Goal: Task Accomplishment & Management: Use online tool/utility

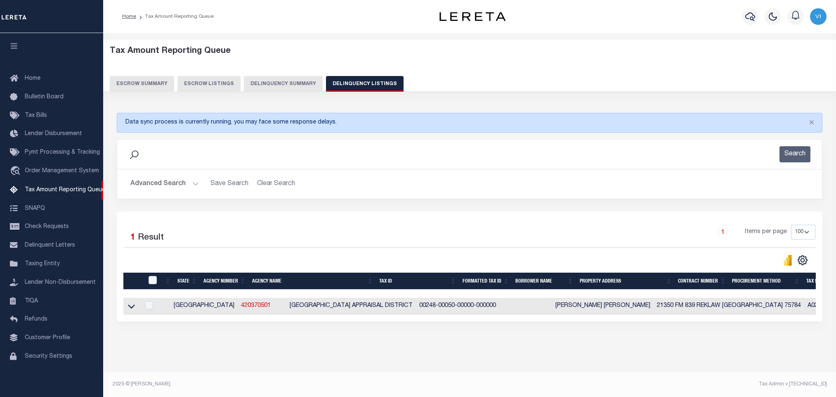
select select "[GEOGRAPHIC_DATA]"
select select "100"
click at [171, 185] on button "Advanced Search" at bounding box center [164, 184] width 69 height 16
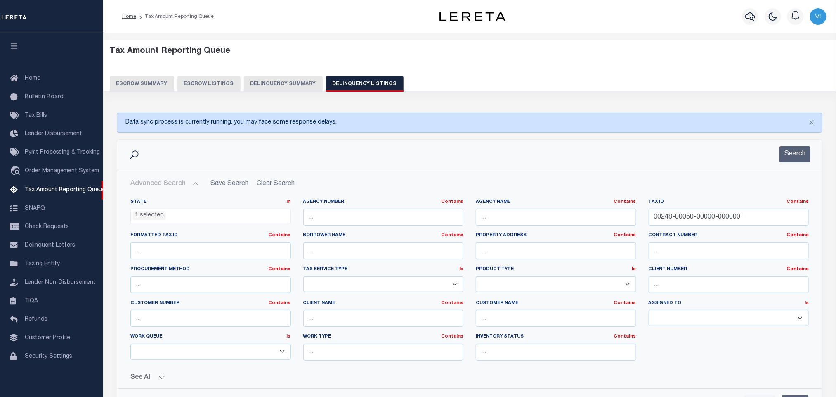
click at [186, 218] on ul "1 selected" at bounding box center [211, 214] width 160 height 11
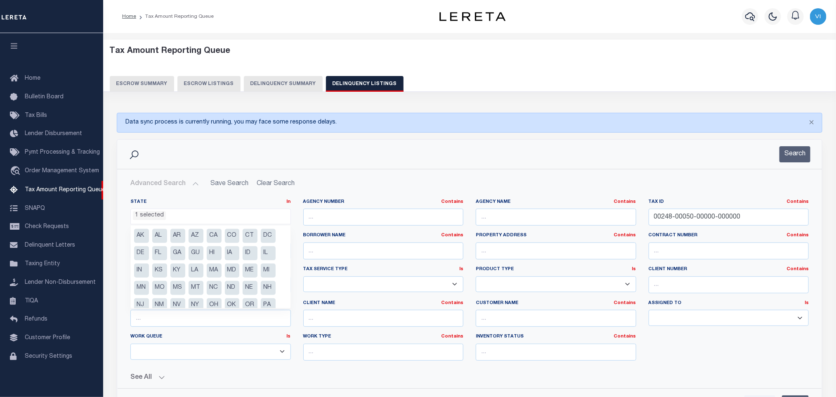
scroll to position [42, 0]
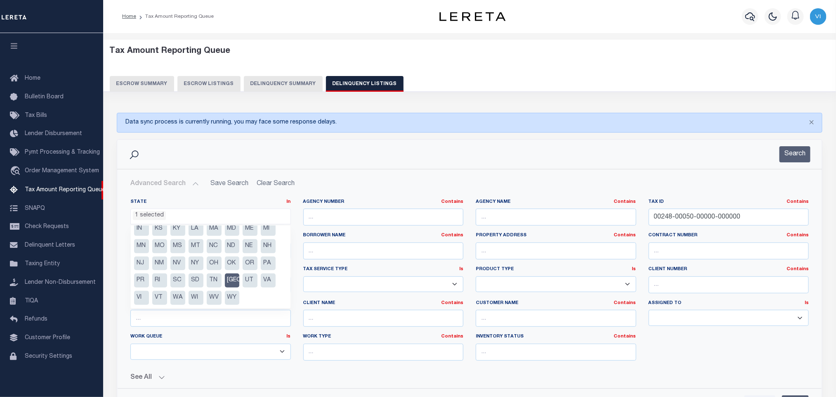
click at [234, 281] on li "[GEOGRAPHIC_DATA]" at bounding box center [232, 280] width 15 height 14
select select "[GEOGRAPHIC_DATA]"
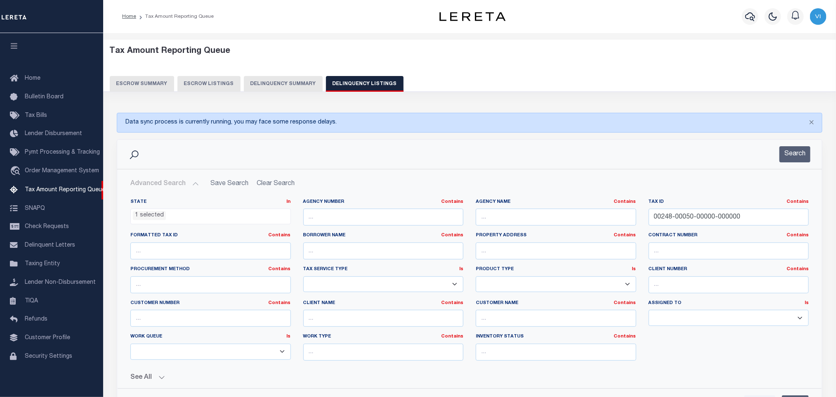
click at [587, 174] on div "Advanced Search Save Search Clear Search tblassign_wrapper_dynamictable_____Def…" at bounding box center [469, 293] width 705 height 249
click at [498, 218] on input "text" at bounding box center [556, 216] width 161 height 17
paste input "SHELBY COUNTY"
type input "SHELBY COUNTY"
click at [745, 218] on input "00248-00050-00000-000000" at bounding box center [729, 216] width 161 height 17
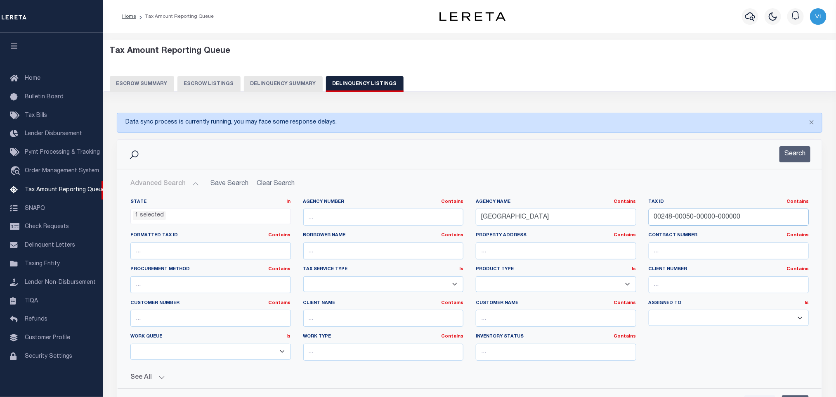
paste input "10332"
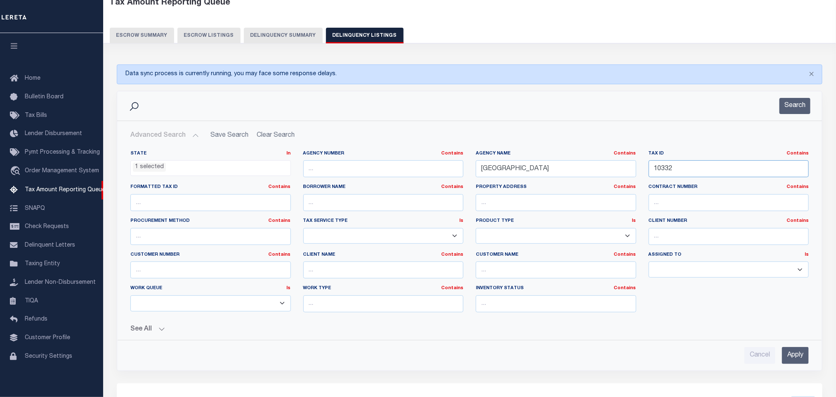
scroll to position [62, 0]
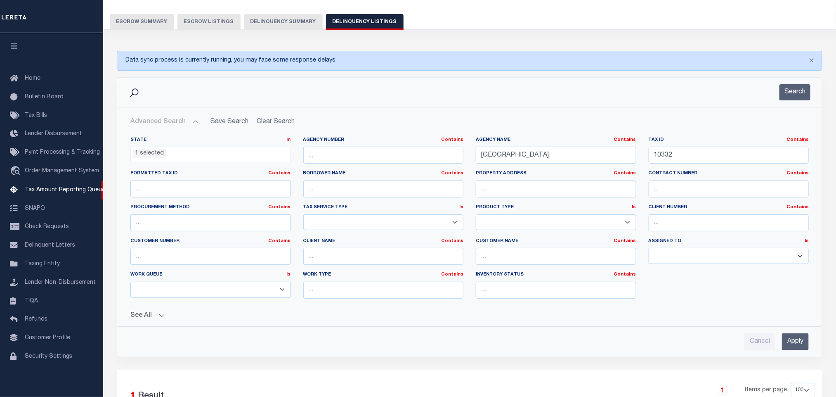
click at [790, 341] on input "Apply" at bounding box center [795, 341] width 27 height 17
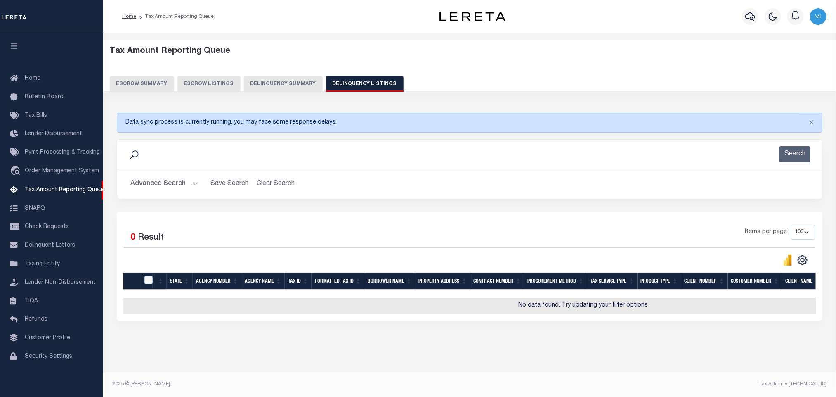
scroll to position [7, 0]
click at [155, 180] on button "Advanced Search" at bounding box center [164, 184] width 69 height 16
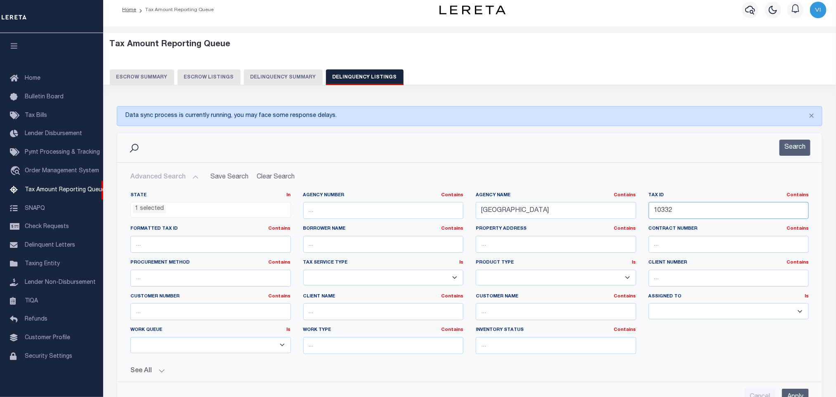
click at [691, 217] on input "10332" at bounding box center [729, 210] width 161 height 17
paste input "776"
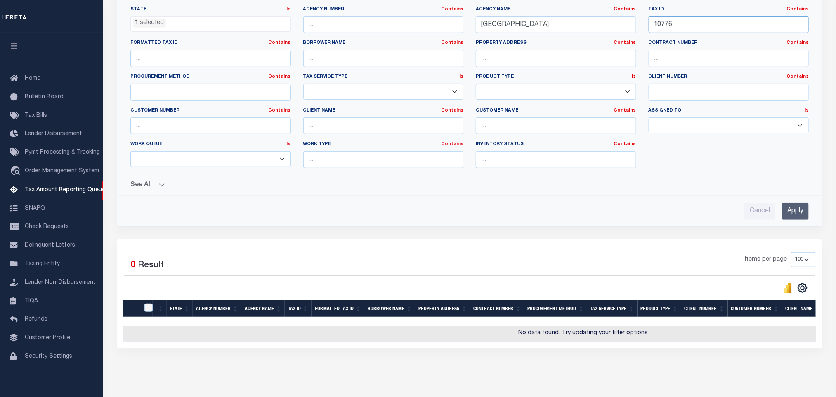
type input "10776"
click at [792, 214] on input "Apply" at bounding box center [795, 211] width 27 height 17
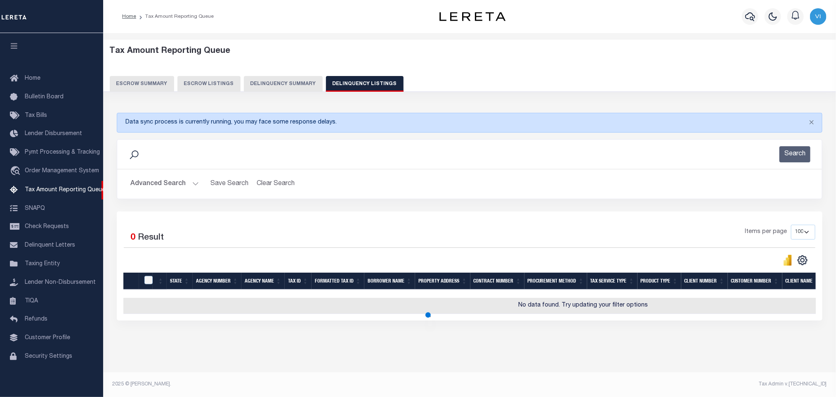
scroll to position [7, 0]
click at [175, 176] on button "Advanced Search" at bounding box center [164, 184] width 69 height 16
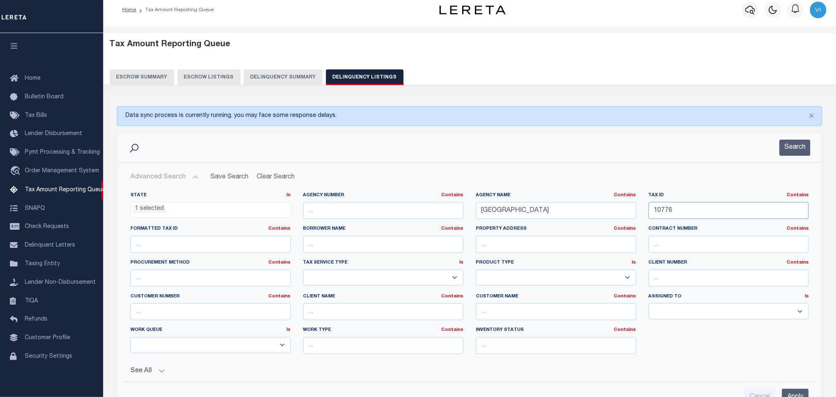
drag, startPoint x: 740, startPoint y: 206, endPoint x: 736, endPoint y: 209, distance: 5.0
click at [736, 209] on input "10776" at bounding box center [729, 210] width 161 height 17
paste input "80"
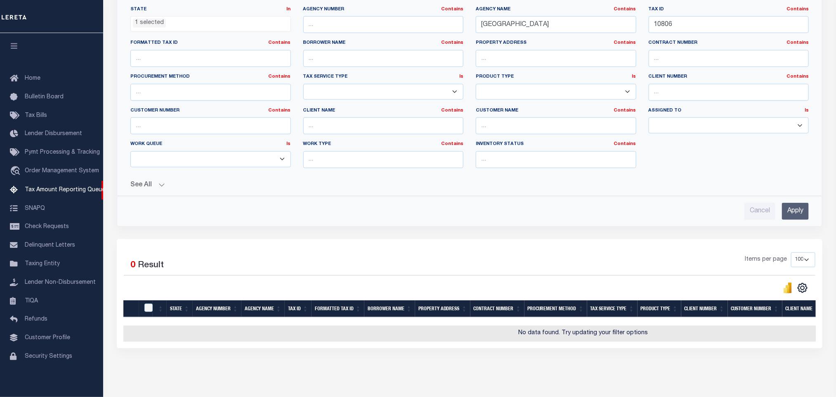
click at [790, 209] on input "Apply" at bounding box center [795, 211] width 27 height 17
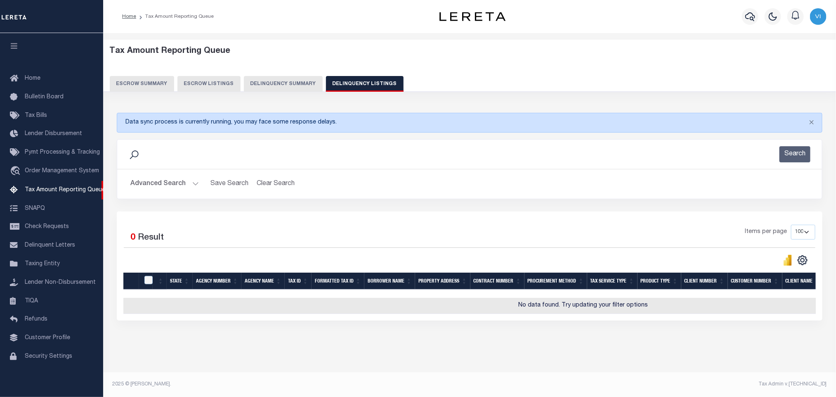
drag, startPoint x: 168, startPoint y: 177, endPoint x: 189, endPoint y: 182, distance: 20.8
click at [168, 177] on button "Advanced Search" at bounding box center [164, 184] width 69 height 16
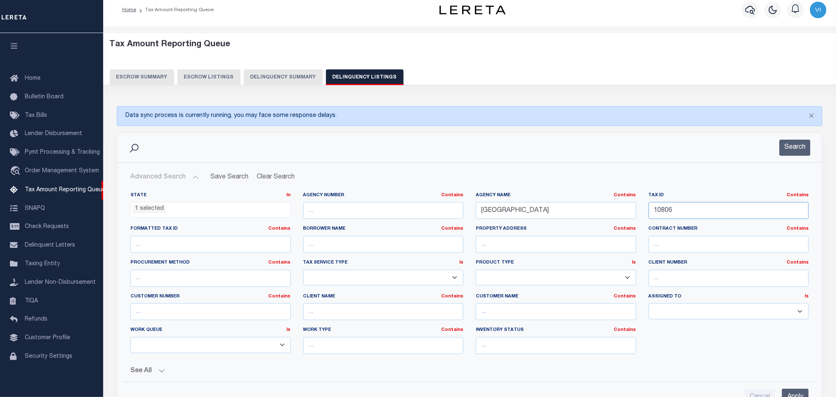
click at [745, 216] on input "10806" at bounding box center [729, 210] width 161 height 17
paste input "1015"
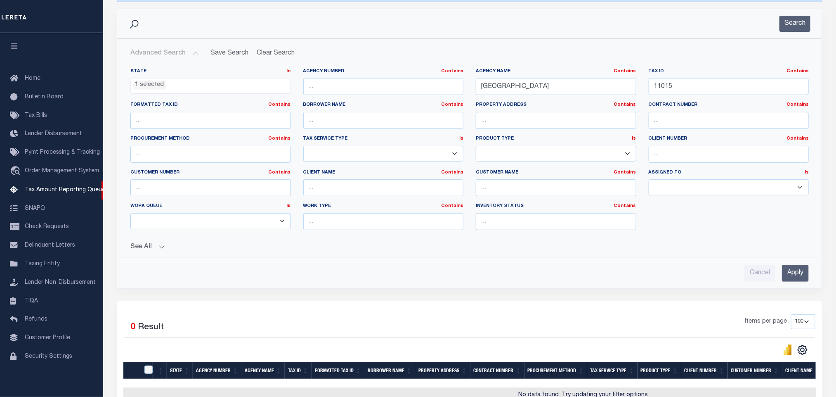
click at [793, 278] on input "Apply" at bounding box center [795, 273] width 27 height 17
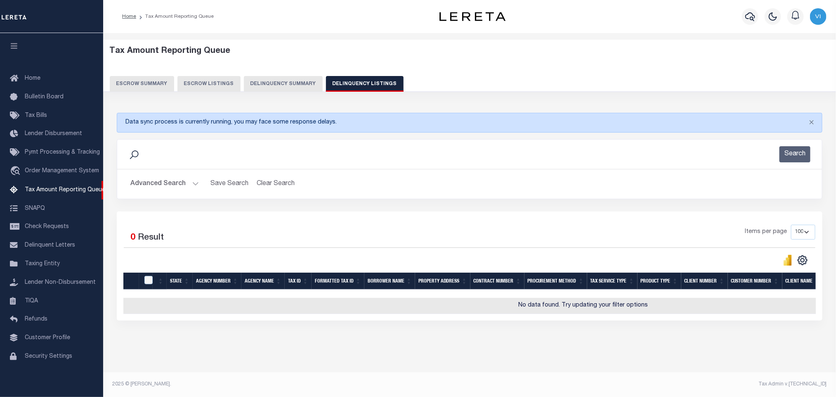
click at [166, 179] on button "Advanced Search" at bounding box center [164, 184] width 69 height 16
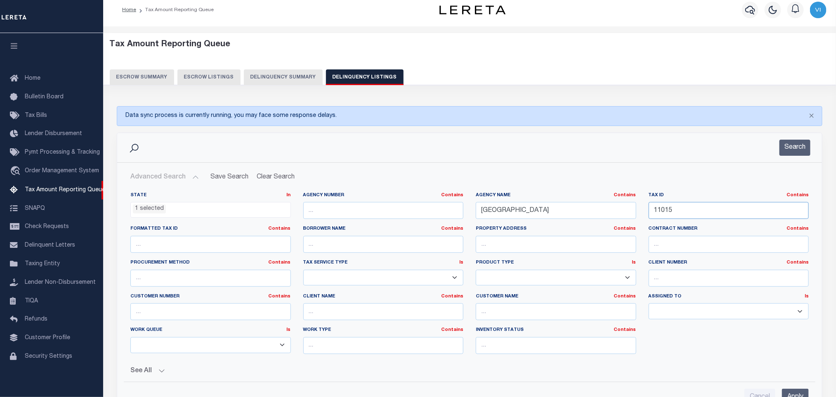
click at [701, 212] on input "11015" at bounding box center [729, 210] width 161 height 17
paste input "139"
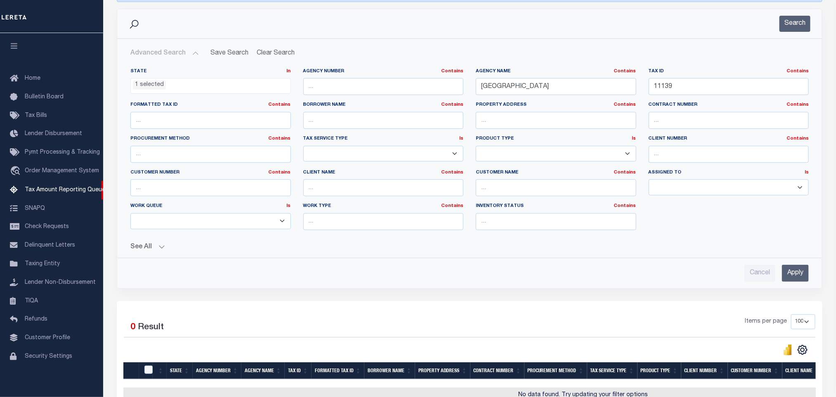
click at [789, 275] on input "Apply" at bounding box center [795, 273] width 27 height 17
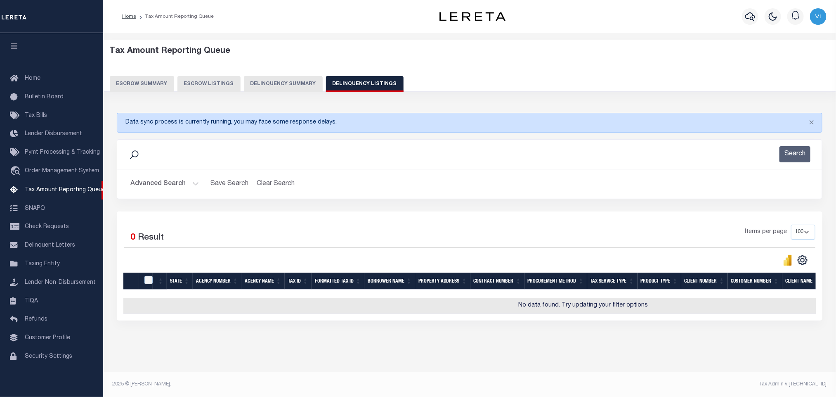
click at [172, 181] on button "Advanced Search" at bounding box center [164, 184] width 69 height 16
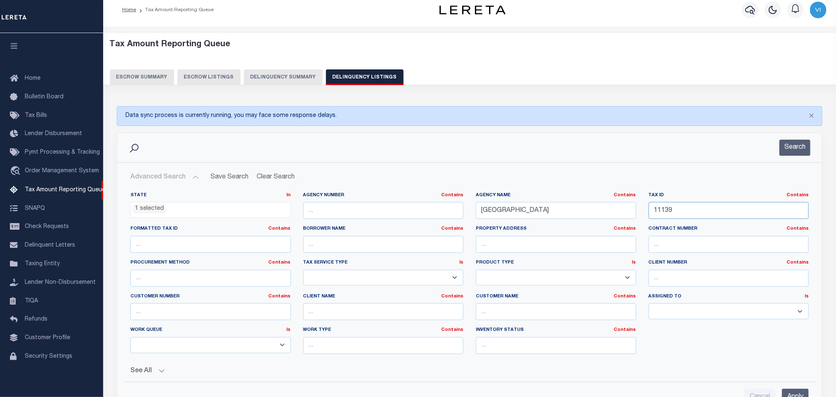
click at [685, 214] on input "11139" at bounding box center [729, 210] width 161 height 17
paste input "87"
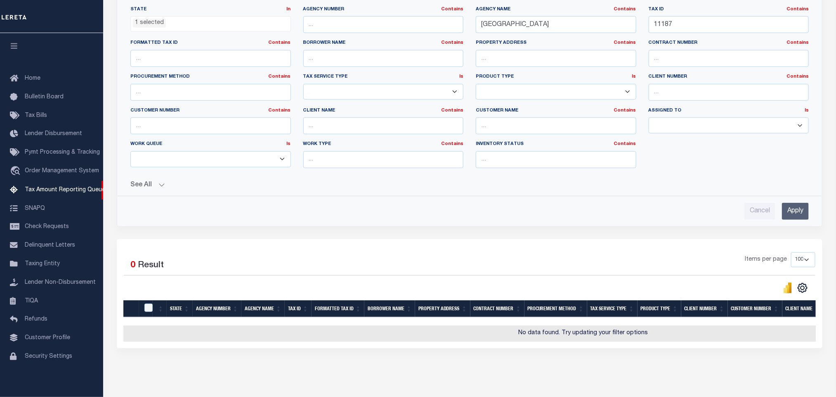
click at [784, 208] on input "Apply" at bounding box center [795, 211] width 27 height 17
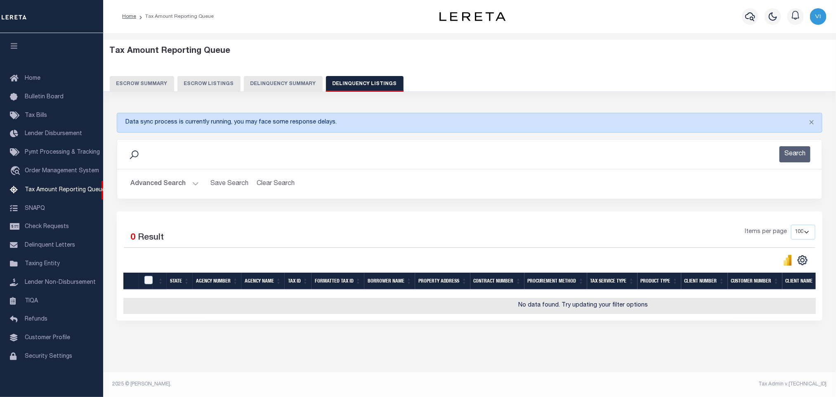
click at [166, 185] on button "Advanced Search" at bounding box center [164, 184] width 69 height 16
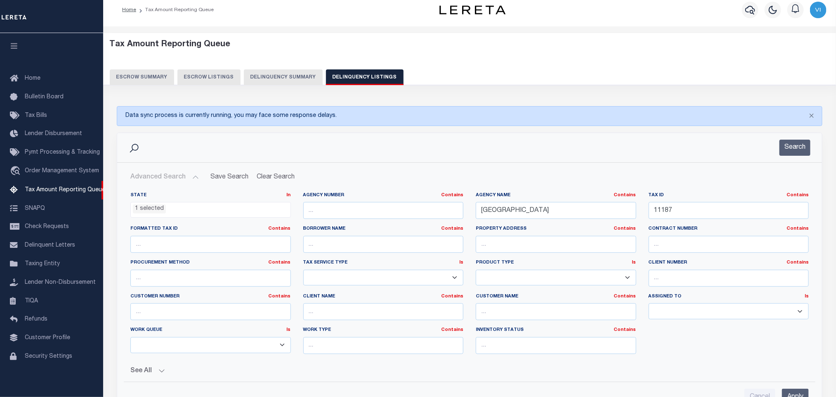
click at [693, 220] on div "Tax ID Contains Contains Is 11187" at bounding box center [729, 209] width 173 height 34
click at [687, 216] on input "11187" at bounding box center [729, 210] width 161 height 17
paste input "2198"
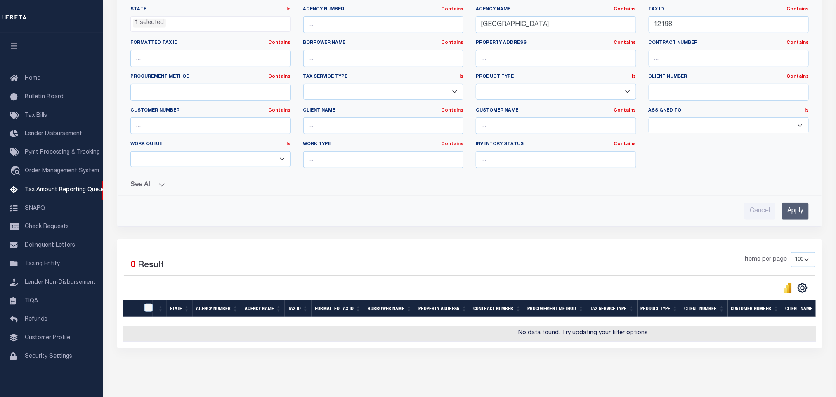
click at [793, 214] on input "Apply" at bounding box center [795, 211] width 27 height 17
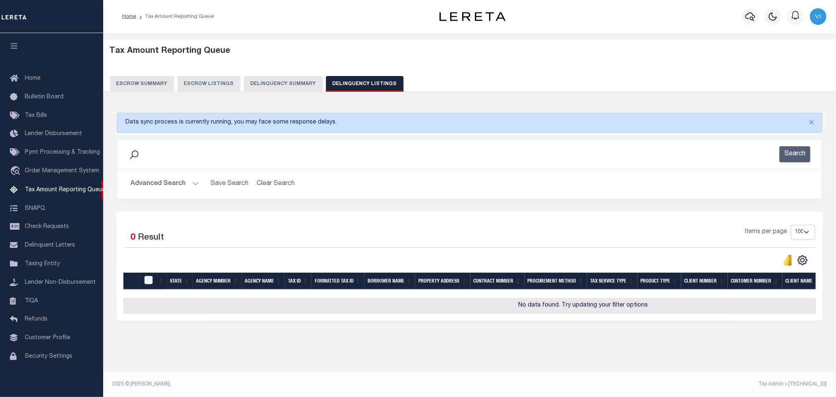
click at [162, 176] on button "Advanced Search" at bounding box center [164, 184] width 69 height 16
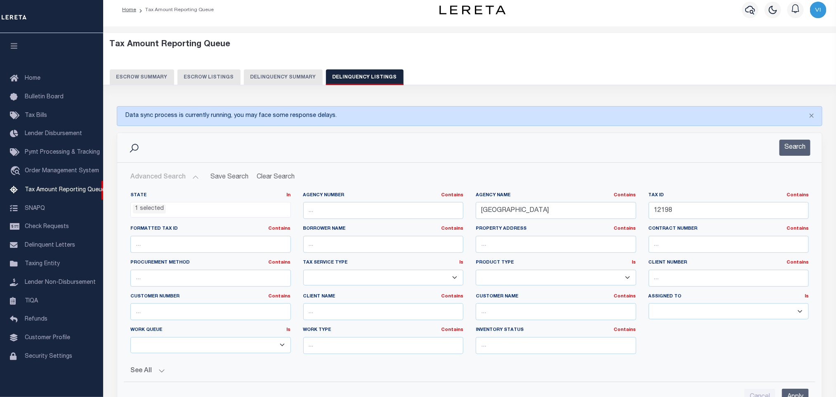
click at [739, 220] on div "Tax ID Contains Contains Is 12198" at bounding box center [729, 209] width 173 height 34
click at [737, 211] on input "12198" at bounding box center [729, 210] width 161 height 17
paste input "20305"
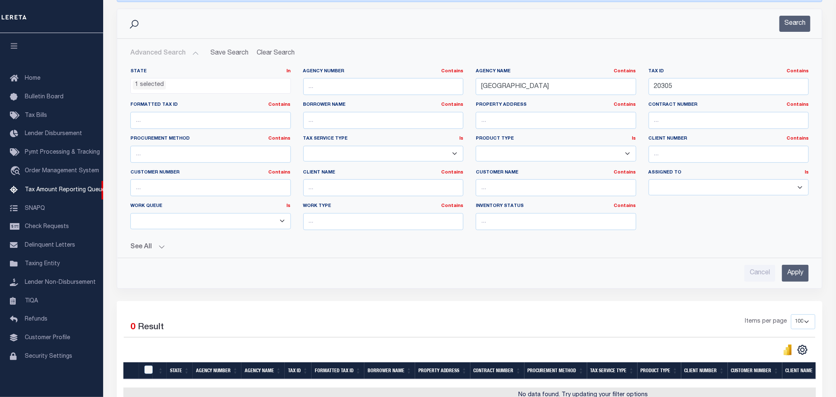
click at [788, 267] on input "Apply" at bounding box center [795, 273] width 27 height 17
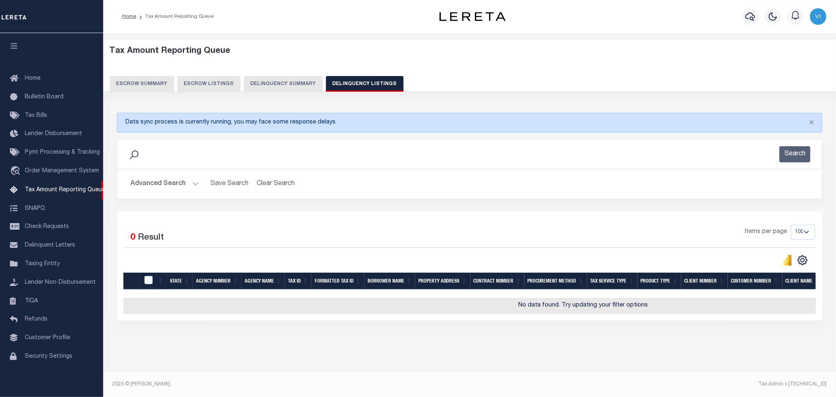
click at [165, 184] on button "Advanced Search" at bounding box center [164, 184] width 69 height 16
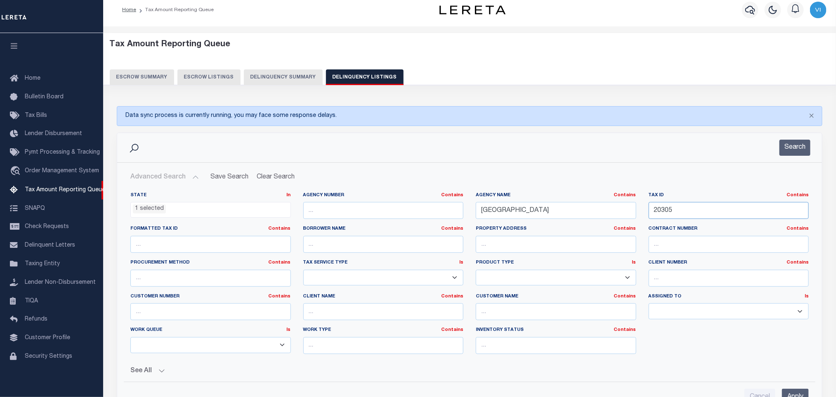
click at [689, 215] on input "20305" at bounding box center [729, 210] width 161 height 17
paste input "6"
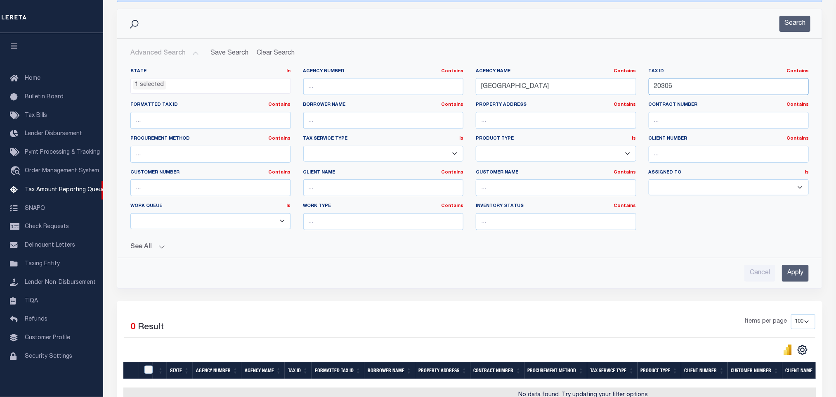
type input "20306"
click at [796, 272] on input "Apply" at bounding box center [795, 273] width 27 height 17
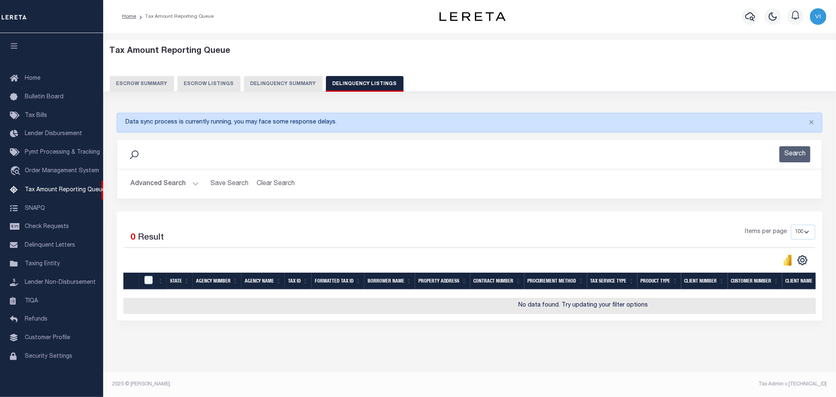
click at [155, 181] on button "Advanced Search" at bounding box center [164, 184] width 69 height 16
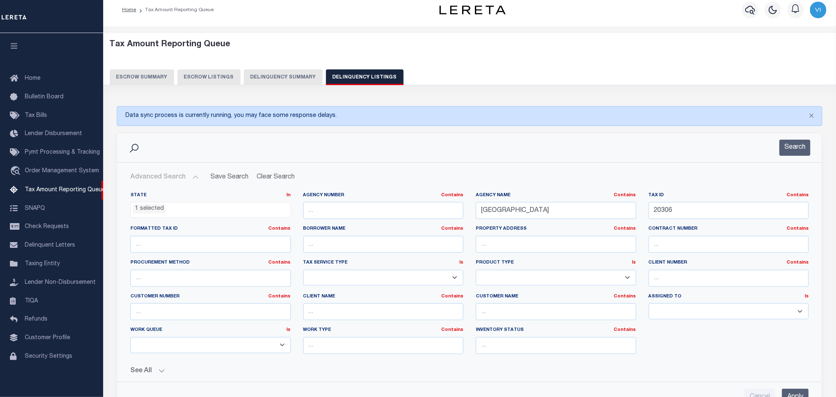
click at [164, 213] on li "1 selected" at bounding box center [149, 208] width 33 height 9
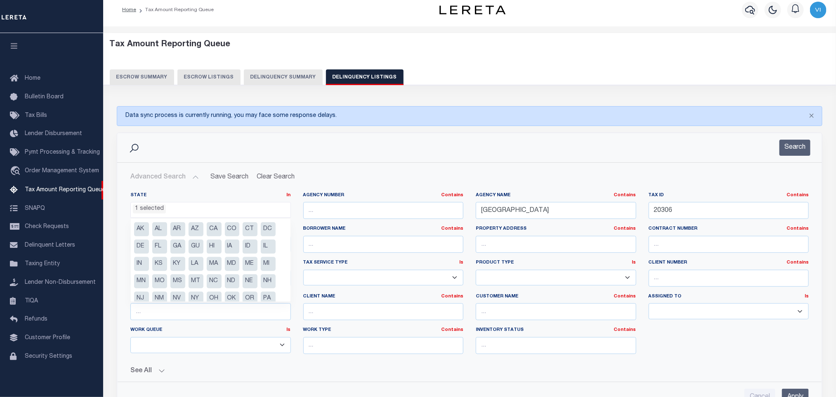
scroll to position [42, 0]
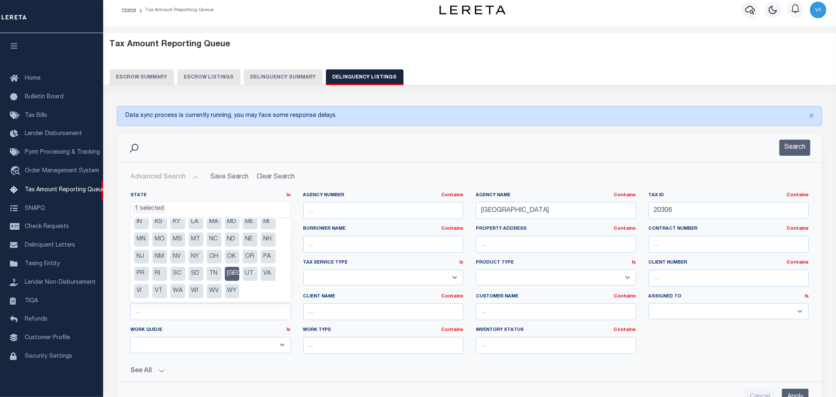
click at [233, 271] on li "[GEOGRAPHIC_DATA]" at bounding box center [232, 274] width 15 height 14
select select "[GEOGRAPHIC_DATA]"
click at [560, 212] on input "SHELBY COUNTY" at bounding box center [556, 210] width 161 height 17
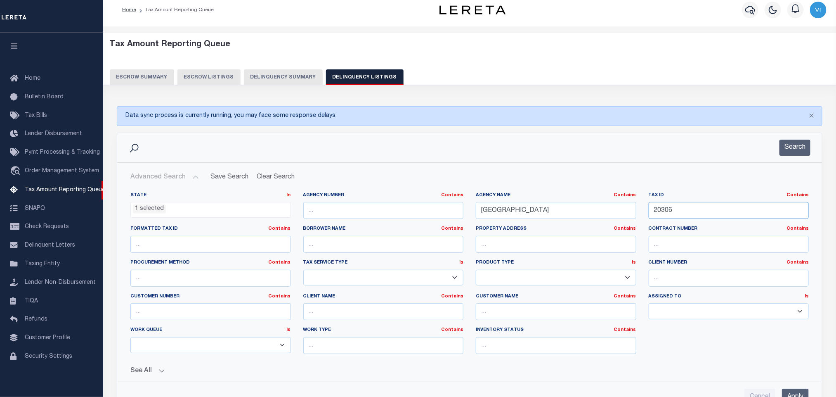
click at [724, 210] on input "20306" at bounding box center [729, 210] width 161 height 17
paste input "19422"
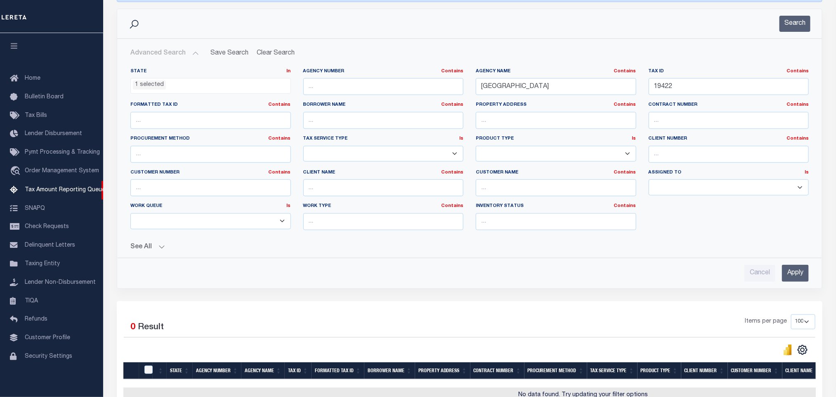
click at [793, 276] on input "Apply" at bounding box center [795, 273] width 27 height 17
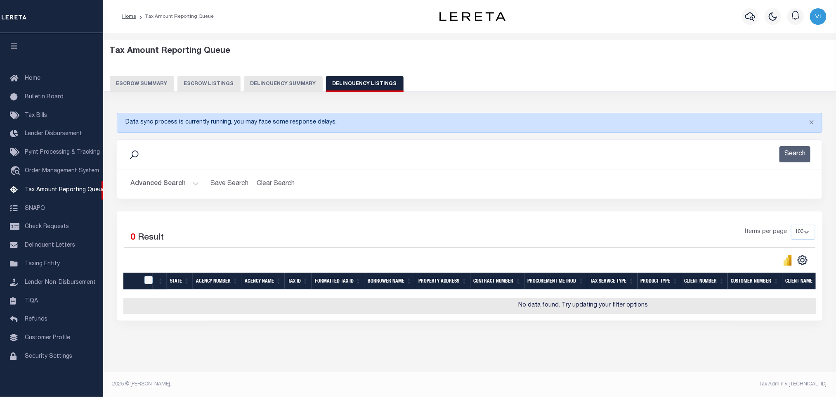
scroll to position [7, 0]
click at [168, 169] on div "Advanced Search Save Search Clear Search tblassign_wrapper_dynamictable_____Def…" at bounding box center [469, 183] width 705 height 29
click at [165, 177] on button "Advanced Search" at bounding box center [164, 184] width 69 height 16
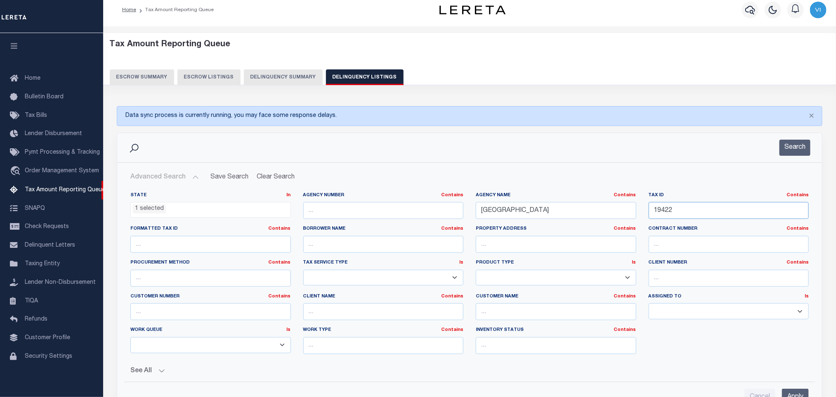
click at [698, 211] on input "19422" at bounding box center [729, 210] width 161 height 17
paste input "24237"
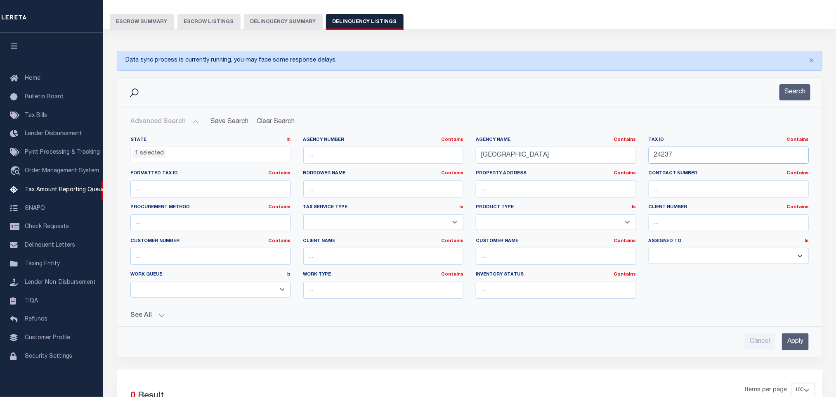
scroll to position [69, 0]
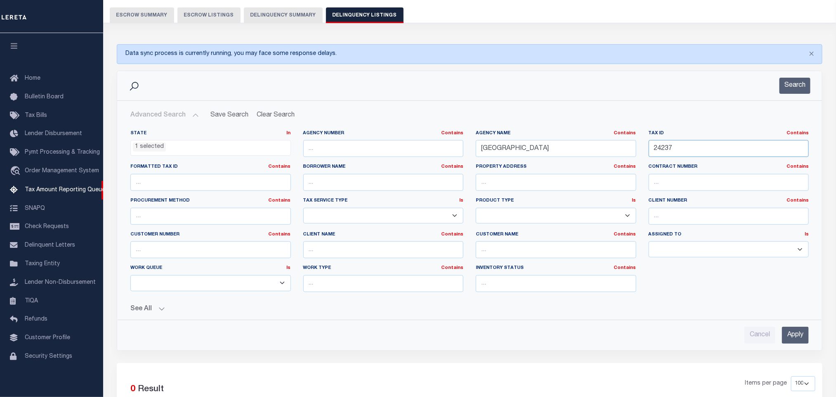
type input "24237"
click at [786, 328] on div "Cancel Apply" at bounding box center [470, 332] width 692 height 24
click at [793, 337] on input "Apply" at bounding box center [795, 334] width 27 height 17
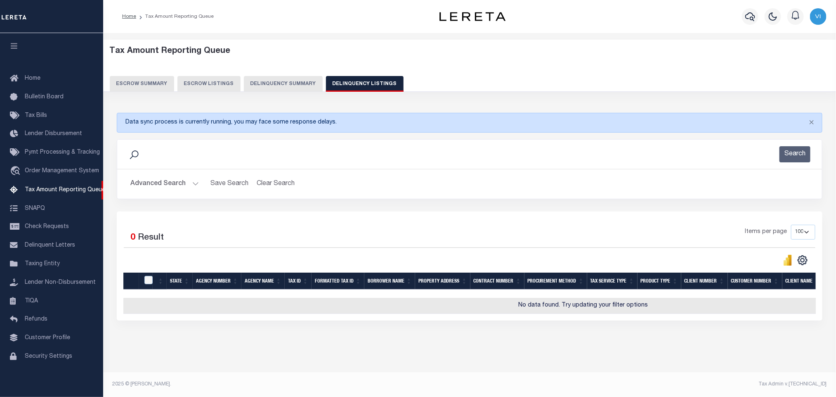
scroll to position [7, 0]
click at [150, 169] on div "Advanced Search Save Search Clear Search tblassign_wrapper_dynamictable_____Def…" at bounding box center [469, 183] width 705 height 29
click at [150, 176] on button "Advanced Search" at bounding box center [164, 184] width 69 height 16
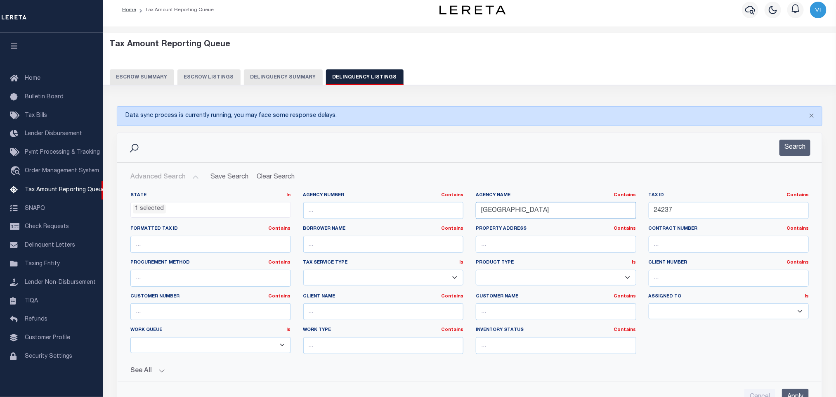
click at [565, 217] on input "SHELBY COUNTY" at bounding box center [556, 210] width 161 height 17
paste input "BOWIE COUNTY CENTRAL COLLECTIONS"
type input "BOWIE COUNTY CENTRAL COLLECTIONS"
click at [686, 211] on input "24237" at bounding box center [729, 210] width 161 height 17
paste input "13245000200"
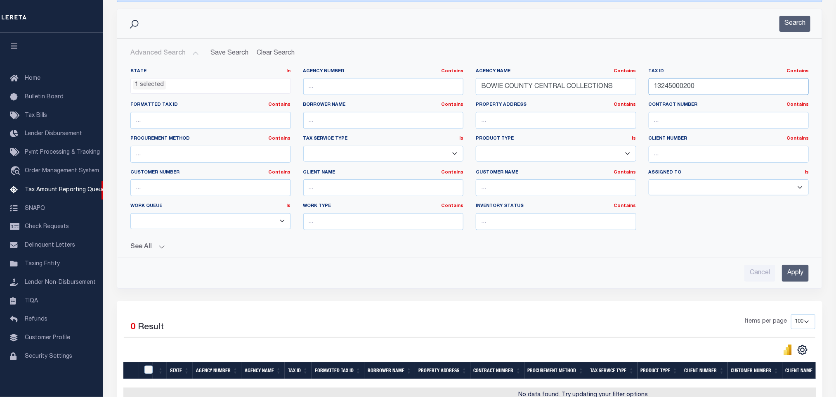
type input "13245000200"
click at [788, 273] on input "Apply" at bounding box center [795, 273] width 27 height 17
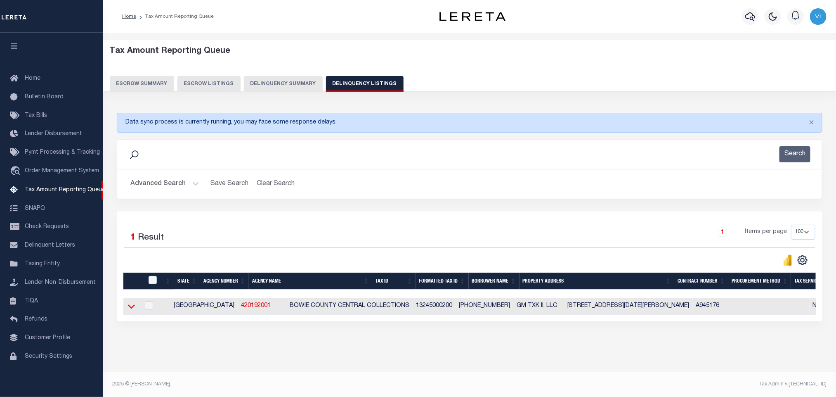
click at [128, 302] on icon at bounding box center [131, 306] width 7 height 9
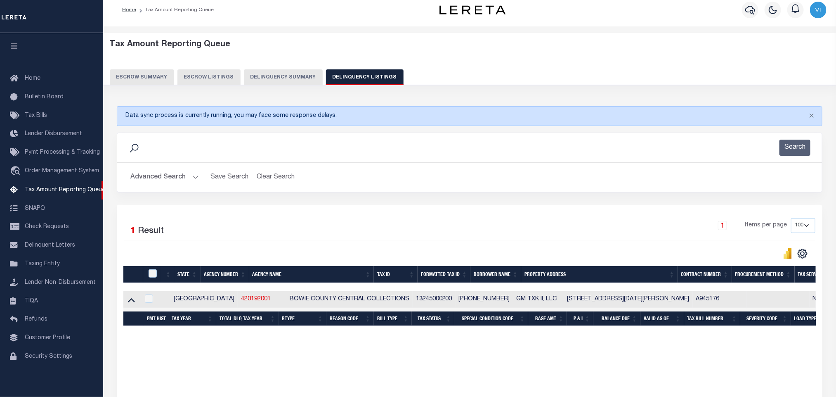
scroll to position [40, 0]
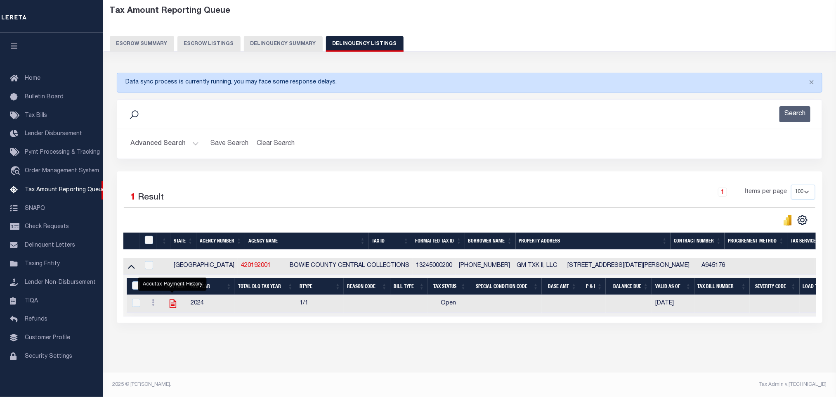
click at [171, 306] on icon "" at bounding box center [173, 303] width 11 height 11
checkbox input "true"
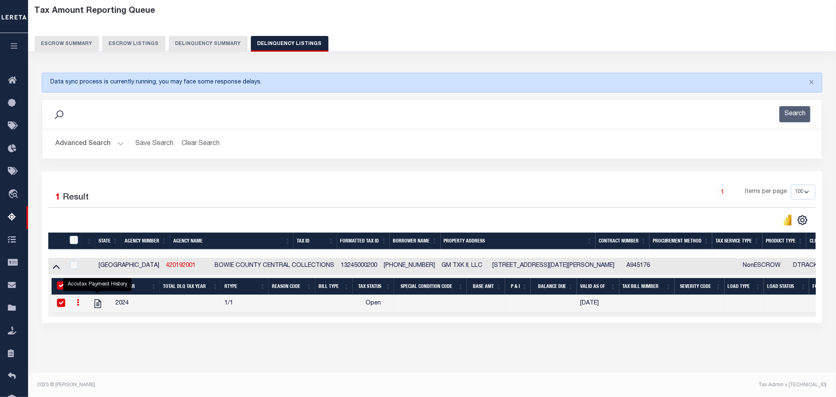
click at [62, 145] on button "Advanced Search" at bounding box center [89, 144] width 69 height 16
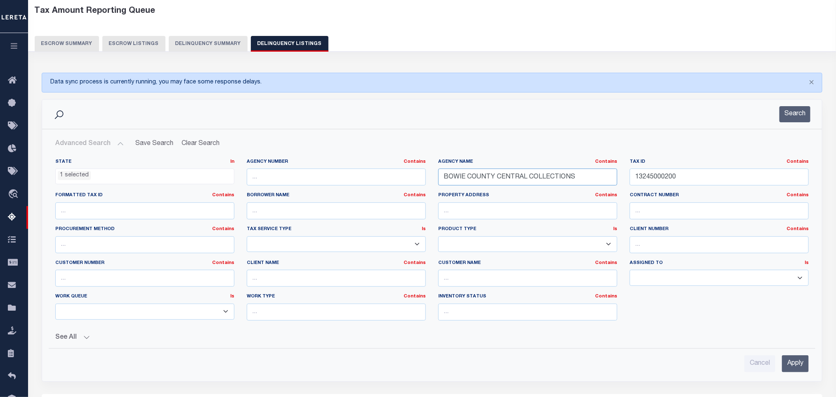
click at [608, 181] on input "BOWIE COUNTY CENTRAL COLLECTIONS" at bounding box center [527, 176] width 179 height 17
paste input "ERATH COUNTY"
type input "ERATH COUNTY"
click at [707, 185] on input "13245000200" at bounding box center [719, 176] width 179 height 17
paste input "R77466"
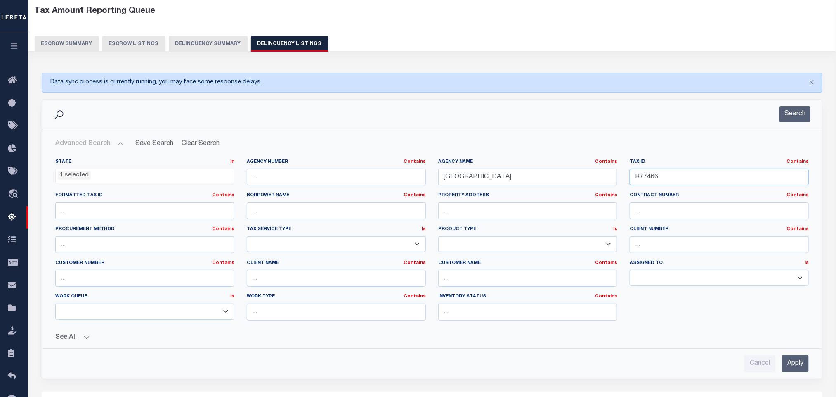
type input "R77466"
click at [788, 367] on input "Apply" at bounding box center [795, 363] width 27 height 17
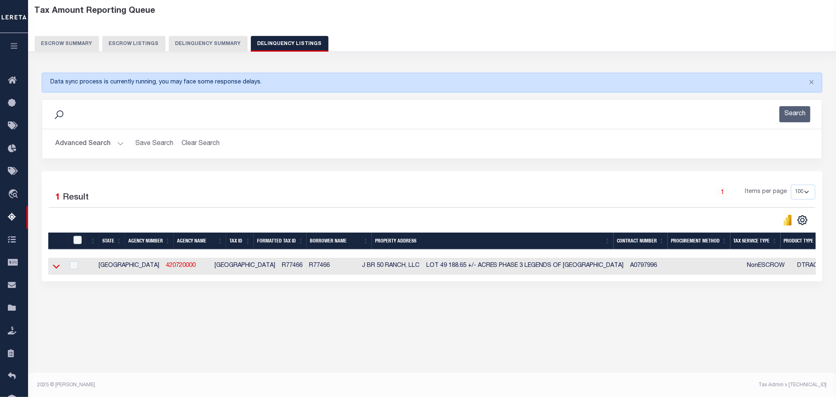
click at [55, 269] on icon at bounding box center [56, 266] width 7 height 9
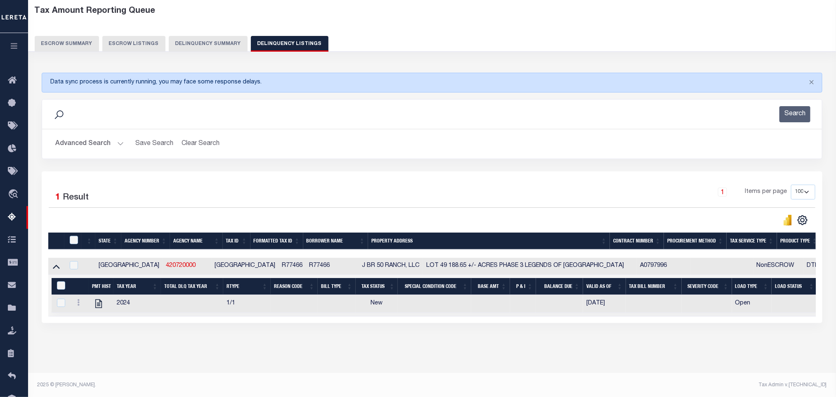
scroll to position [41, 0]
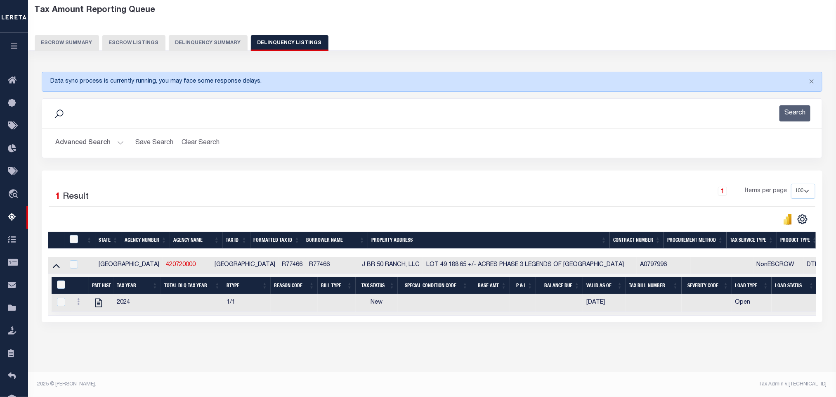
click at [199, 347] on div "Data sync process is currently running, you may face some response delays. Sear…" at bounding box center [432, 205] width 792 height 283
click at [98, 307] on icon at bounding box center [98, 302] width 7 height 9
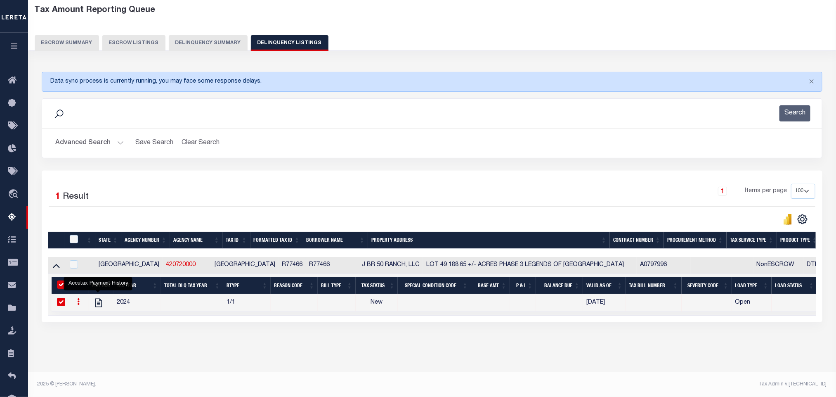
checkbox input "true"
click at [72, 243] on input "checkbox" at bounding box center [74, 239] width 8 height 8
checkbox input "true"
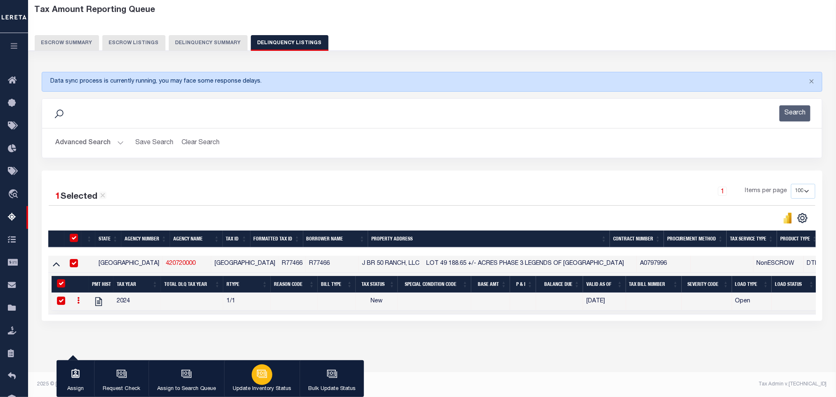
scroll to position [48, 0]
click at [261, 381] on div "button" at bounding box center [262, 374] width 21 height 21
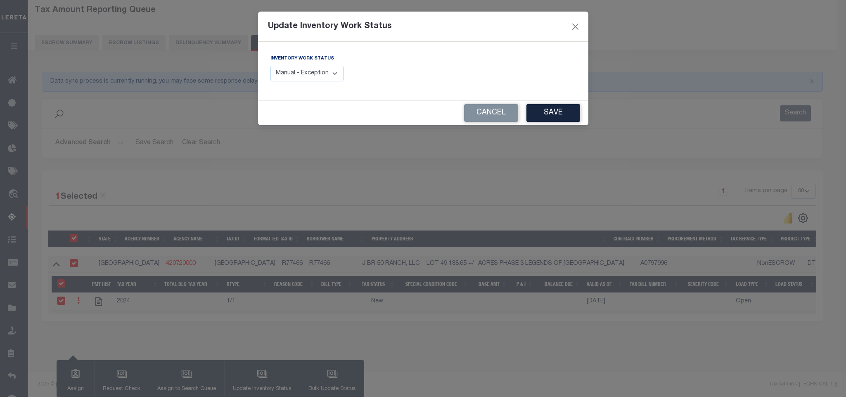
click at [293, 63] on div "Inventory Work Status Manual - Exception Pended - Awaiting Search Late Add Exce…" at bounding box center [306, 67] width 73 height 27
click at [293, 73] on select "Manual - Exception Pended - Awaiting Search Late Add Exception Completed" at bounding box center [306, 74] width 73 height 16
select select "4"
click at [270, 66] on select "Manual - Exception Pended - Awaiting Search Late Add Exception Completed" at bounding box center [306, 74] width 73 height 16
drag, startPoint x: 551, startPoint y: 114, endPoint x: 587, endPoint y: 114, distance: 35.9
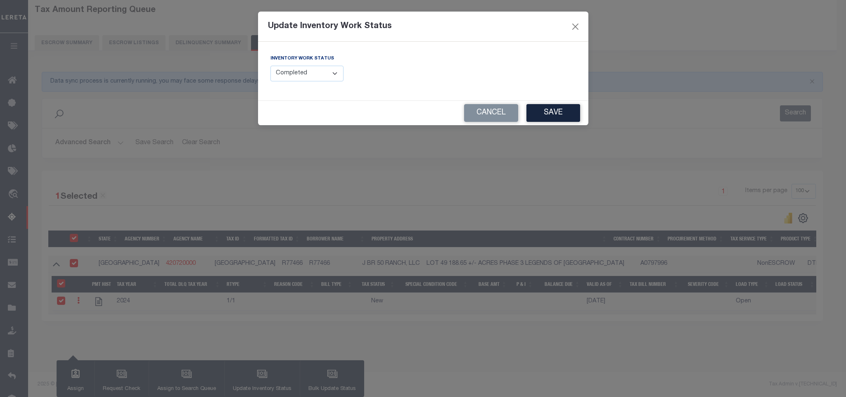
click at [552, 115] on button "Save" at bounding box center [553, 113] width 54 height 18
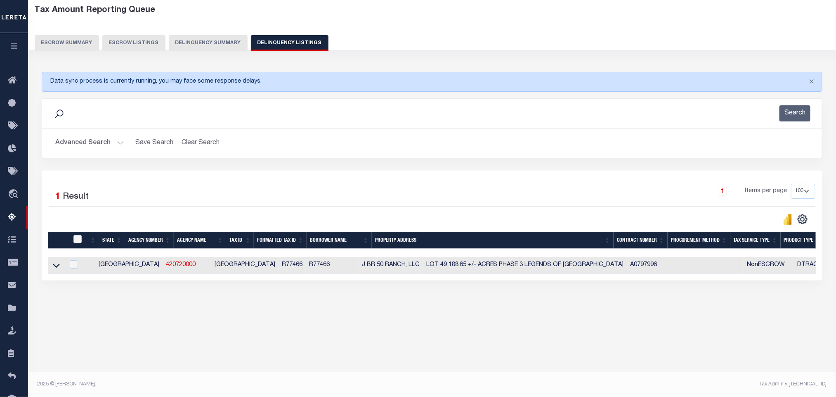
scroll to position [41, 0]
click at [59, 267] on link at bounding box center [56, 265] width 9 height 6
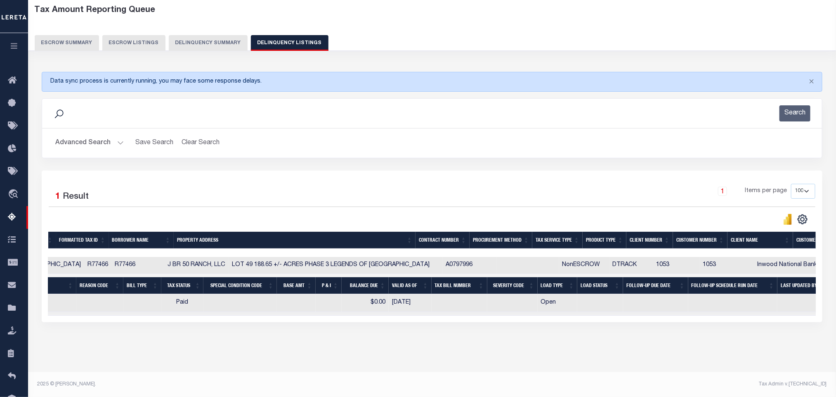
scroll to position [0, 0]
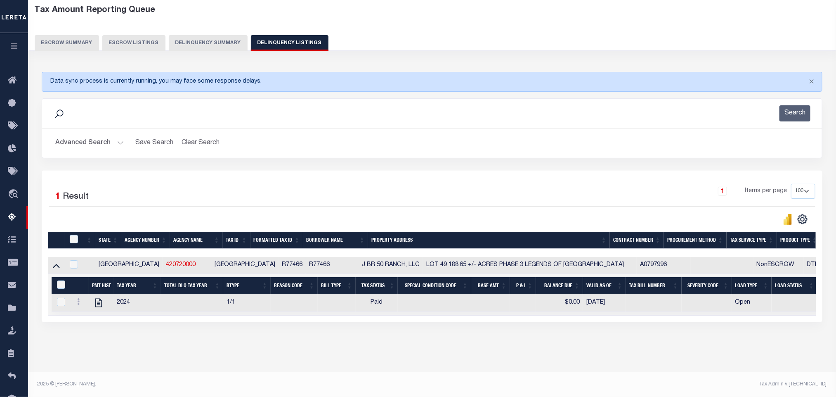
click at [68, 145] on button "Advanced Search" at bounding box center [89, 143] width 69 height 16
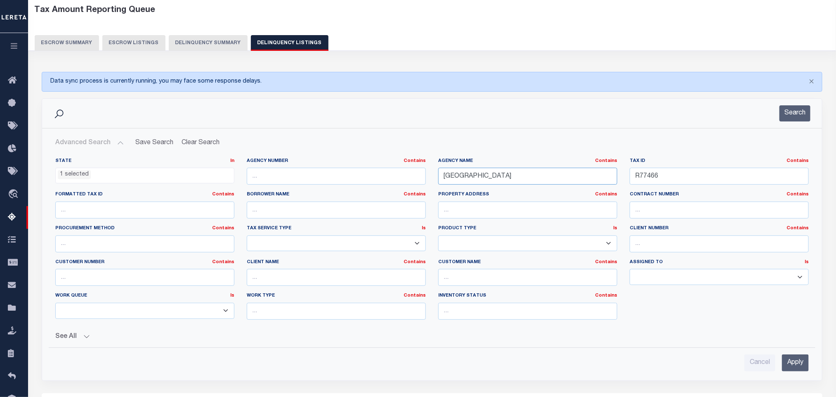
click at [544, 182] on input "ERATH COUNTY" at bounding box center [527, 176] width 179 height 17
paste input "BOWIE COUNTY CENTRAL COLLECTIONS"
type input "BOWIE COUNTY CENTRAL COLLECTIONS"
click at [670, 184] on input "R77466" at bounding box center [719, 176] width 179 height 17
paste input "13245000200"
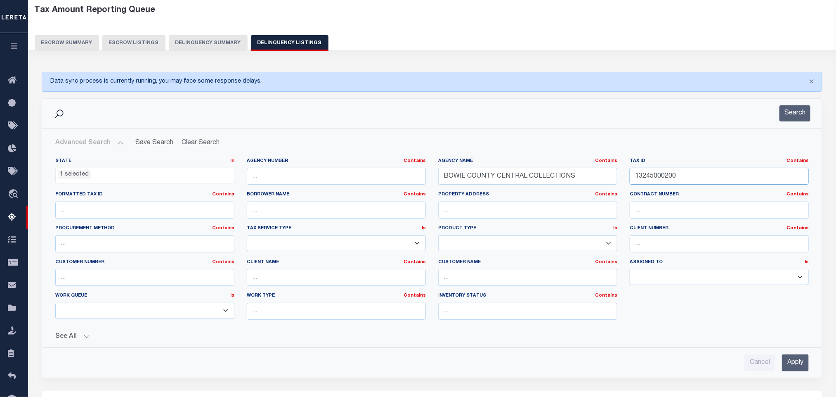
type input "13245000200"
click at [790, 369] on input "Apply" at bounding box center [795, 362] width 27 height 17
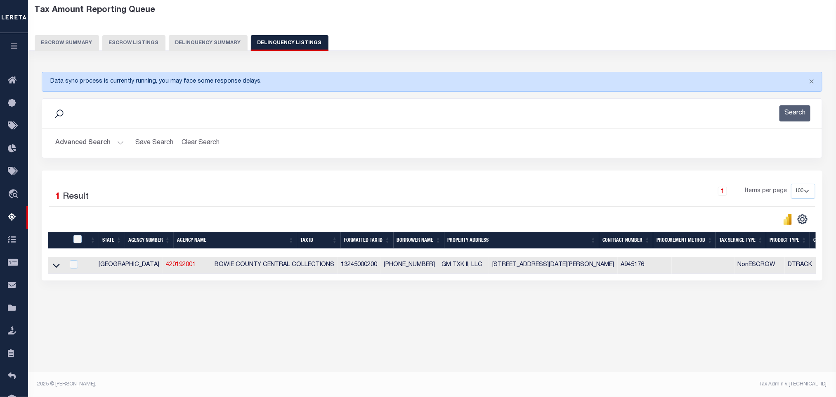
scroll to position [0, 92]
drag, startPoint x: 58, startPoint y: 272, endPoint x: 222, endPoint y: 344, distance: 178.9
click at [58, 270] on icon at bounding box center [56, 265] width 7 height 9
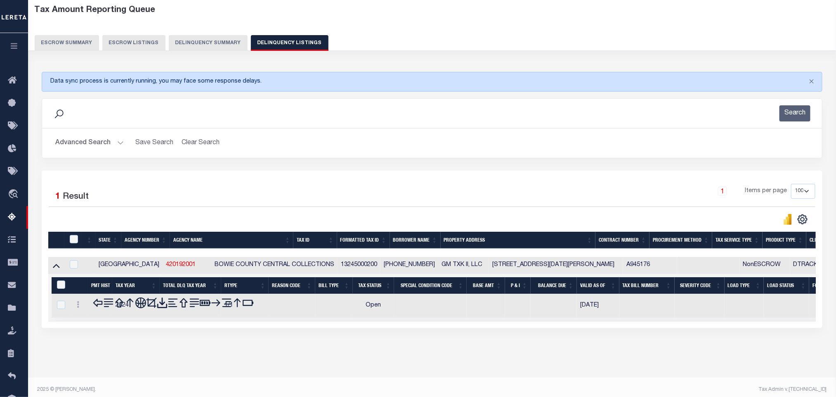
click at [226, 362] on div "Tax Amount Reporting Queue Escrow Summary Escrow Listings In" at bounding box center [432, 188] width 803 height 377
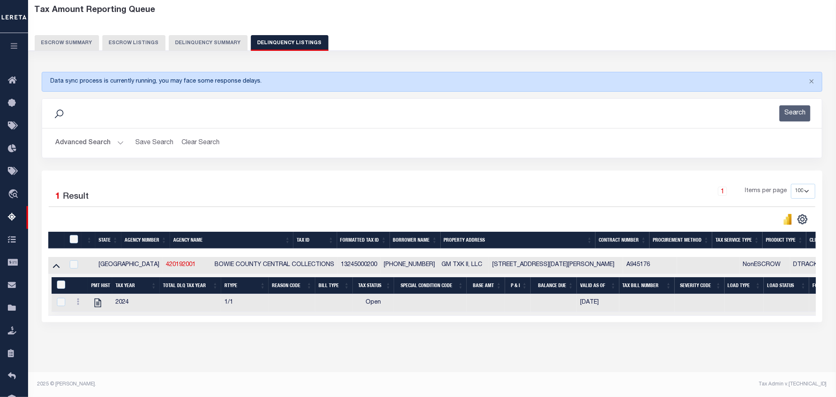
click at [166, 334] on div "Data sync process is currently running, you may face some response delays. Sear…" at bounding box center [432, 205] width 792 height 283
click at [101, 298] on icon "" at bounding box center [97, 302] width 11 height 11
checkbox input "true"
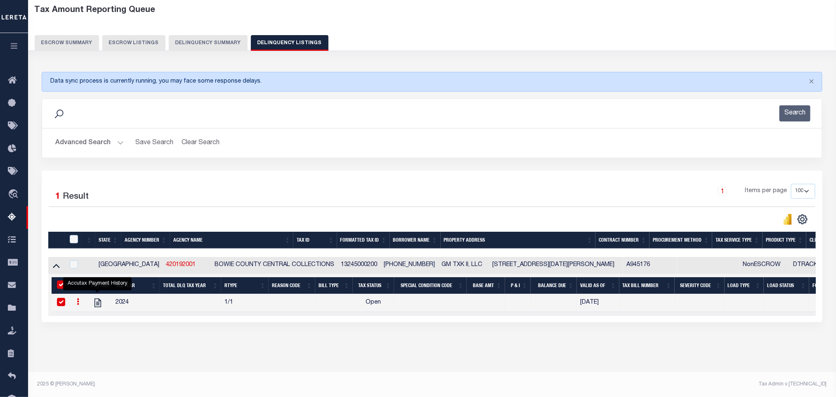
scroll to position [0, 0]
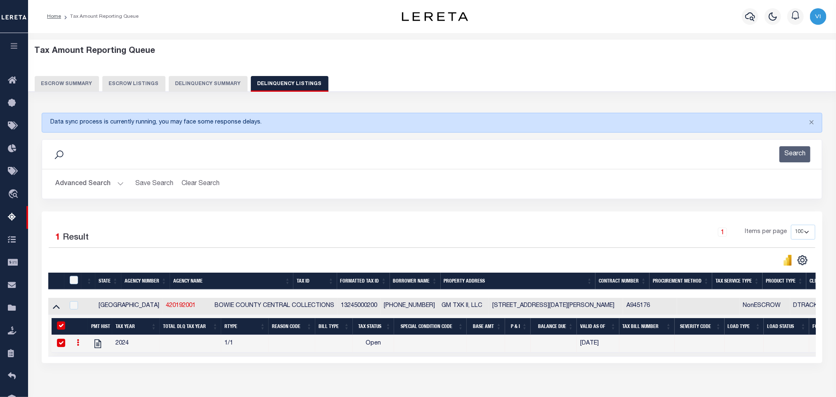
click at [77, 182] on button "Advanced Search" at bounding box center [89, 184] width 69 height 16
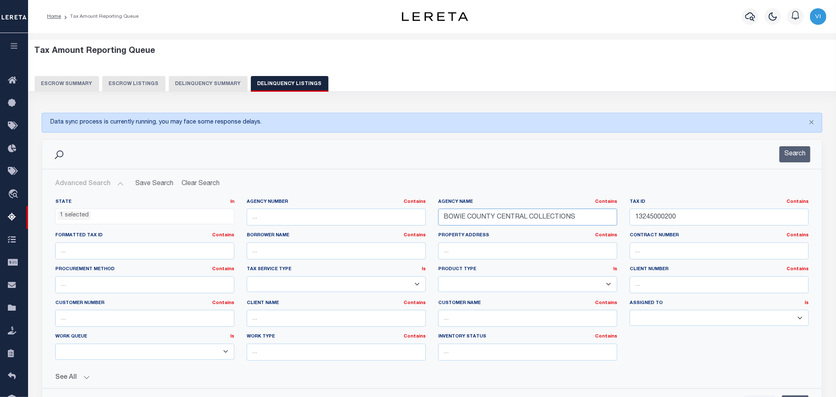
click at [590, 223] on input "BOWIE COUNTY CENTRAL COLLECTIONS" at bounding box center [527, 216] width 179 height 17
paste input "FREESTONE COUNTY"
type input "FREESTONE COUNTY"
click at [724, 225] on input "13245000200" at bounding box center [719, 216] width 179 height 17
paste input "900111372"
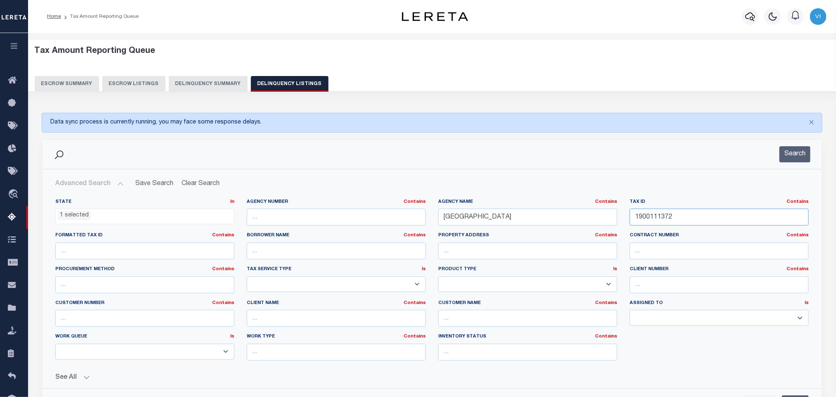
scroll to position [124, 0]
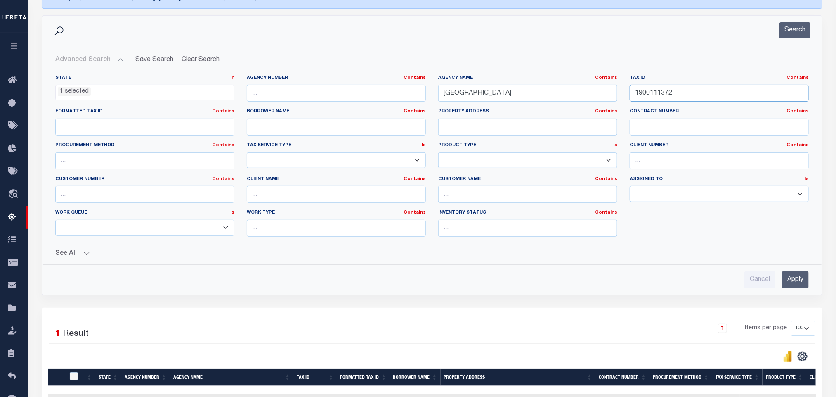
type input "1900111372"
click at [785, 284] on input "Apply" at bounding box center [795, 279] width 27 height 17
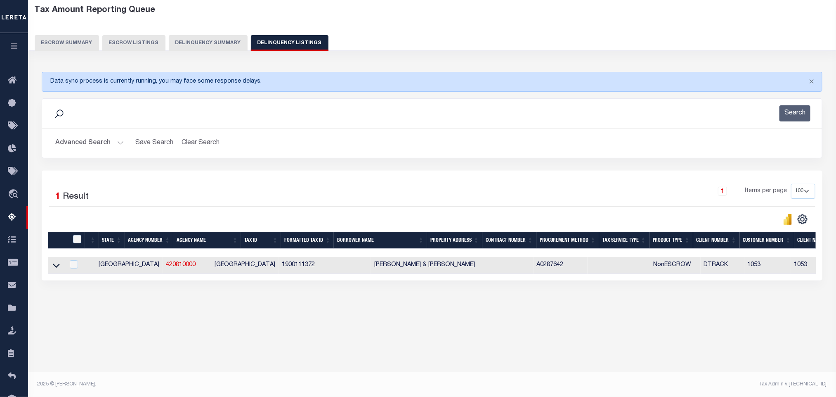
scroll to position [41, 0]
click at [57, 270] on icon at bounding box center [56, 265] width 7 height 9
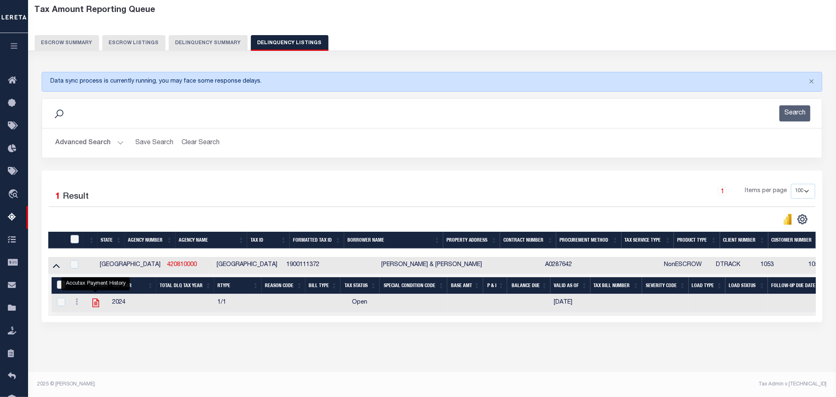
click at [98, 307] on icon "" at bounding box center [95, 302] width 11 height 11
checkbox input "true"
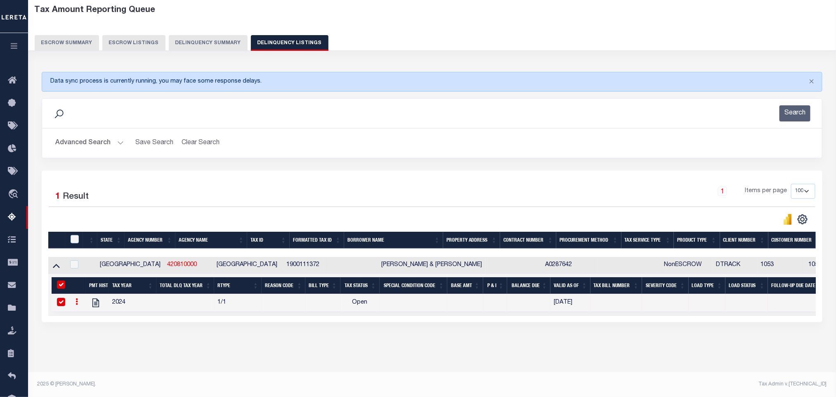
click at [123, 148] on button "Advanced Search" at bounding box center [89, 143] width 69 height 16
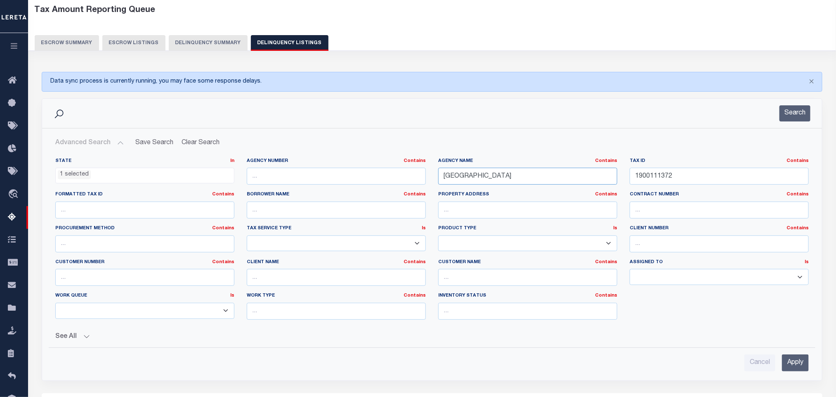
click at [529, 181] on input "FREESTONE COUNTY" at bounding box center [527, 176] width 179 height 17
paste input "HARDIN"
type input "HARDIN COUNTY"
click at [698, 180] on input "1900111372" at bounding box center [719, 176] width 179 height 17
paste input "005205-000020-0-000000"
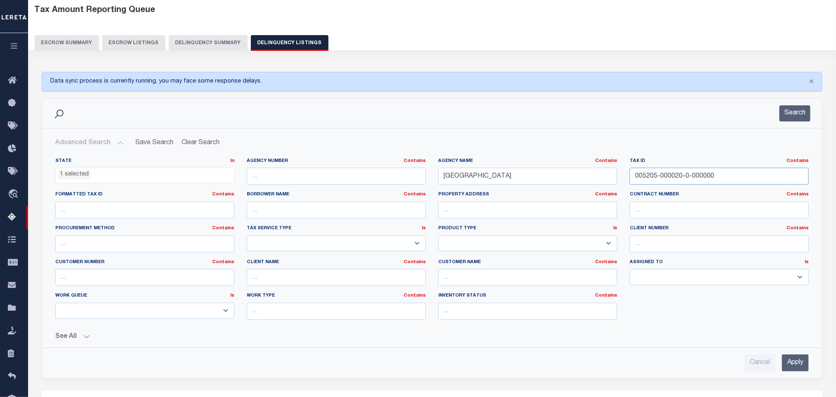
type input "005205-000020-0-000000"
click at [803, 369] on input "Apply" at bounding box center [795, 362] width 27 height 17
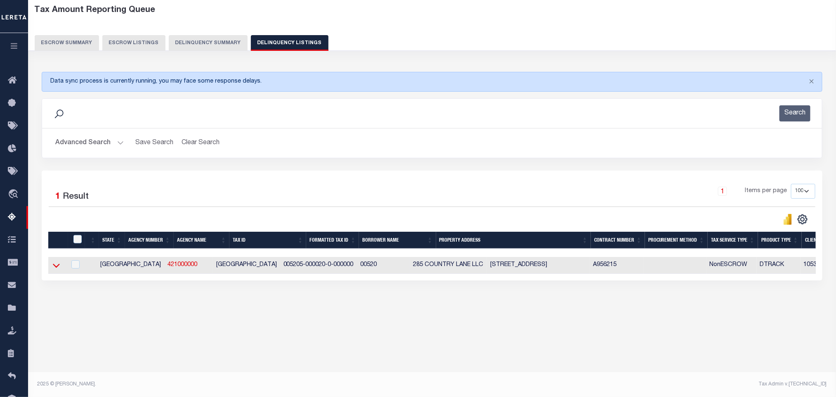
click at [57, 267] on icon at bounding box center [56, 265] width 7 height 4
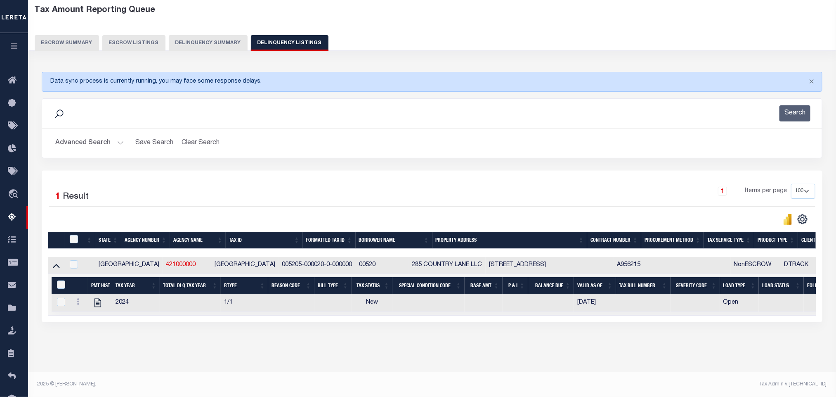
click at [330, 347] on div "Data sync process is currently running, you may face some response delays. Sear…" at bounding box center [432, 205] width 792 height 283
click at [97, 308] on icon at bounding box center [97, 302] width 11 height 11
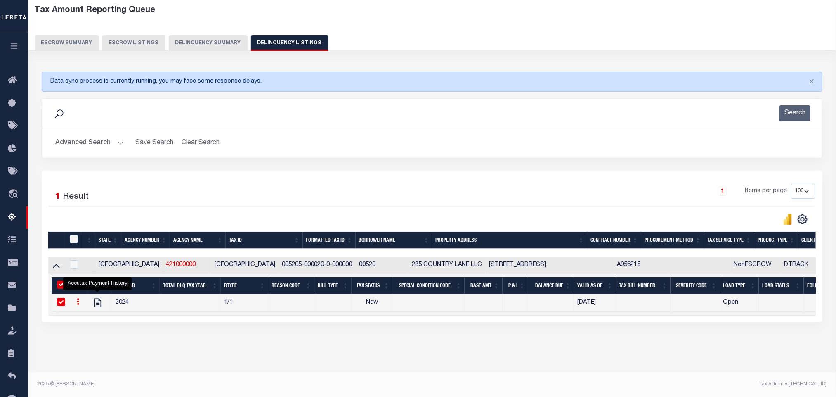
checkbox input "true"
click at [87, 142] on button "Advanced Search" at bounding box center [89, 143] width 69 height 16
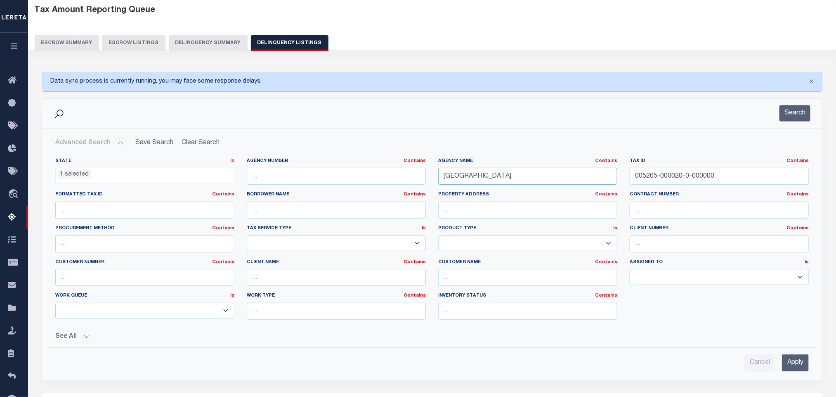
click at [537, 179] on input "HARDIN COUNTY" at bounding box center [527, 176] width 179 height 17
paste input "IRVING ISD"
type input "IRVING ISD"
click at [714, 194] on label "Contract Number Contains Contains Is" at bounding box center [719, 194] width 179 height 7
click at [724, 180] on input "005205-000020-0-000000" at bounding box center [719, 176] width 179 height 17
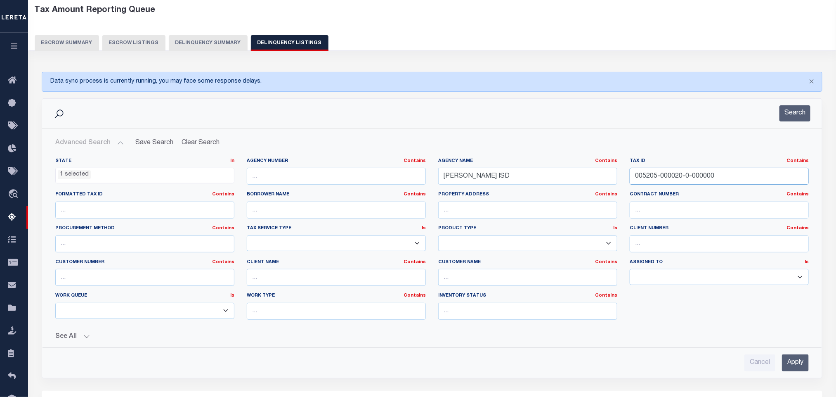
paste input "3203550000022"
type input "32035500000220000"
click at [790, 364] on input "Apply" at bounding box center [795, 362] width 27 height 17
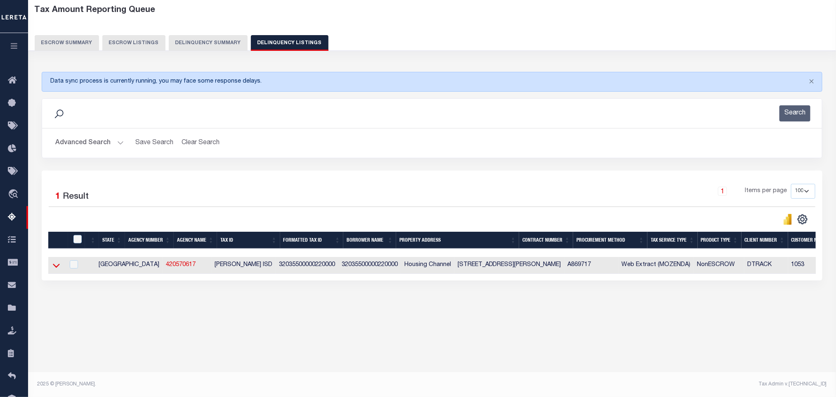
click at [55, 270] on icon at bounding box center [56, 265] width 7 height 9
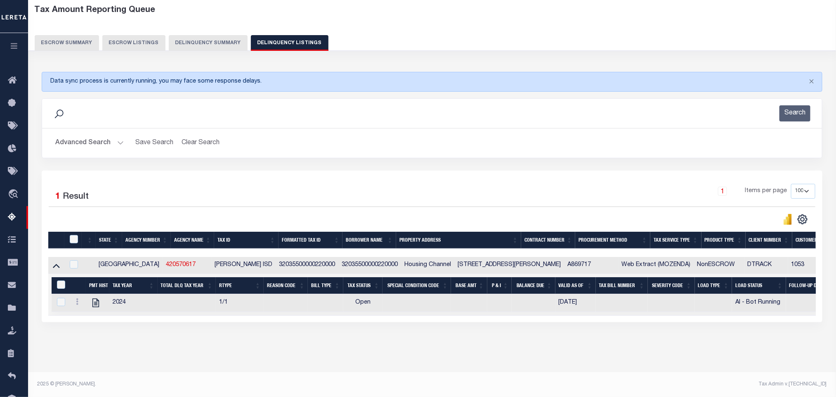
click at [247, 347] on div "Data sync process is currently running, you may face some response delays. Sear…" at bounding box center [432, 205] width 792 height 283
click at [96, 307] on icon at bounding box center [95, 302] width 7 height 9
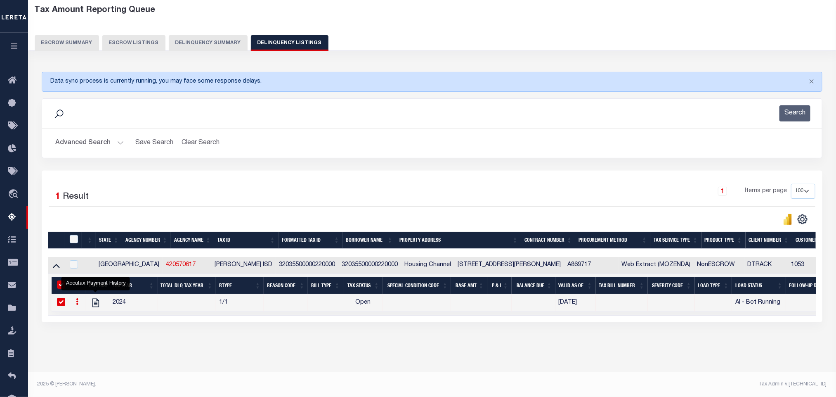
checkbox input "true"
drag, startPoint x: 72, startPoint y: 244, endPoint x: 80, endPoint y: 256, distance: 13.6
click at [73, 243] on input "checkbox" at bounding box center [74, 239] width 8 height 8
checkbox input "true"
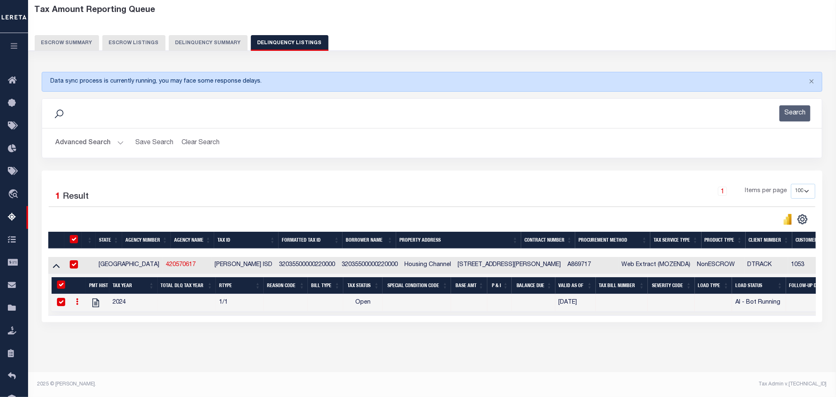
checkbox input "true"
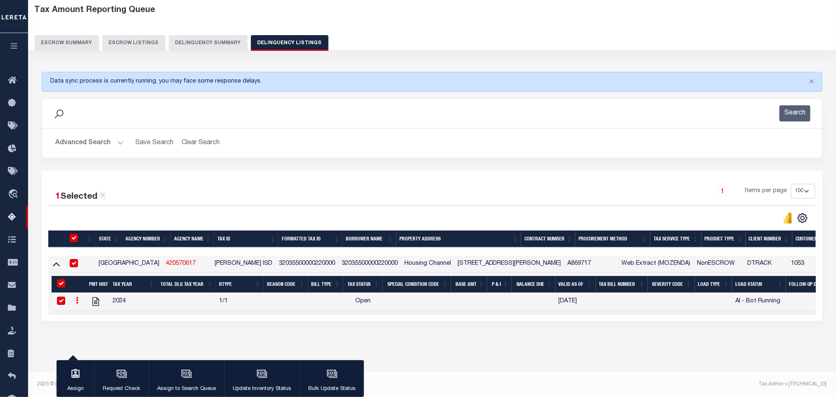
scroll to position [48, 0]
click at [189, 379] on icon "button" at bounding box center [186, 373] width 11 height 11
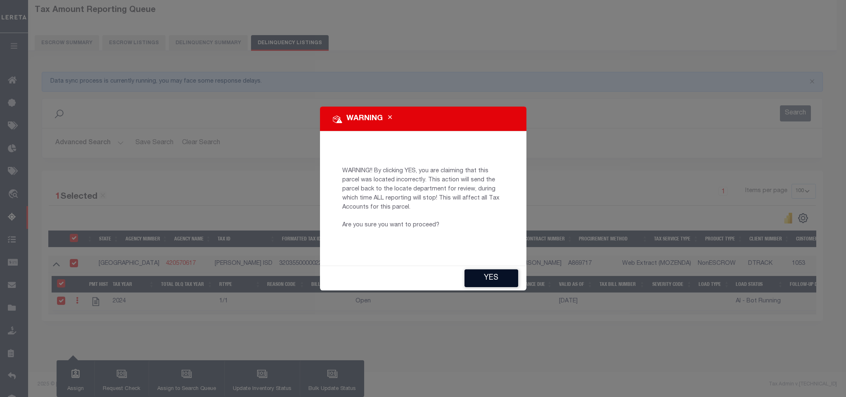
click at [478, 276] on button "YES" at bounding box center [491, 278] width 54 height 18
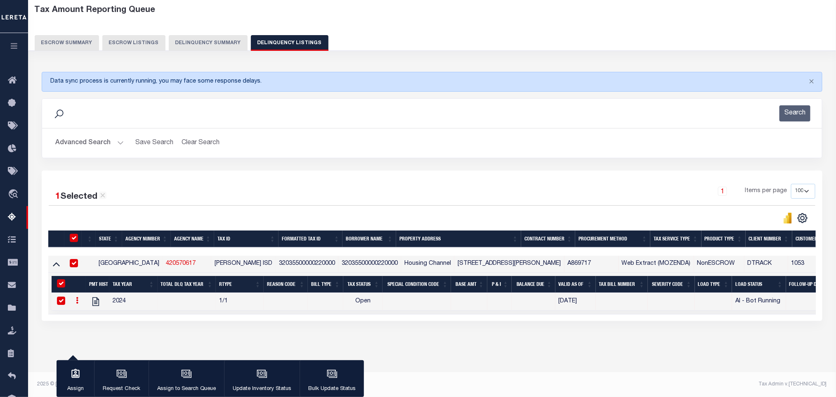
type input "Vinod.Kumar@accumatch.com"
type input "08/19/2025"
type input "CP"
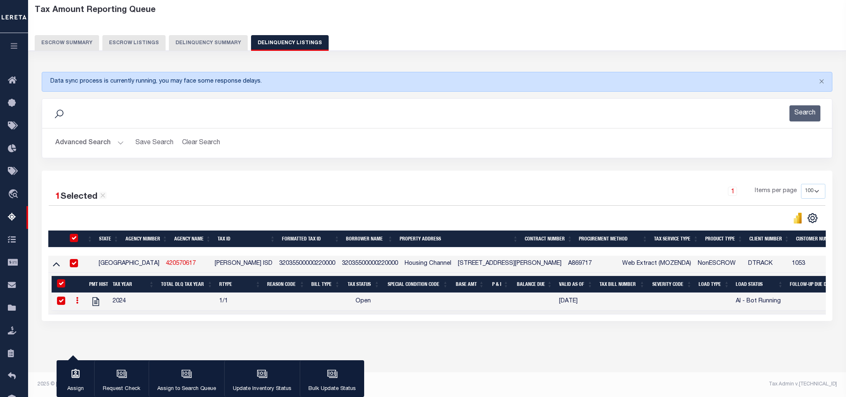
click at [0, 0] on textarea at bounding box center [0, 0] width 0 height 0
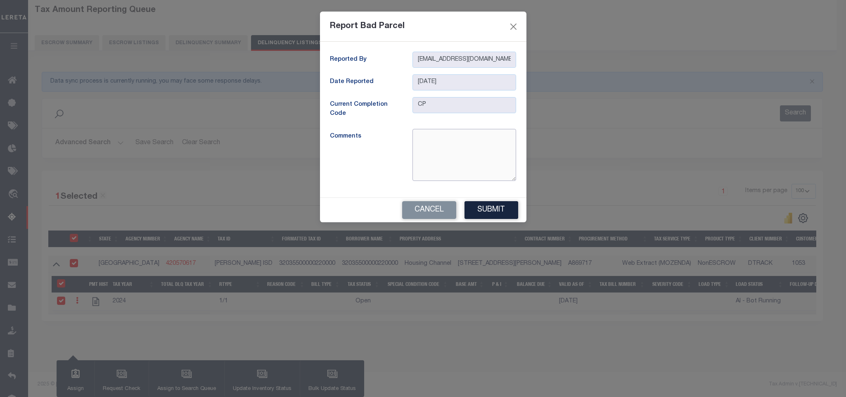
click at [452, 145] on textarea at bounding box center [464, 155] width 104 height 52
type textarea "Inactive Account"
click at [487, 216] on button "Submit" at bounding box center [491, 210] width 54 height 18
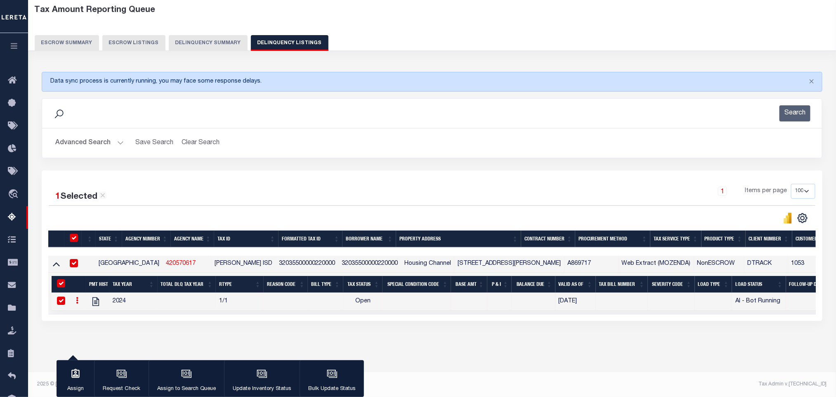
click at [77, 141] on button "Advanced Search" at bounding box center [89, 143] width 69 height 16
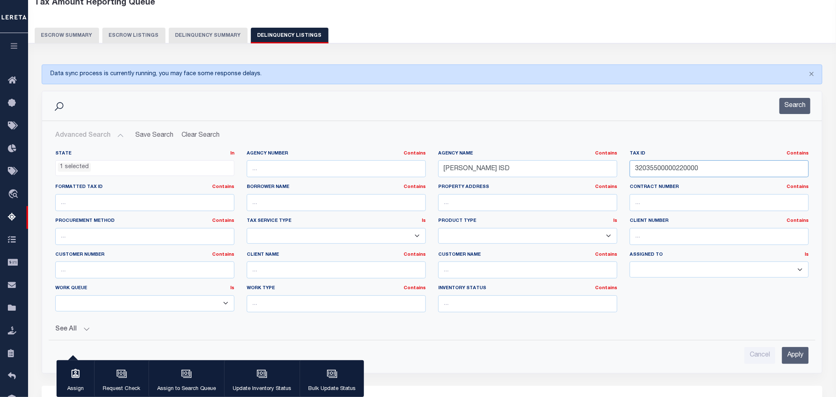
click at [727, 176] on input "32035500000220000" at bounding box center [719, 168] width 179 height 17
paste input "234500105"
type input "2345001050000"
drag, startPoint x: 524, startPoint y: 176, endPoint x: 379, endPoint y: 175, distance: 144.9
click at [379, 175] on div "State In In AK AL AR AZ CA CO CT DC DE FL GA GU HI IA ID IL IN KS KY LA MA MD M…" at bounding box center [432, 234] width 766 height 168
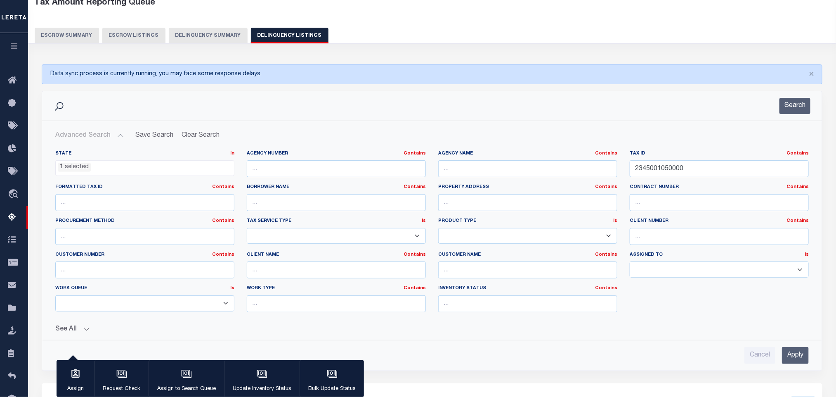
click at [794, 354] on input "Apply" at bounding box center [795, 355] width 27 height 17
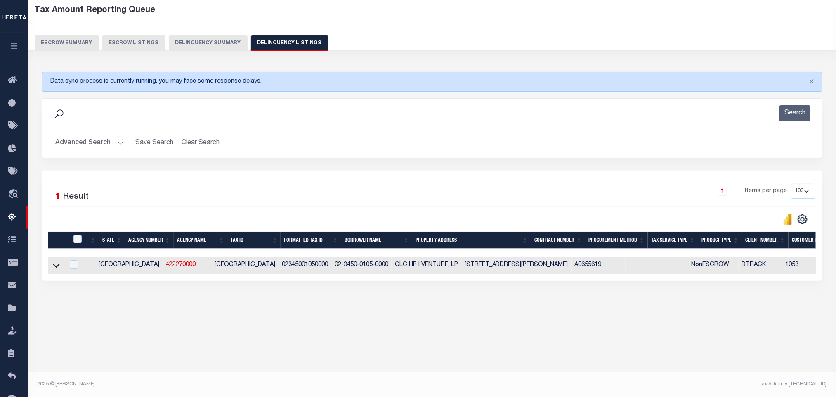
scroll to position [41, 0]
click at [56, 269] on icon at bounding box center [56, 265] width 7 height 9
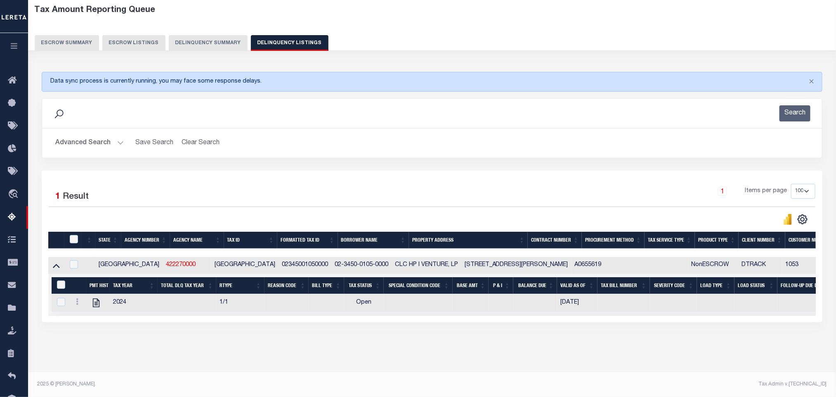
scroll to position [50, 0]
click at [97, 298] on icon "" at bounding box center [96, 302] width 11 height 11
checkbox input "true"
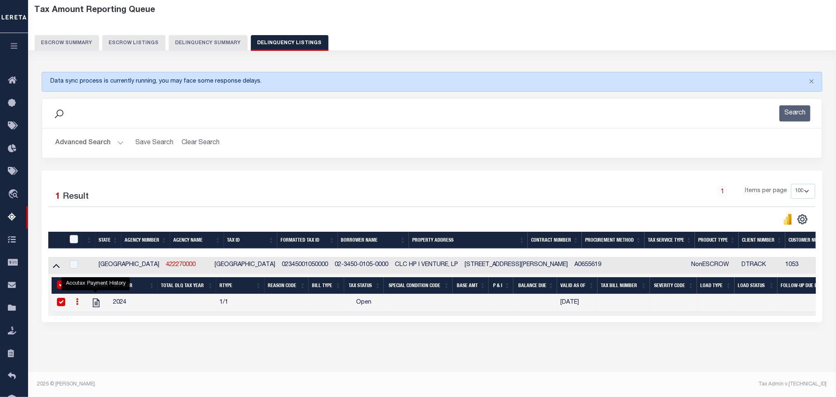
click at [97, 135] on button "Advanced Search" at bounding box center [89, 143] width 69 height 16
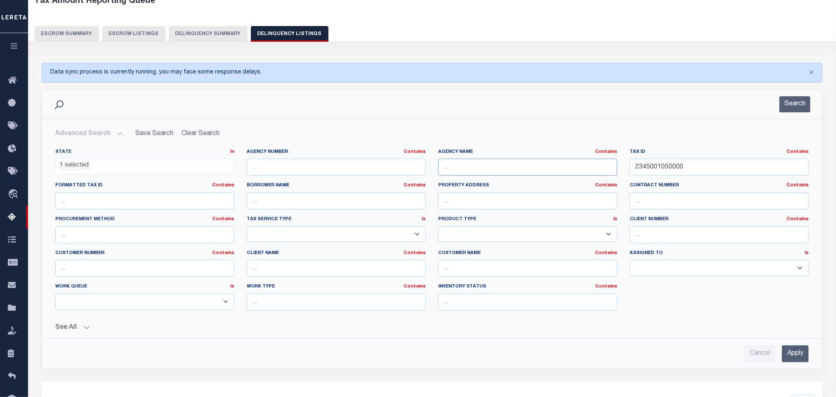
click at [528, 173] on input "text" at bounding box center [527, 167] width 179 height 17
paste input "BOWIE COUNTY CENTRAL COLLECTIONS"
type input "BOWIE COUNTY CENTRAL COLLECTIONS"
click at [706, 167] on input "2345001050000" at bounding box center [719, 167] width 179 height 17
paste input "132450002"
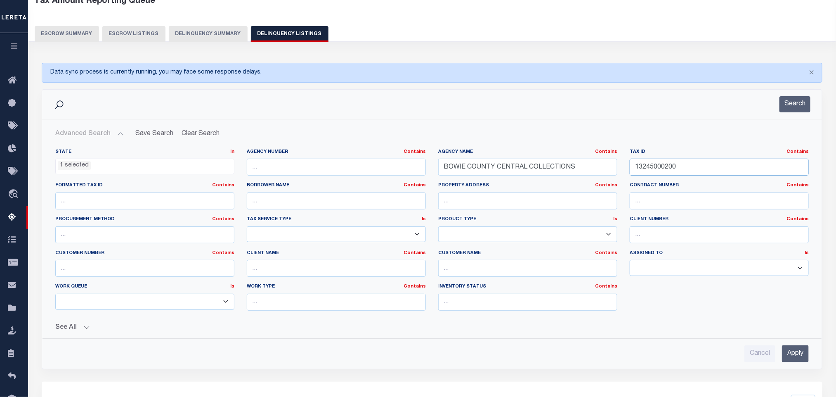
type input "13245000200"
click at [794, 361] on input "Apply" at bounding box center [795, 353] width 27 height 17
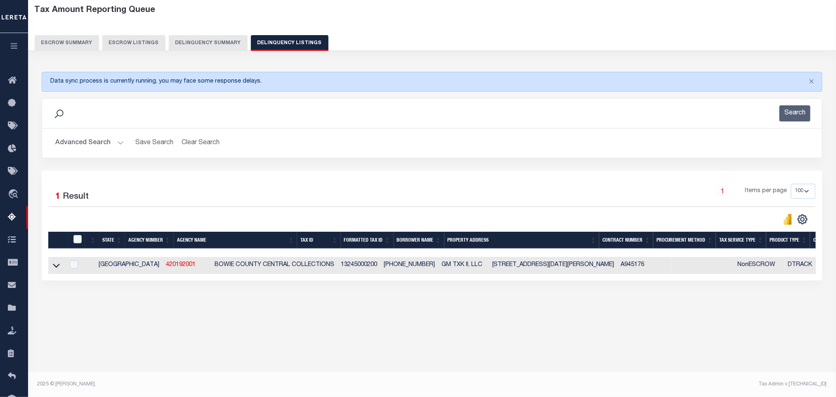
scroll to position [41, 0]
click at [58, 270] on icon at bounding box center [56, 265] width 7 height 9
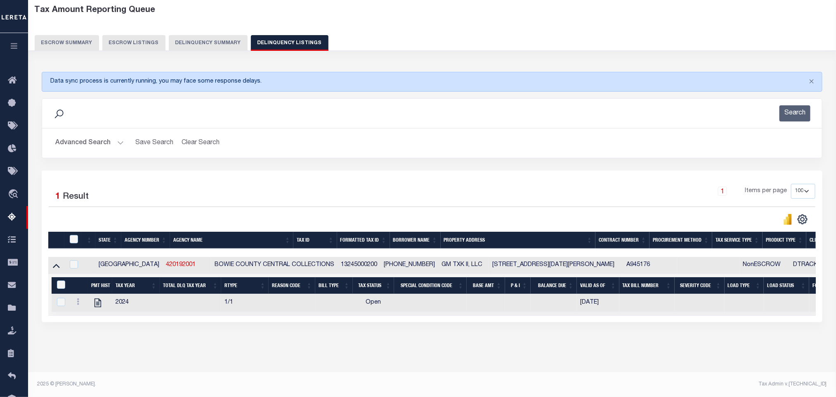
click at [203, 357] on div "Tax Amount Reporting Queue Escrow Summary Escrow Listings In" at bounding box center [432, 185] width 803 height 371
click at [99, 306] on icon "" at bounding box center [97, 302] width 11 height 11
checkbox input "true"
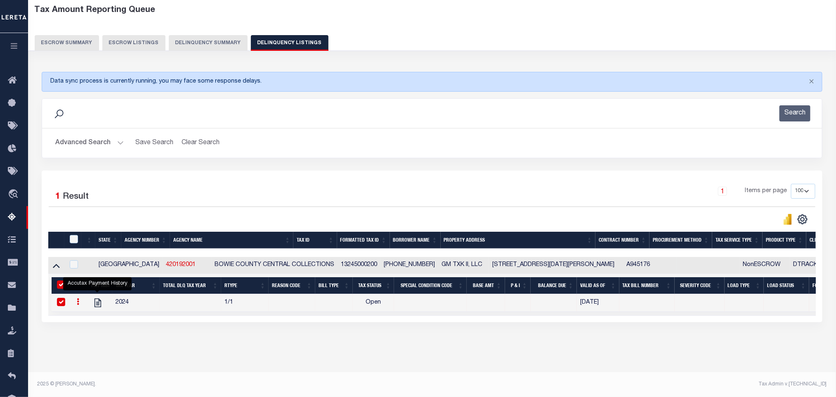
click at [78, 147] on button "Advanced Search" at bounding box center [89, 143] width 69 height 16
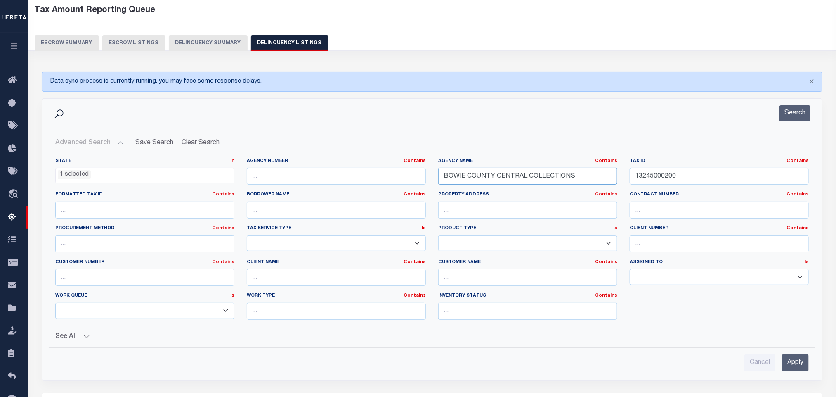
click at [587, 181] on input "BOWIE COUNTY CENTRAL COLLECTIONS" at bounding box center [527, 176] width 179 height 17
paste input "FREESTONE COUNTY"
type input "FREESTONE COUNTY"
click at [707, 184] on input "13245000200" at bounding box center [719, 176] width 179 height 17
paste input "900111372"
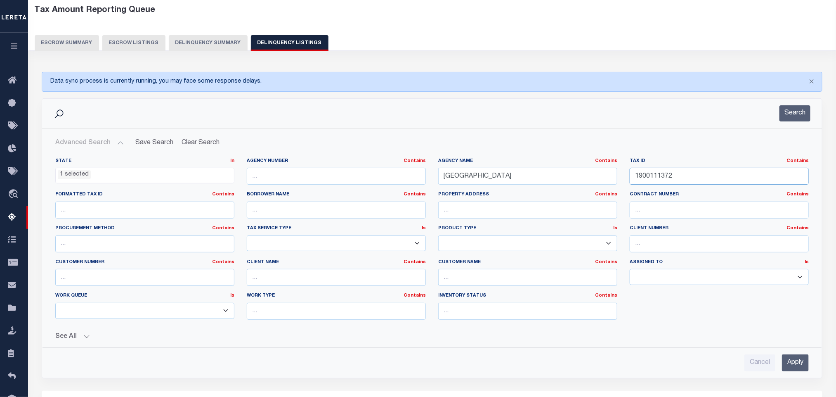
type input "1900111372"
drag, startPoint x: 819, startPoint y: 367, endPoint x: 813, endPoint y: 368, distance: 6.0
click at [818, 367] on div "Advanced Search Save Search Clear Search tblassign_wrapper_dynamictable_____Def…" at bounding box center [432, 253] width 779 height 236
drag, startPoint x: 787, startPoint y: 364, endPoint x: 791, endPoint y: 364, distance: 4.6
click at [788, 364] on input "Apply" at bounding box center [795, 362] width 27 height 17
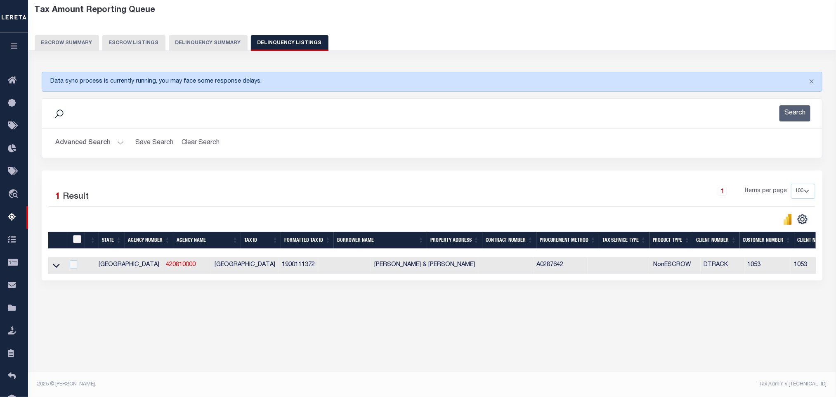
click at [78, 243] on input "checkbox" at bounding box center [77, 239] width 8 height 8
checkbox input "true"
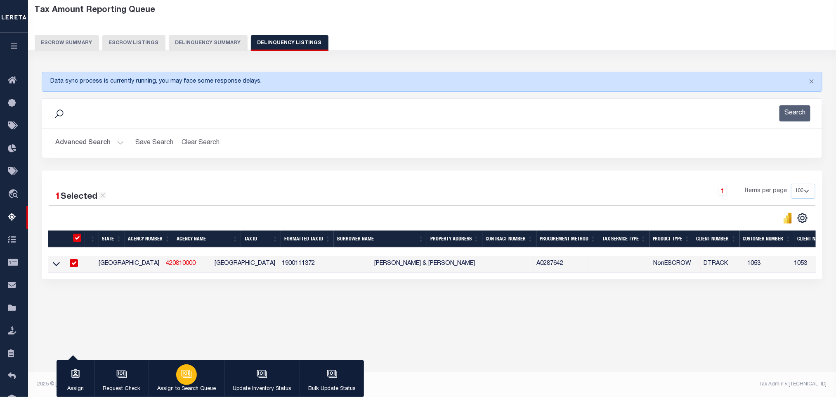
click at [194, 373] on div "button" at bounding box center [186, 374] width 21 height 21
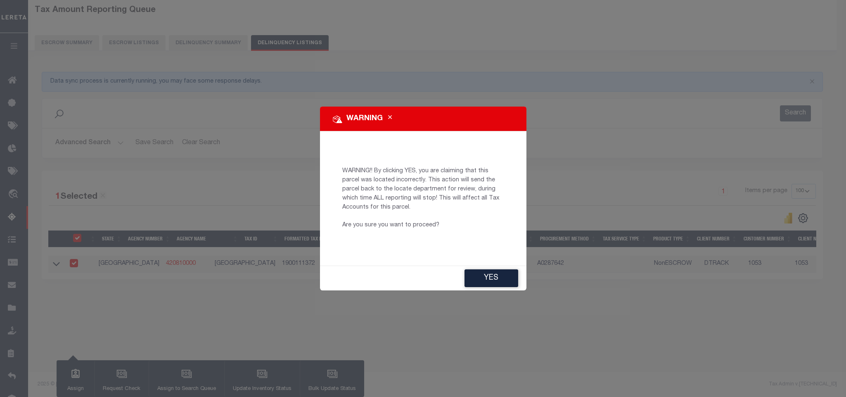
drag, startPoint x: 479, startPoint y: 277, endPoint x: 490, endPoint y: 280, distance: 11.6
click at [479, 277] on button "YES" at bounding box center [491, 278] width 54 height 18
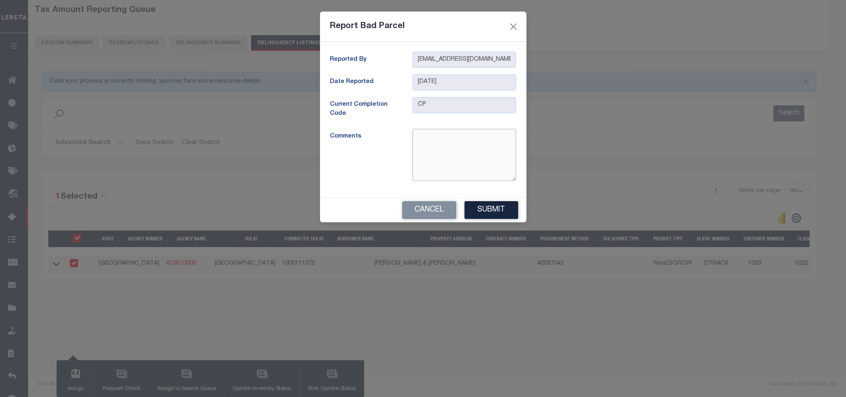
click at [441, 164] on textarea at bounding box center [464, 155] width 104 height 52
paste textarea "The parcel was deleted by the CAD."
type textarea "The parcel was deleted by the CAD."
click at [492, 209] on button "Submit" at bounding box center [491, 210] width 54 height 18
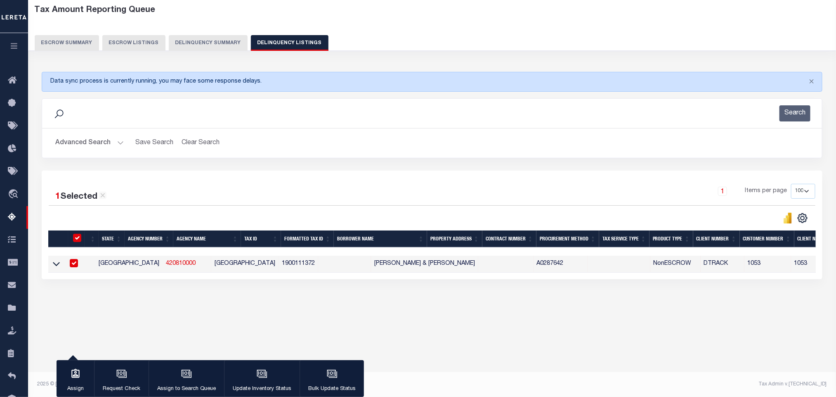
click at [85, 149] on button "Advanced Search" at bounding box center [89, 143] width 69 height 16
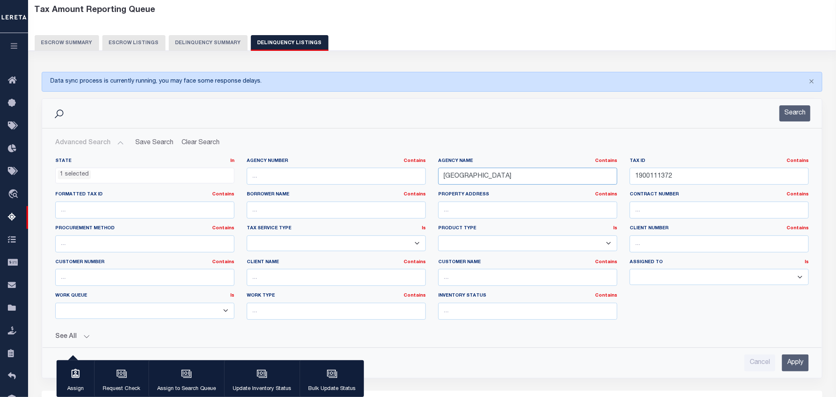
click at [527, 178] on input "FREESTONE COUNTY" at bounding box center [527, 176] width 179 height 17
paste input "VICTORIA"
type input "VICTORIA COUNTY"
click at [690, 178] on input "1900111372" at bounding box center [719, 176] width 179 height 17
paste input "58866"
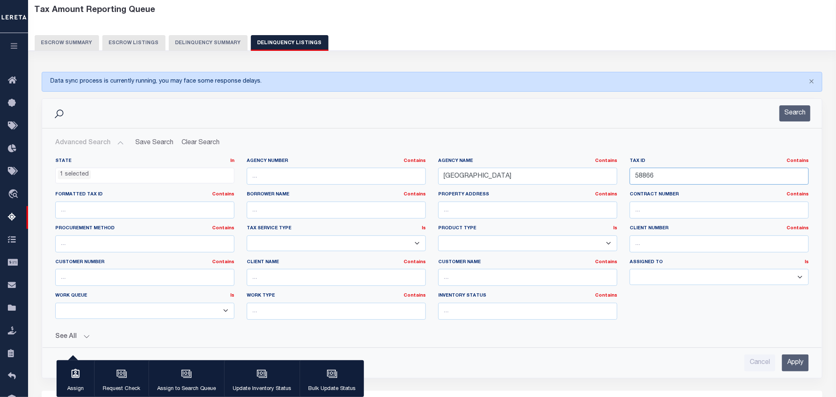
type input "58866"
click at [794, 365] on input "Apply" at bounding box center [795, 362] width 27 height 17
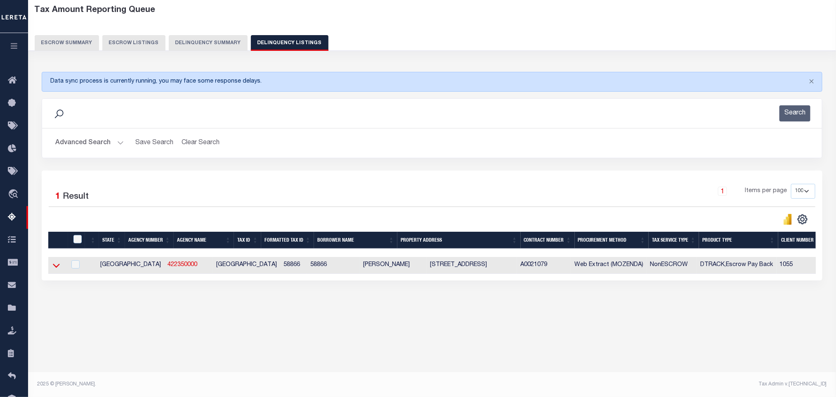
click at [56, 269] on icon at bounding box center [56, 265] width 7 height 9
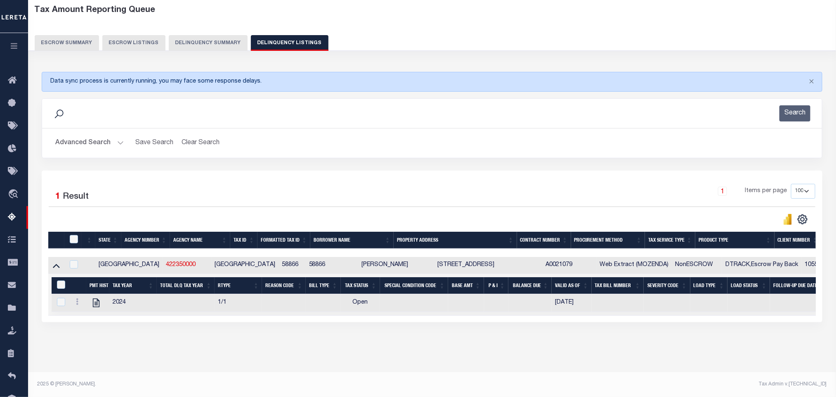
click at [153, 360] on div "Tax Amount Reporting Queue Escrow Summary Escrow Listings In" at bounding box center [432, 185] width 803 height 371
click at [97, 307] on icon at bounding box center [96, 302] width 7 height 9
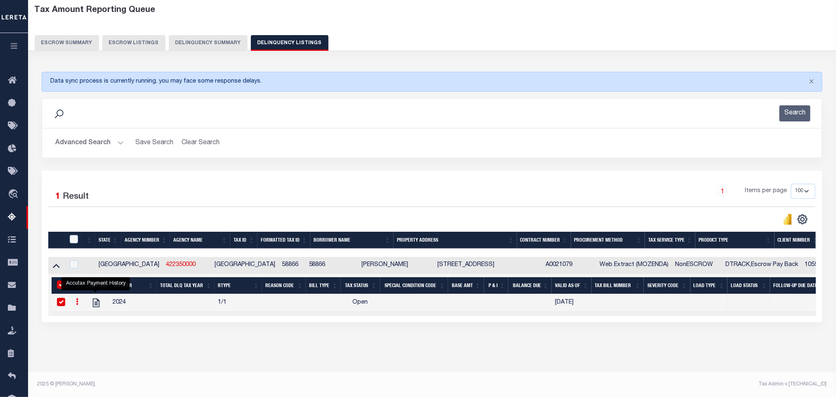
checkbox input "true"
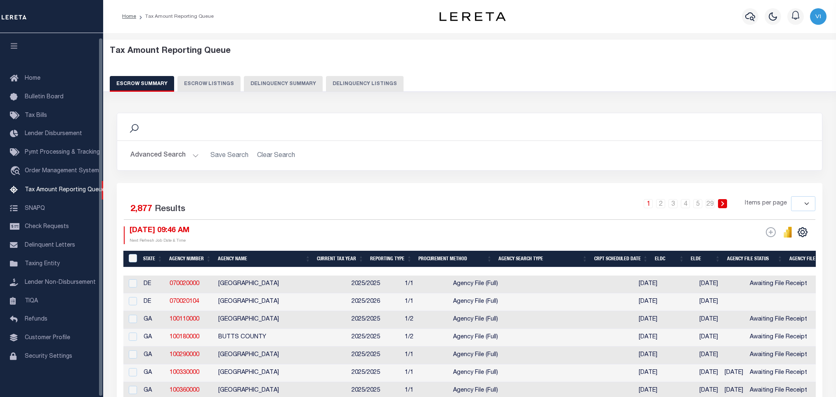
select select
click at [748, 22] on button "button" at bounding box center [750, 16] width 17 height 17
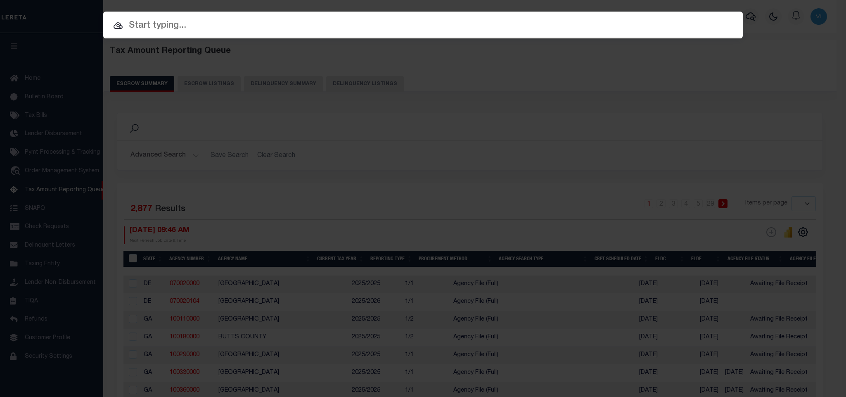
click at [696, 27] on input "text" at bounding box center [422, 26] width 639 height 14
paste input "2514008233"
type input "2514008233"
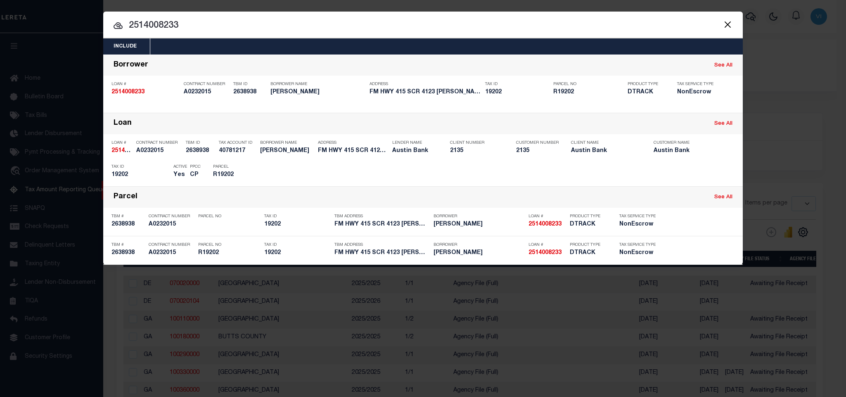
click at [459, 44] on div "Include Loans TBM Customers Borrowers Payments (Lender Non-Disb) Payments (Lend…" at bounding box center [422, 46] width 639 height 16
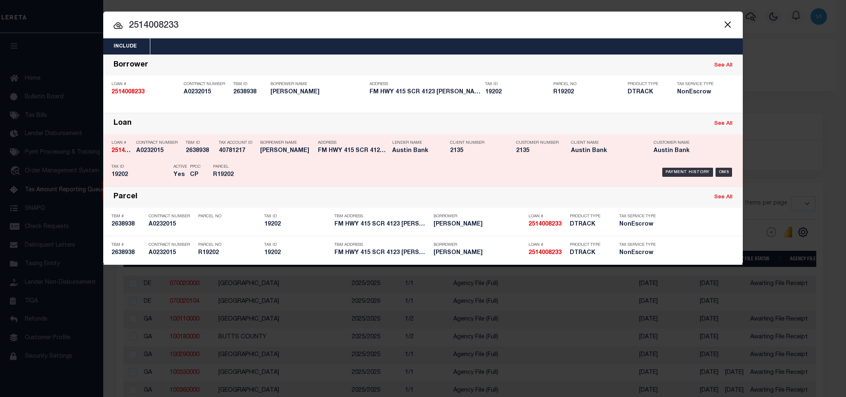
click at [356, 159] on div "Address FM HWY 415 SCR 4123 TIMPSON TX" at bounding box center [353, 148] width 70 height 24
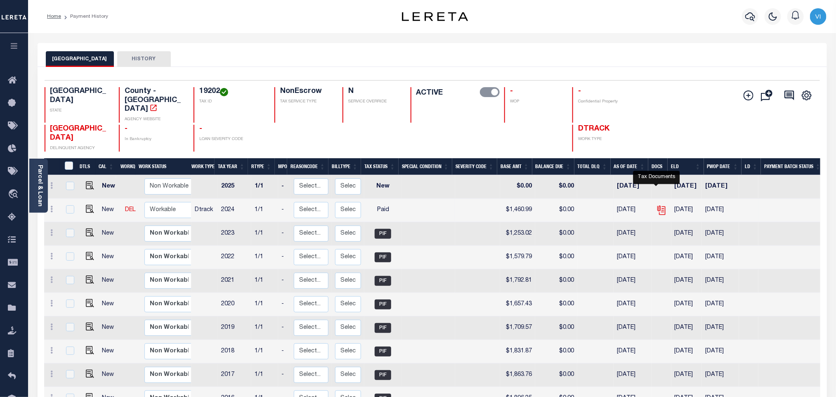
click at [656, 205] on icon "" at bounding box center [661, 210] width 11 height 11
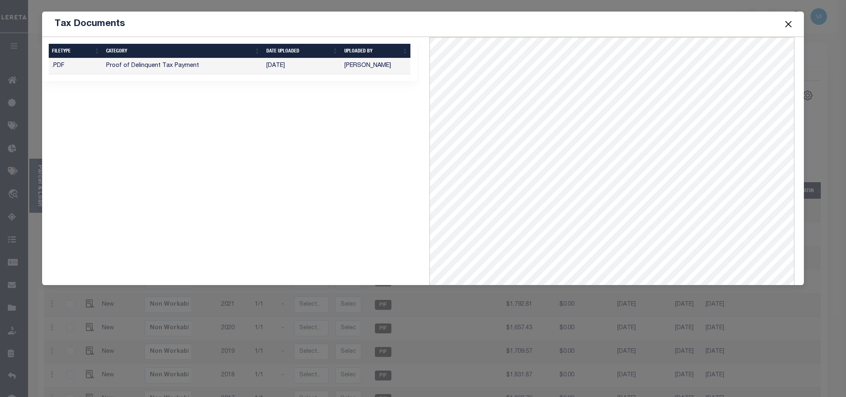
click at [785, 28] on button "Close" at bounding box center [788, 24] width 11 height 11
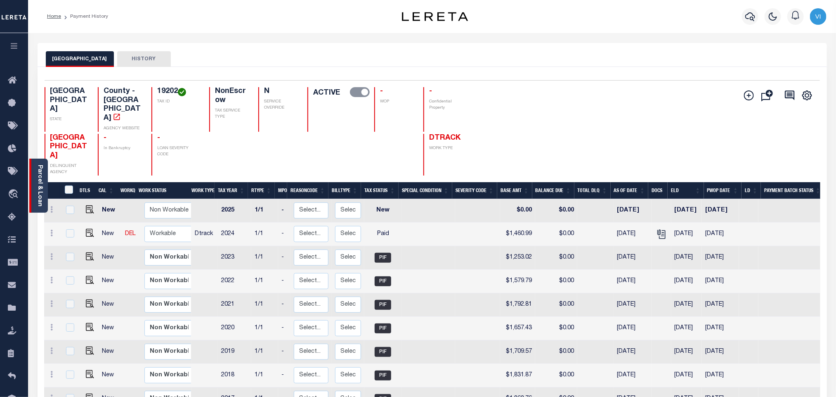
click at [41, 187] on link "Parcel & Loan" at bounding box center [40, 186] width 6 height 42
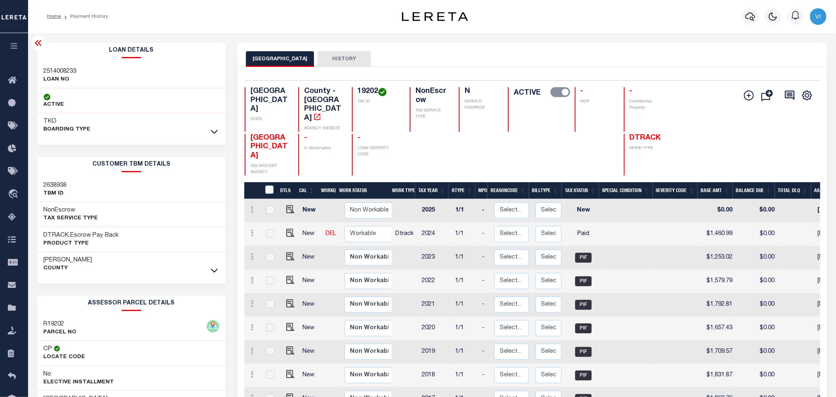
click at [48, 69] on h3 "2514008233" at bounding box center [60, 71] width 33 height 8
copy h3 "2514008233"
click at [358, 88] on h4 "19202" at bounding box center [379, 91] width 42 height 9
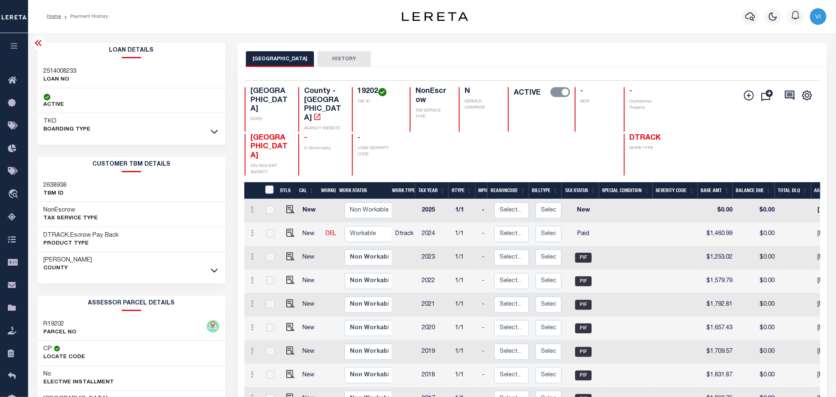
copy h4 "19202"
click at [745, 19] on icon "button" at bounding box center [750, 17] width 10 height 10
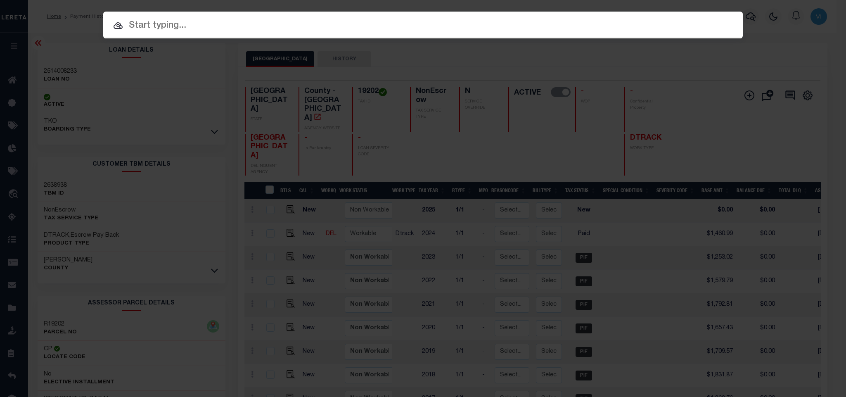
click at [727, 38] on div "Include Loans TBM Customers Borrowers Payments (Lender Non-Disb) Payments (Lend…" at bounding box center [422, 45] width 639 height 15
paste input "600005657"
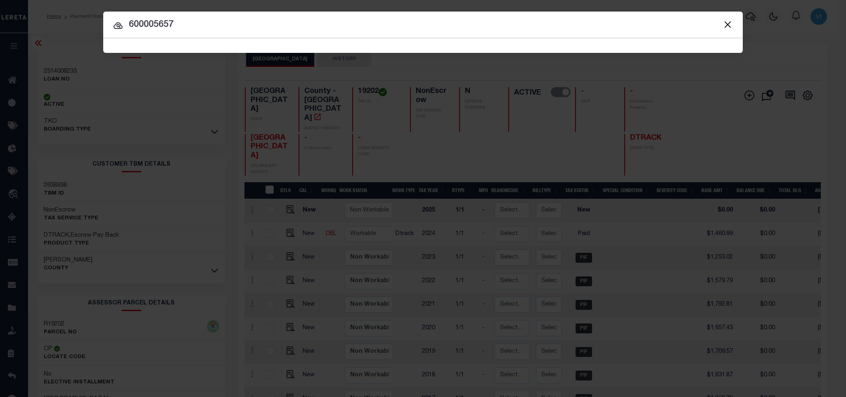
type input "600005657"
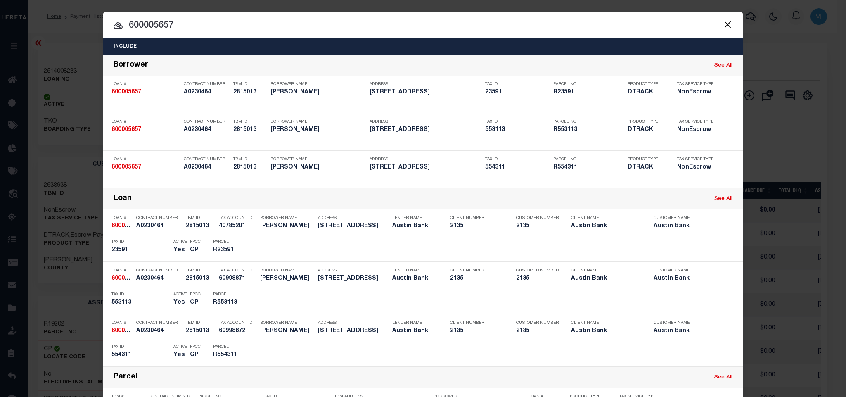
click at [336, 48] on div "Include Loans TBM Customers Borrowers Payments (Lender Non-Disb) Payments (Lend…" at bounding box center [422, 46] width 639 height 16
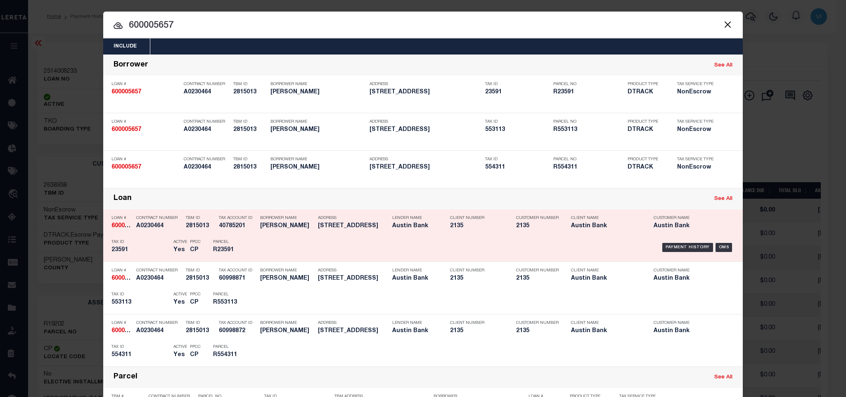
click at [263, 248] on div "Payment History OMS" at bounding box center [499, 247] width 472 height 24
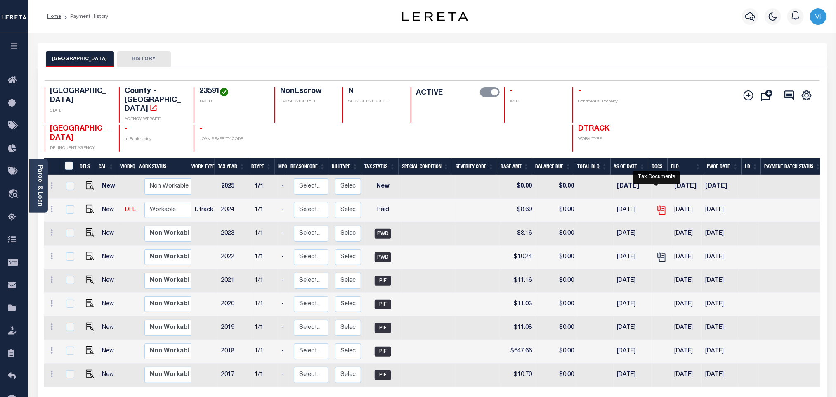
click at [659, 206] on icon "" at bounding box center [662, 210] width 6 height 9
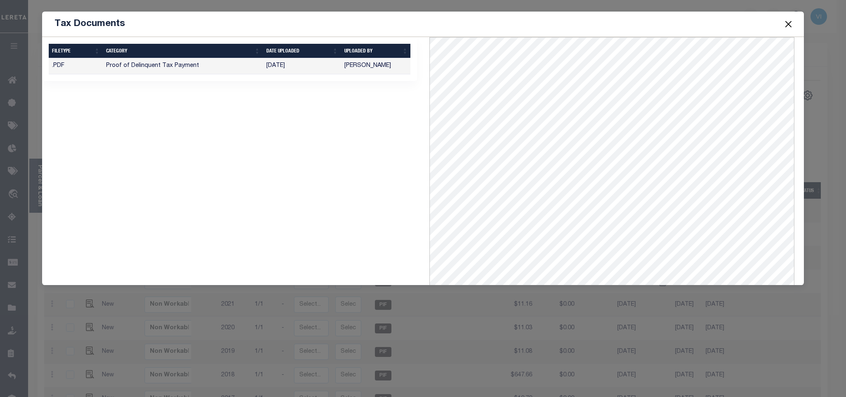
click at [788, 24] on button "Close" at bounding box center [788, 24] width 11 height 11
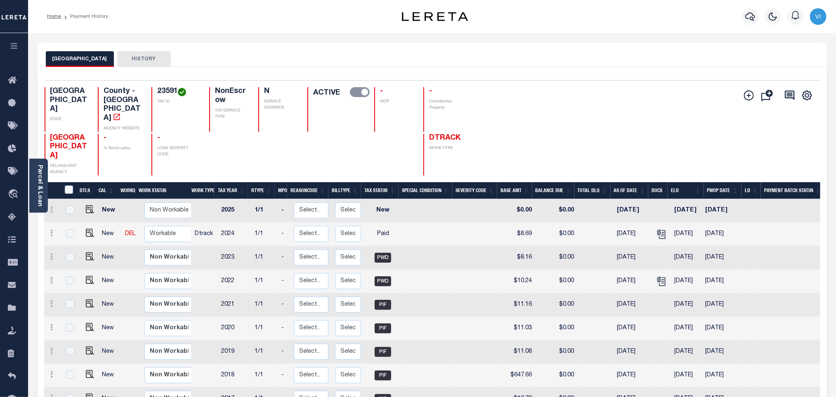
click at [157, 90] on h4 "23591" at bounding box center [178, 91] width 42 height 9
click at [209, 116] on div "NonEscrow TAX SERVICE TYPE" at bounding box center [228, 109] width 39 height 45
drag, startPoint x: 166, startPoint y: 92, endPoint x: 145, endPoint y: 92, distance: 20.6
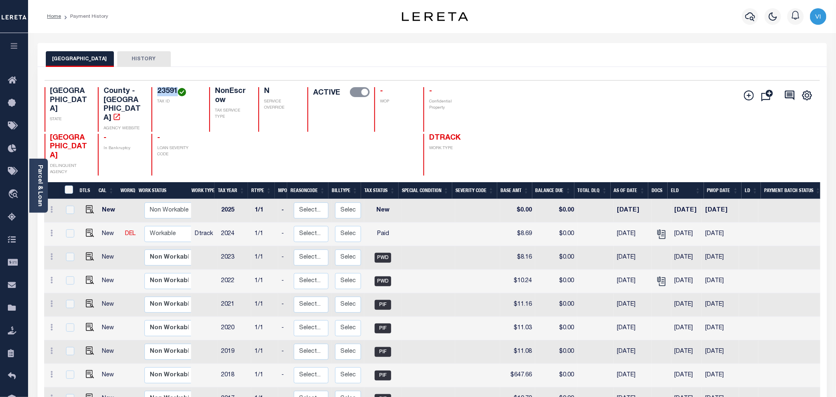
click at [151, 92] on div "23591 TAX ID" at bounding box center [175, 109] width 48 height 45
copy h4 "23591"
click at [40, 194] on link "Parcel & Loan" at bounding box center [40, 186] width 6 height 42
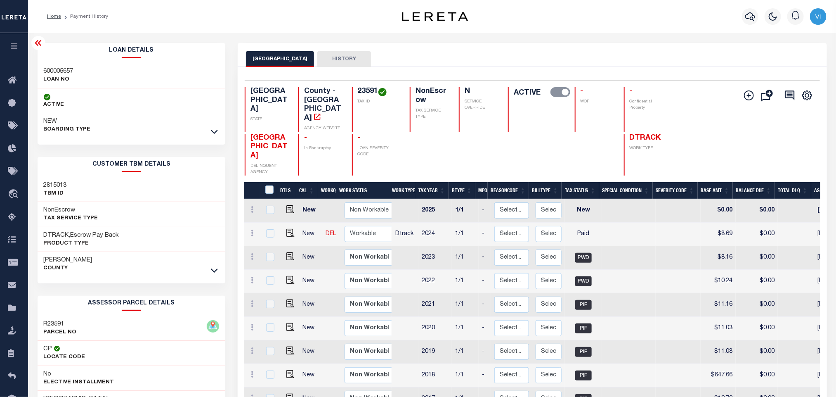
click at [44, 67] on h3 "600005657" at bounding box center [59, 71] width 30 height 8
copy h3 "600005657"
click at [322, 92] on div "TX STATE County - TX AGENCY WEBSITE 23591 TAX ID NonEscrow TAX SERVICE TYPE N S…" at bounding box center [463, 109] width 436 height 45
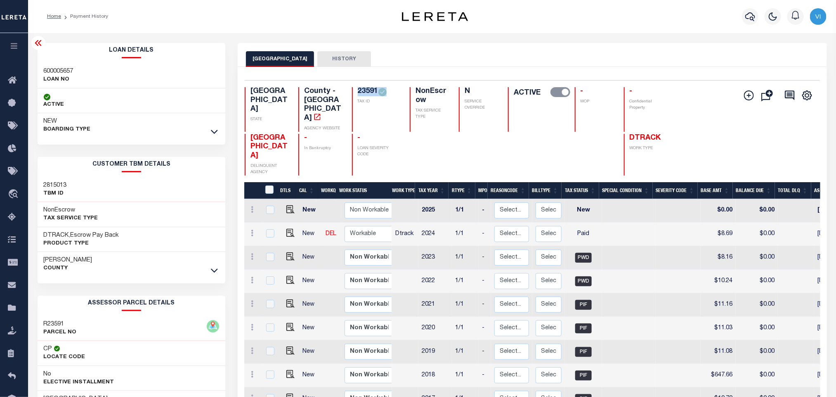
click at [322, 92] on div "TX STATE County - TX AGENCY WEBSITE 23591 TAX ID NonEscrow TAX SERVICE TYPE N S…" at bounding box center [463, 109] width 436 height 45
click at [410, 108] on div "NonEscrow TAX SERVICE TYPE" at bounding box center [429, 109] width 39 height 45
click at [358, 91] on h4 "23591" at bounding box center [379, 91] width 42 height 9
copy h4 "23591"
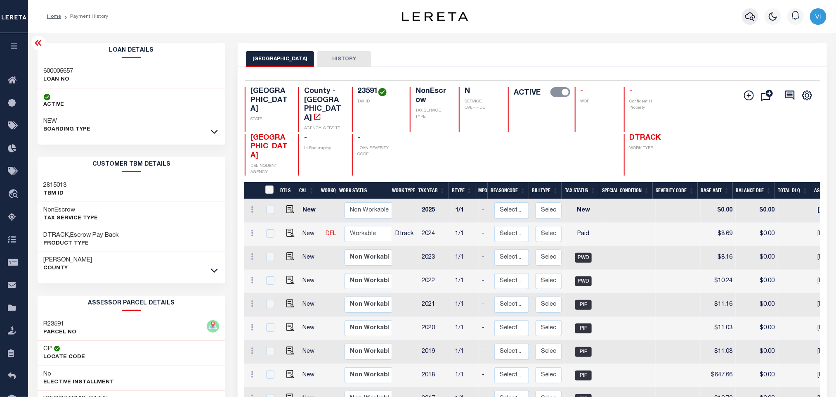
click at [754, 19] on icon "button" at bounding box center [750, 16] width 10 height 9
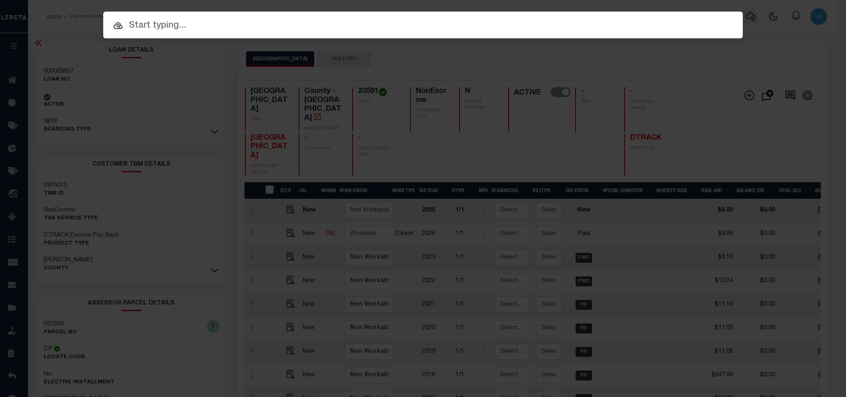
click at [724, 19] on div "Include Loans TBM Customers Borrowers Payments (Lender Non-Disb) Payments (Lend…" at bounding box center [423, 198] width 846 height 397
paste input "2517005537"
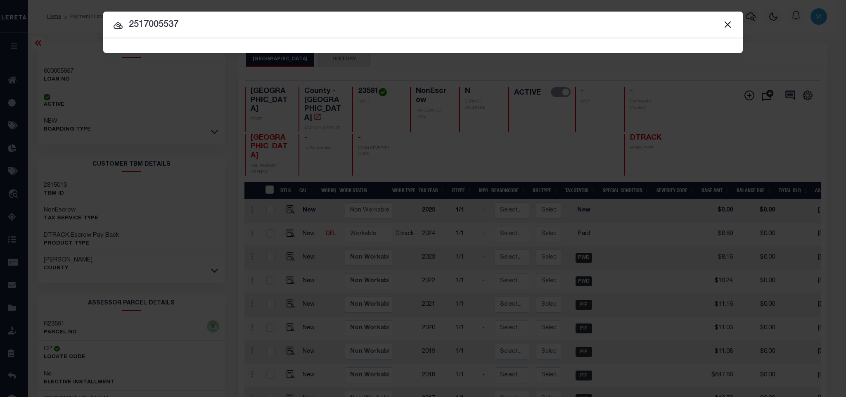
type input "2517005537"
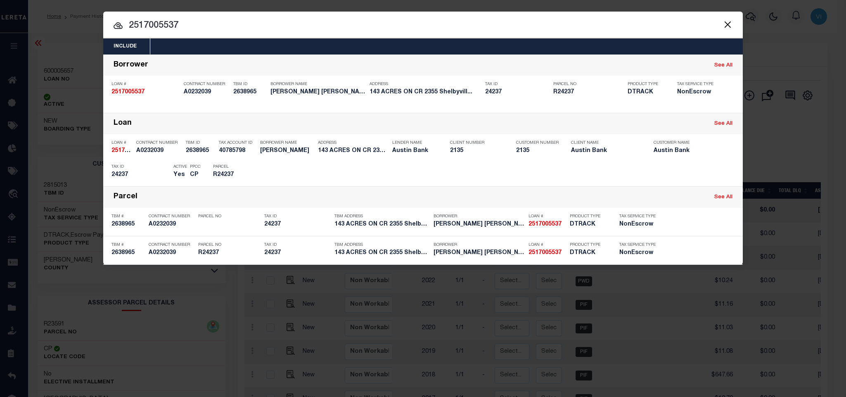
click at [439, 48] on div "Include Loans TBM Customers Borrowers Payments (Lender Non-Disb) Payments (Lend…" at bounding box center [422, 46] width 639 height 16
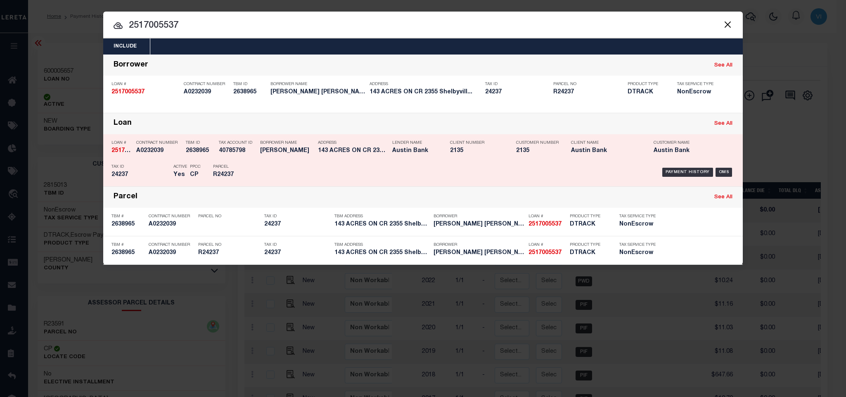
click at [338, 171] on div "Payment History OMS" at bounding box center [499, 172] width 472 height 24
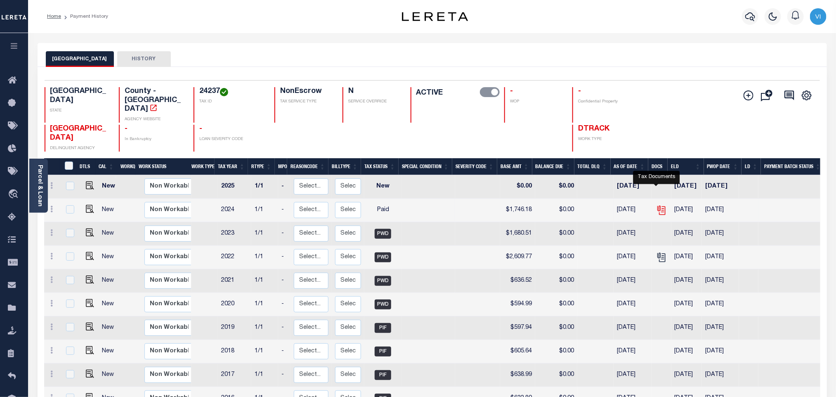
click at [656, 205] on icon "" at bounding box center [661, 210] width 11 height 11
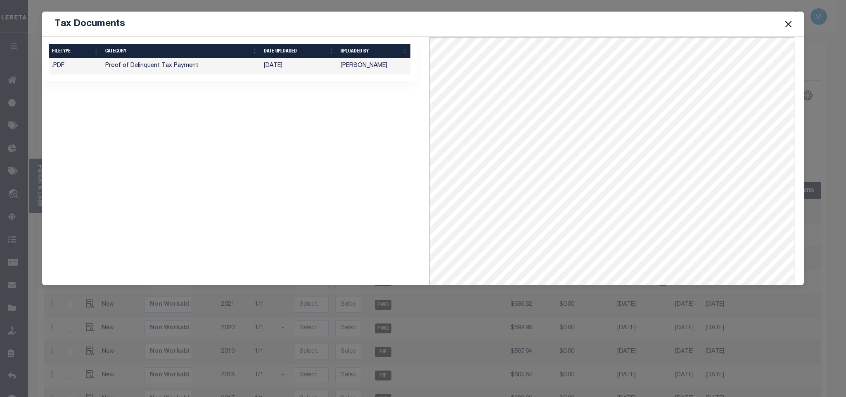
click at [785, 25] on button "Close" at bounding box center [788, 24] width 11 height 11
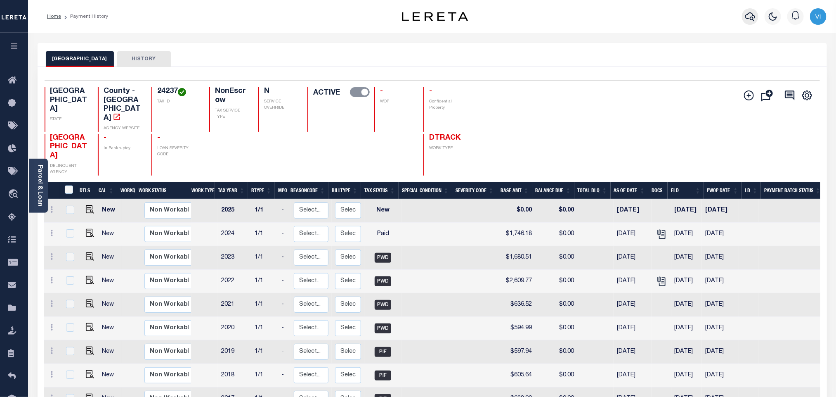
click at [750, 19] on icon "button" at bounding box center [750, 17] width 10 height 10
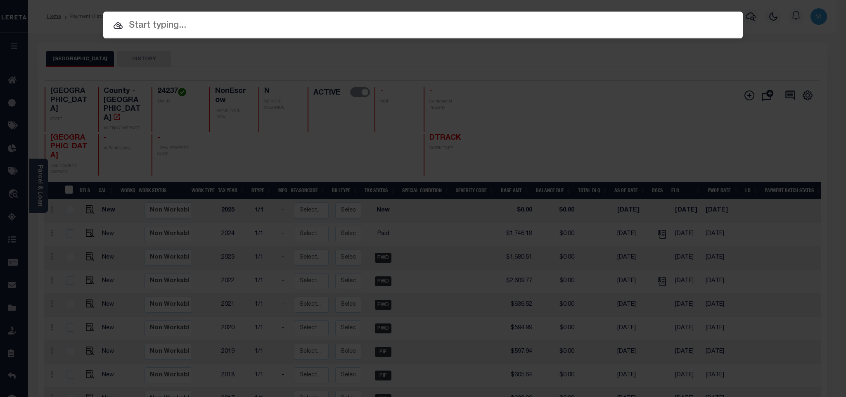
click at [696, 27] on div "Include Loans TBM Customers Borrowers Payments (Lender Non-Disb) Payments (Lend…" at bounding box center [422, 25] width 639 height 27
paste input "2515009721"
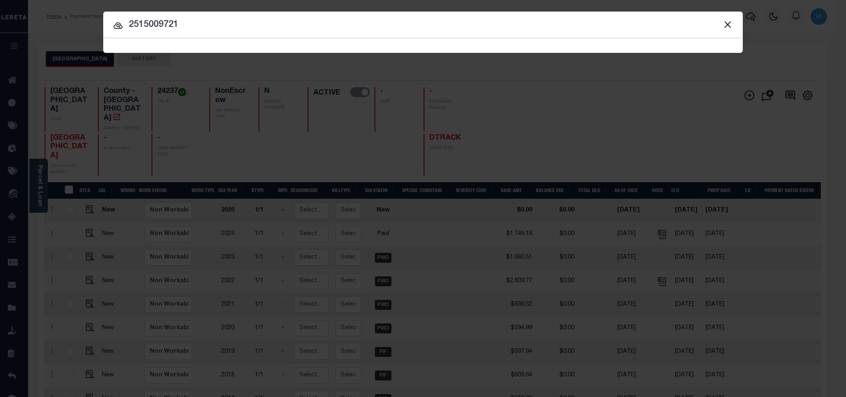
type input "2515009721"
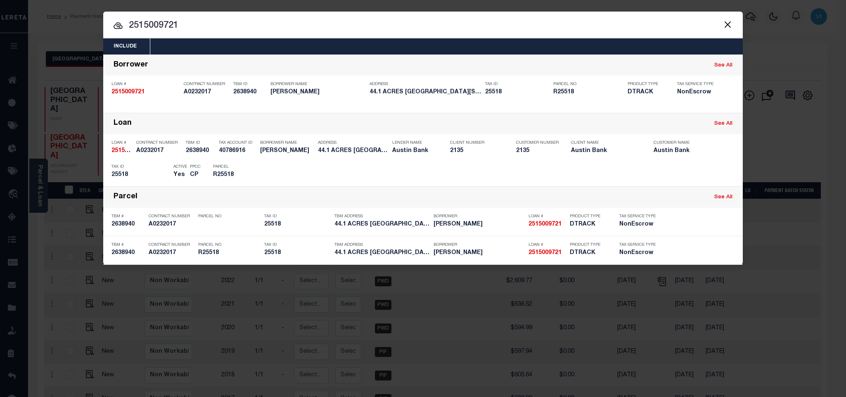
click at [204, 46] on div "Include Loans TBM Customers Borrowers Payments (Lender Non-Disb) Payments (Lend…" at bounding box center [422, 46] width 639 height 16
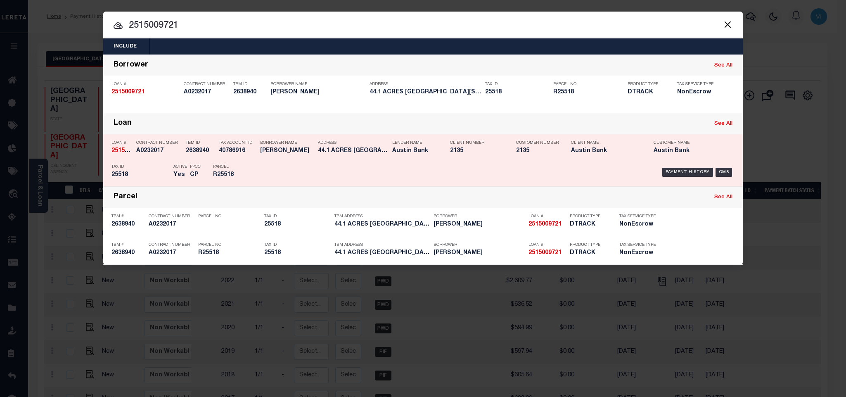
click at [202, 180] on div "PPCC CP" at bounding box center [195, 172] width 23 height 24
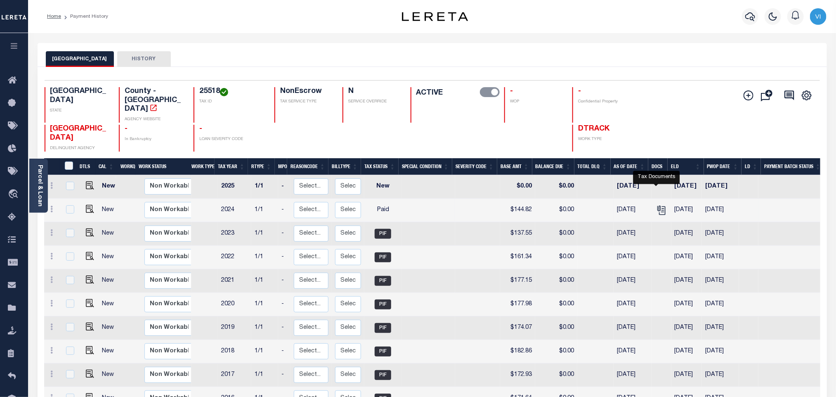
click at [662, 207] on link "" at bounding box center [661, 210] width 13 height 6
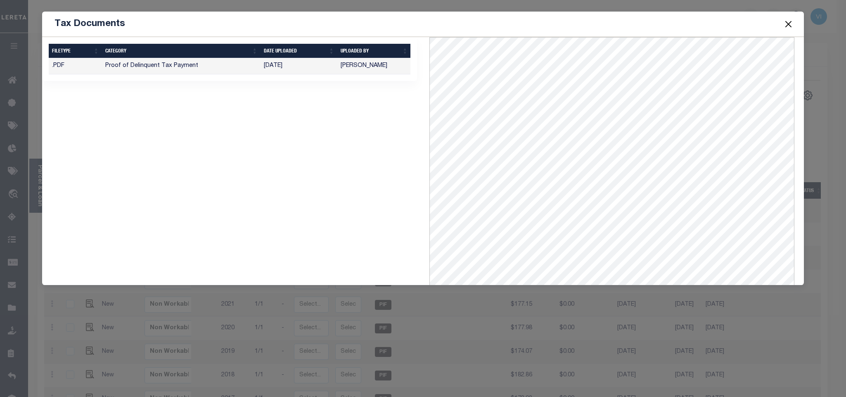
click at [788, 26] on button "Close" at bounding box center [788, 24] width 11 height 11
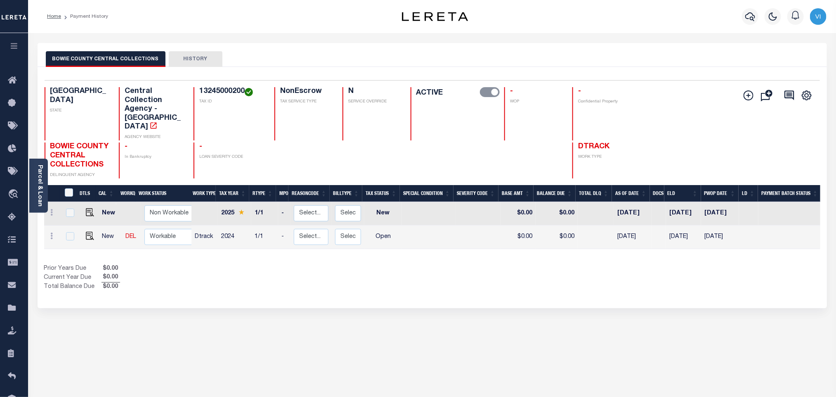
click at [196, 86] on div "Selected 2 Results 1 Items per page 25 50 100 TX STATE Central Collection Agenc…" at bounding box center [432, 129] width 789 height 98
copy h4 "13245000200"
drag, startPoint x: 244, startPoint y: 134, endPoint x: 245, endPoint y: 124, distance: 9.5
click at [245, 142] on h4 "-" at bounding box center [231, 146] width 65 height 9
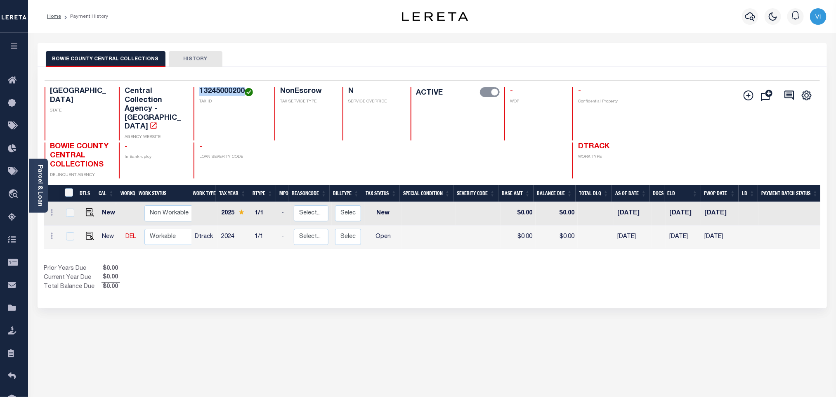
drag, startPoint x: 244, startPoint y: 90, endPoint x: 199, endPoint y: 88, distance: 45.5
click at [199, 88] on h4 "13245000200" at bounding box center [231, 91] width 65 height 9
copy h4 "13245000200"
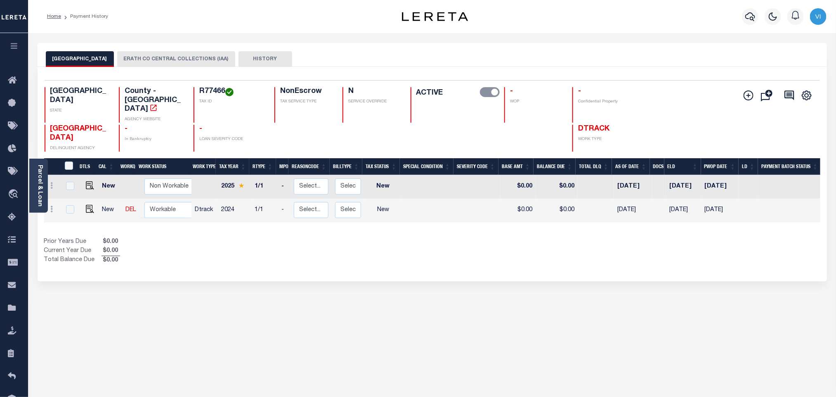
click at [92, 199] on td at bounding box center [88, 211] width 20 height 24
checkbox input "true"
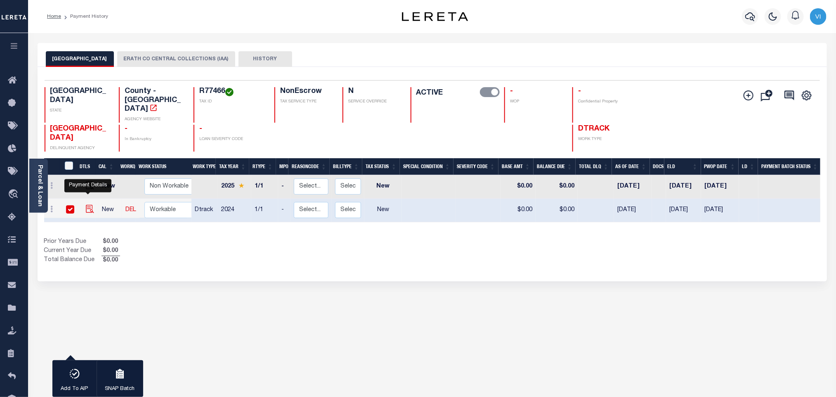
click at [89, 205] on img "" at bounding box center [90, 209] width 8 height 8
checkbox input "false"
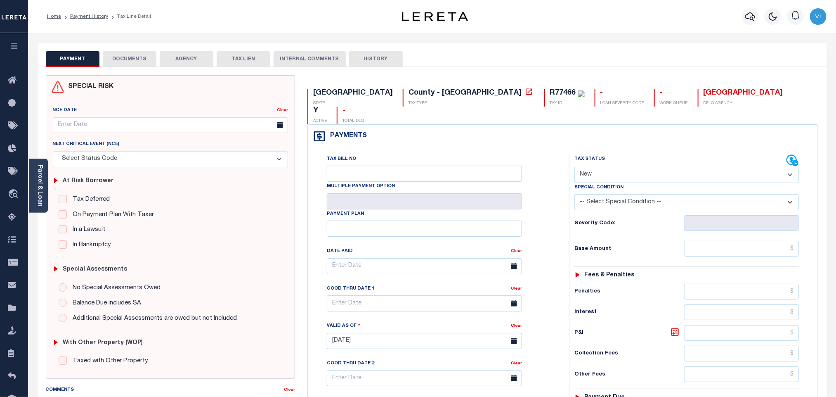
click at [41, 197] on link "Parcel & Loan" at bounding box center [40, 186] width 6 height 42
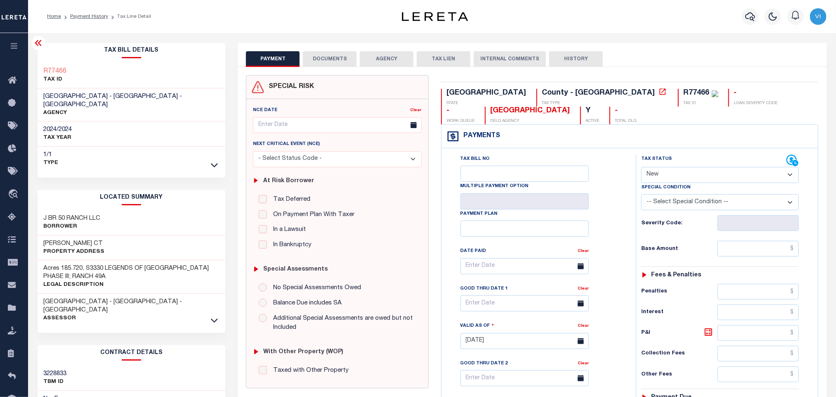
click at [685, 177] on select "- Select Status Code - Open Due/Unpaid Paid Incomplete No Tax Due Internal Refu…" at bounding box center [720, 175] width 158 height 16
select select "PYD"
click at [641, 168] on select "- Select Status Code - Open Due/Unpaid Paid Incomplete No Tax Due Internal Refu…" at bounding box center [720, 175] width 158 height 16
type input "[DATE]"
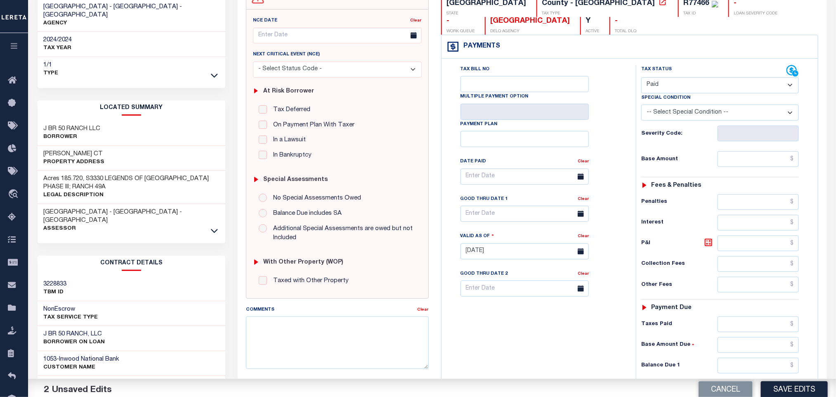
scroll to position [186, 0]
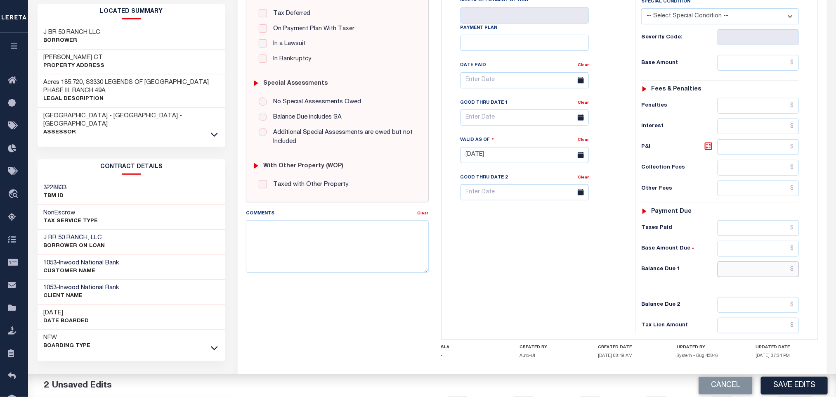
click at [747, 277] on input "text" at bounding box center [759, 269] width 82 height 16
type input "$0.00"
click at [393, 249] on textarea "Comments" at bounding box center [337, 246] width 182 height 52
type textarea "Information taken verbally."
drag, startPoint x: 547, startPoint y: 259, endPoint x: 587, endPoint y: 290, distance: 50.0
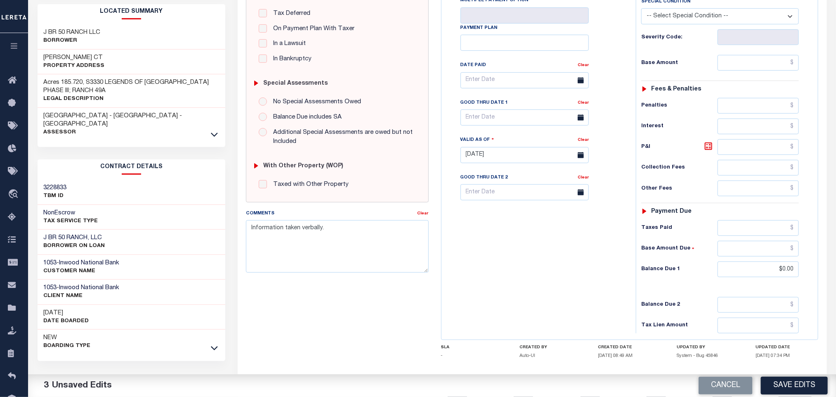
click at [550, 263] on div "Tax Bill No Multiple Payment Option Payment Plan Clear" at bounding box center [537, 151] width 186 height 364
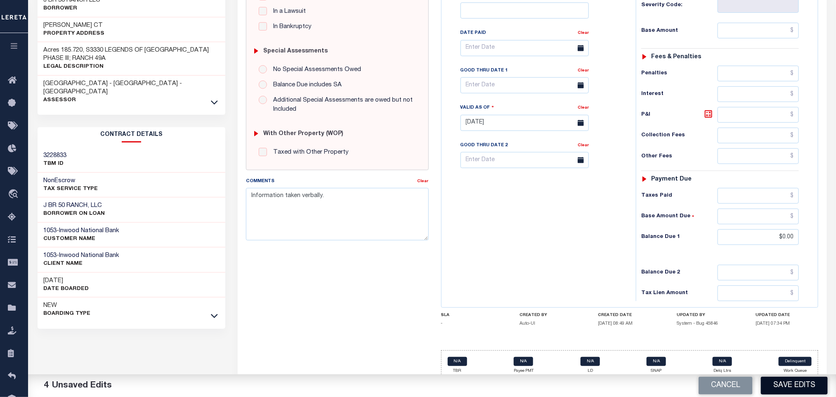
scroll to position [235, 0]
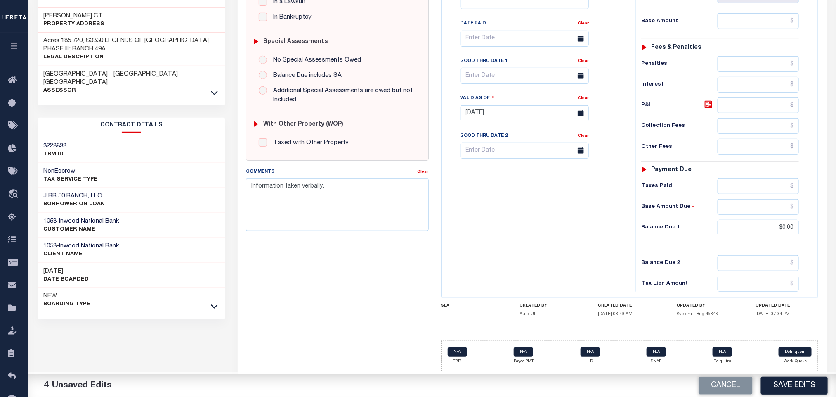
click at [806, 384] on button "Save Edits" at bounding box center [794, 385] width 67 height 18
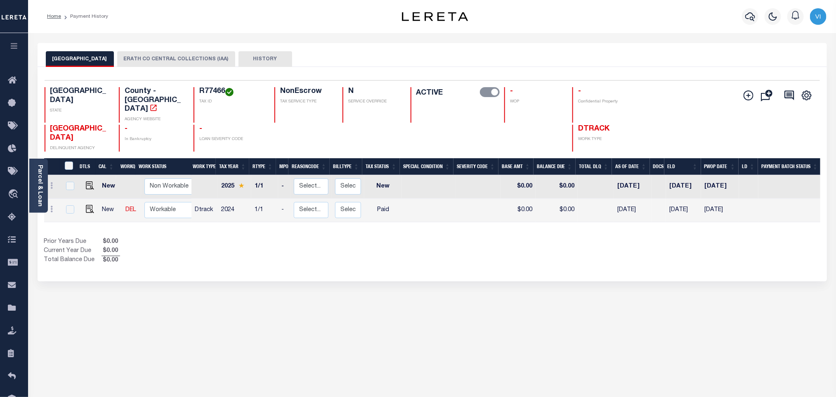
click at [43, 182] on div "Parcel & Loan" at bounding box center [38, 186] width 19 height 54
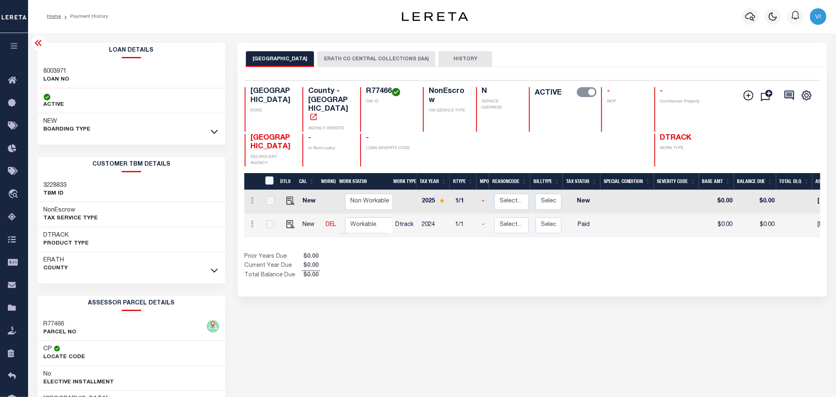
click at [40, 67] on div "8003971 LOAN NO" at bounding box center [132, 75] width 188 height 25
copy h3 "8003971"
click at [371, 96] on h4 "R77466" at bounding box center [389, 91] width 47 height 9
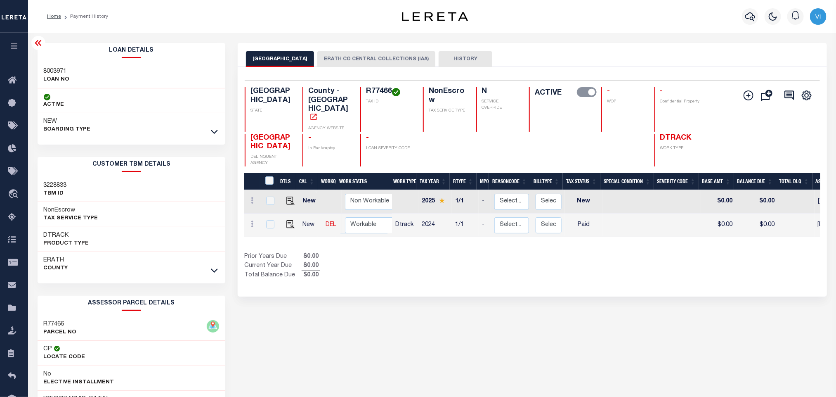
copy h4 "R77466"
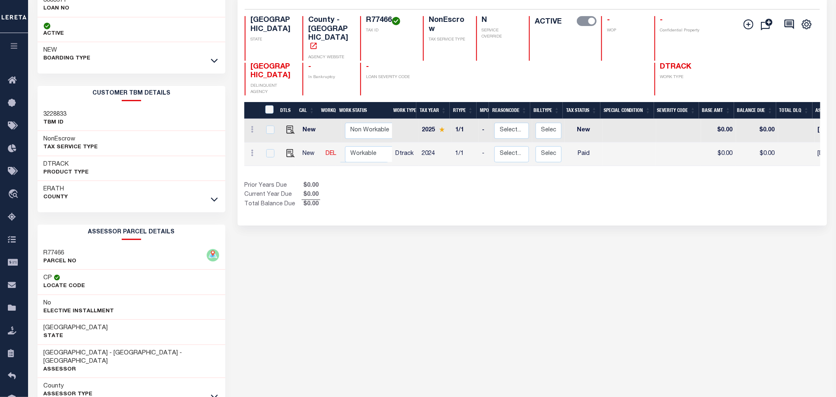
scroll to position [115, 0]
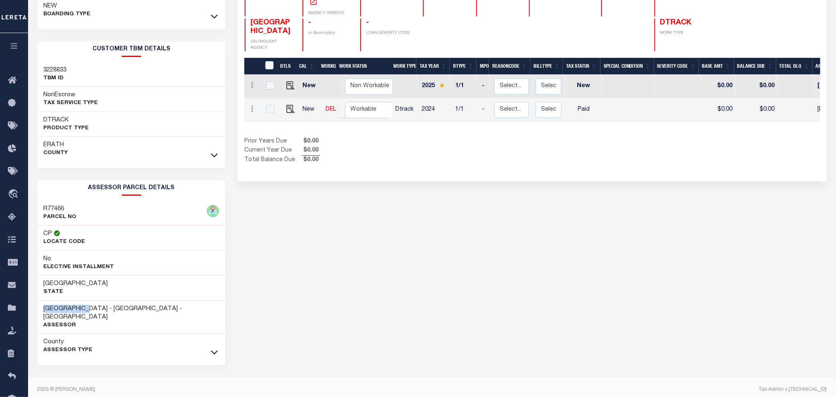
drag, startPoint x: 90, startPoint y: 310, endPoint x: 40, endPoint y: 310, distance: 49.5
click at [40, 310] on div "[GEOGRAPHIC_DATA] - County - [GEOGRAPHIC_DATA] Assessor" at bounding box center [132, 316] width 188 height 33
copy h3 "[GEOGRAPHIC_DATA]"
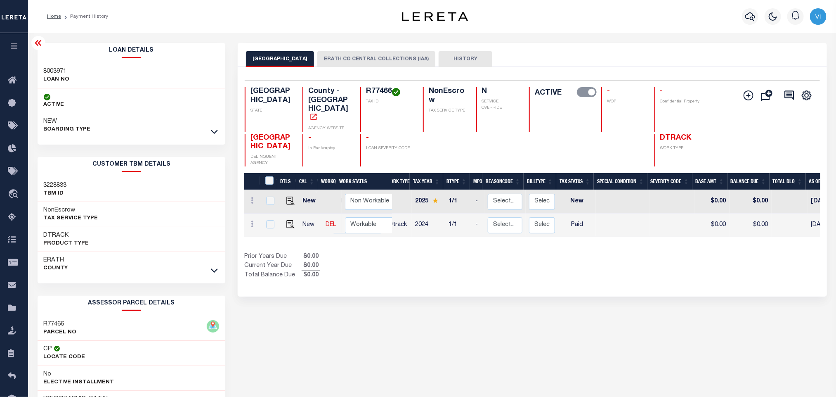
scroll to position [0, 0]
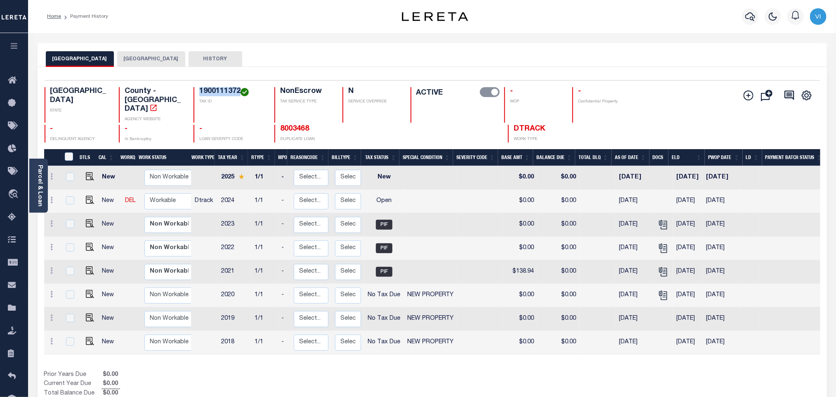
drag, startPoint x: 196, startPoint y: 89, endPoint x: 240, endPoint y: 93, distance: 44.4
click at [240, 93] on div "1900111372 TAX ID" at bounding box center [229, 104] width 71 height 35
copy h4 "1900111372"
click at [659, 219] on icon "" at bounding box center [663, 224] width 11 height 11
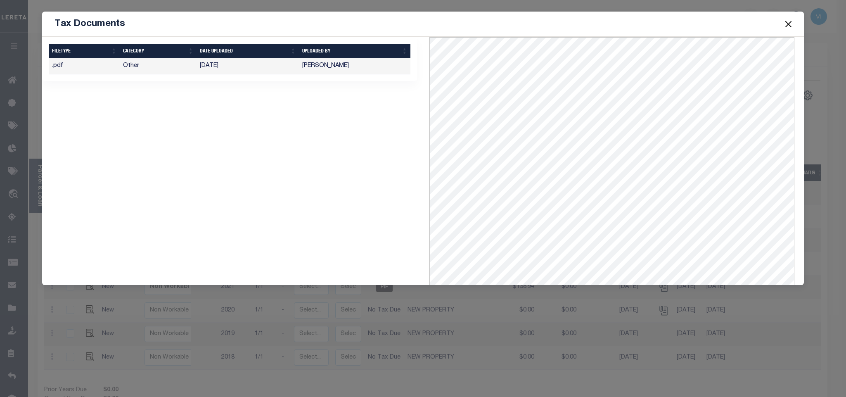
click at [787, 28] on button "Close" at bounding box center [788, 24] width 11 height 11
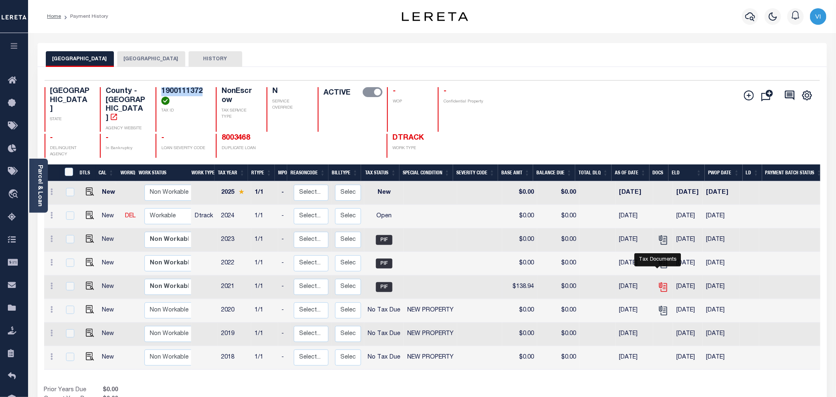
click at [658, 282] on icon "" at bounding box center [663, 287] width 11 height 11
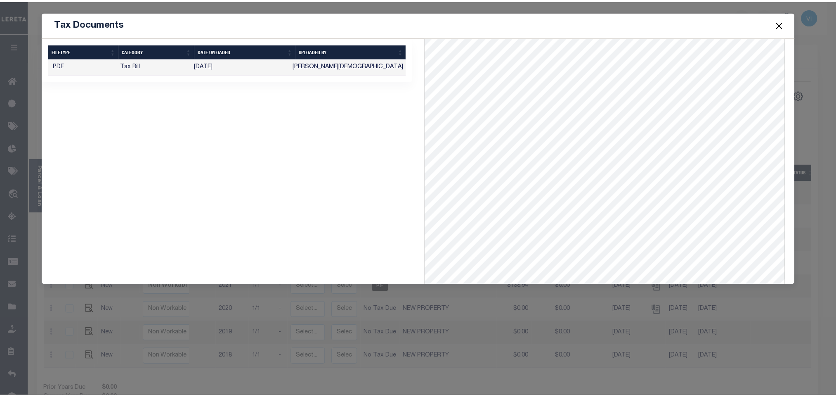
scroll to position [128, 0]
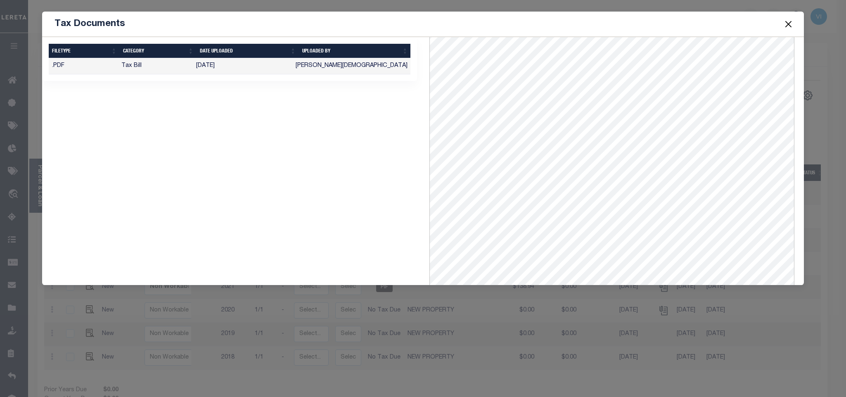
click at [784, 25] on button "Close" at bounding box center [788, 24] width 11 height 11
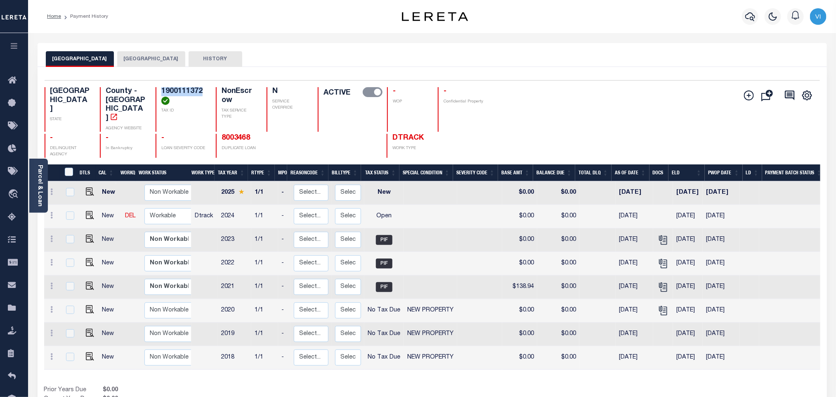
click at [166, 93] on h4 "1900111372" at bounding box center [183, 96] width 45 height 18
click at [88, 211] on img "" at bounding box center [90, 215] width 8 height 8
checkbox input "true"
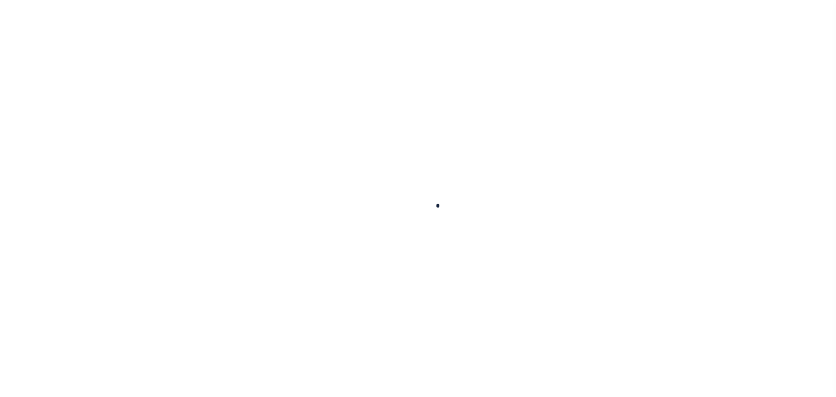
checkbox input "false"
type textarea "Inactive parcel"
type input "[DATE]"
select select "OP2"
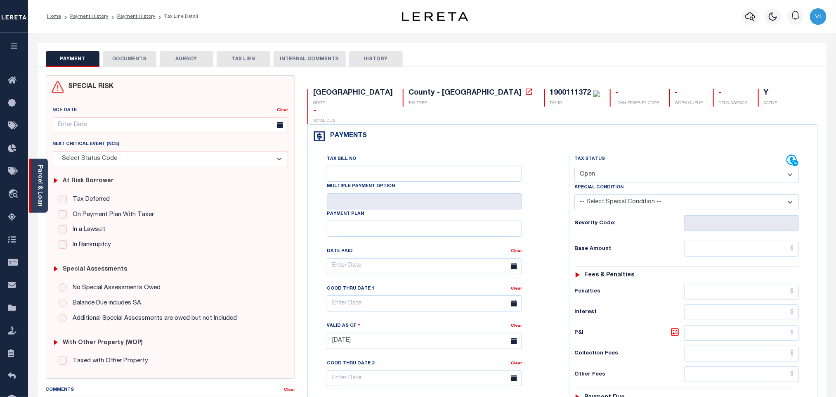
click at [41, 199] on link "Parcel & Loan" at bounding box center [40, 186] width 6 height 42
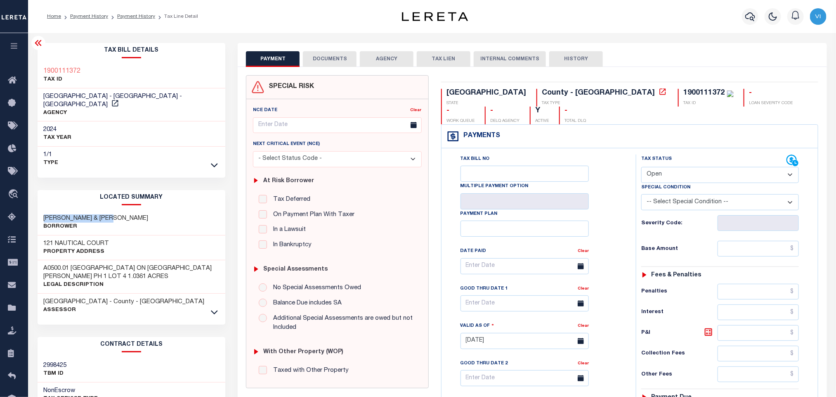
drag, startPoint x: 130, startPoint y: 210, endPoint x: 41, endPoint y: 212, distance: 89.2
click at [41, 212] on div "[PERSON_NAME] & [PERSON_NAME]" at bounding box center [132, 222] width 188 height 25
copy h3 "[PERSON_NAME] & [PERSON_NAME]"
drag, startPoint x: 111, startPoint y: 235, endPoint x: 38, endPoint y: 233, distance: 73.1
click at [38, 235] on div "121 NAUTICAL COURT Property Address" at bounding box center [132, 247] width 188 height 25
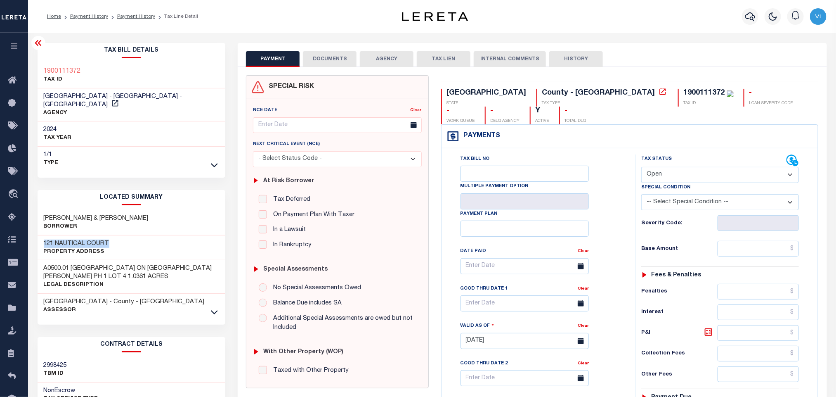
copy h3 "121 NAUTICAL COURT"
drag, startPoint x: 140, startPoint y: 269, endPoint x: 41, endPoint y: 262, distance: 98.9
click at [41, 262] on div "A0500.01 [GEOGRAPHIC_DATA] ON [GEOGRAPHIC_DATA][PERSON_NAME] PH 1 LOT 4 1.0361 …" at bounding box center [132, 276] width 188 height 33
copy h3 "A0500.01 [GEOGRAPHIC_DATA] ON [GEOGRAPHIC_DATA][PERSON_NAME] PH 1 LOT 4 1.0361 …"
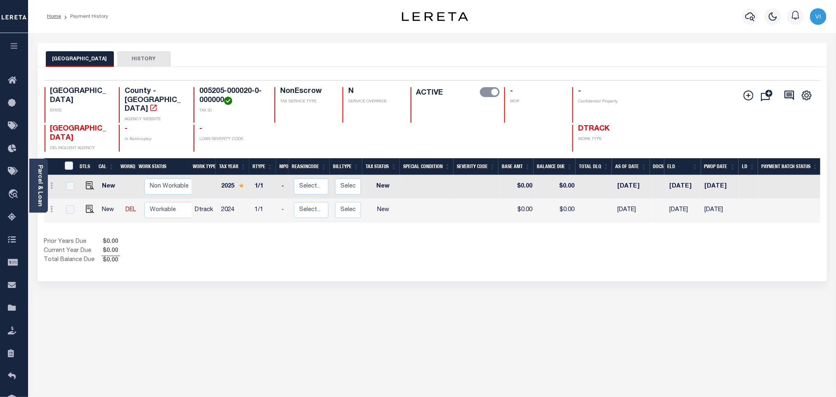
click at [207, 97] on h4 "005205-000020-0-000000" at bounding box center [231, 96] width 65 height 18
click at [257, 136] on p "LOAN SEVERITY CODE" at bounding box center [231, 139] width 65 height 6
drag, startPoint x: 225, startPoint y: 99, endPoint x: 194, endPoint y: 91, distance: 32.9
click at [194, 91] on div "005205-000020-0-000000 TAX ID" at bounding box center [229, 104] width 71 height 35
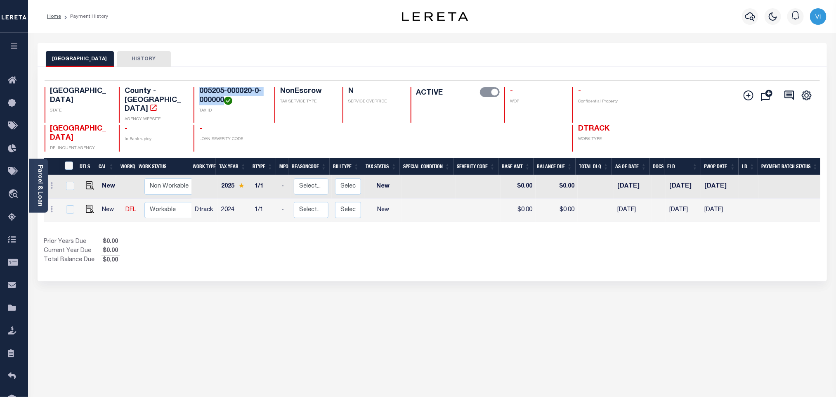
copy h4 "005205-000020-0-000000"
click at [90, 205] on img "" at bounding box center [90, 209] width 8 height 8
checkbox input "true"
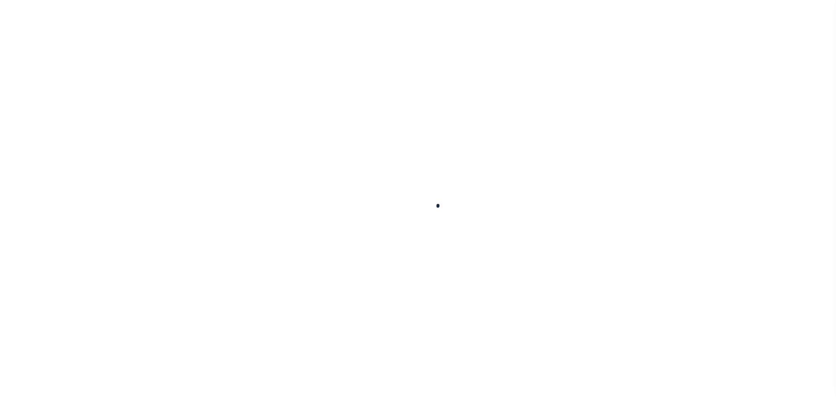
select select "NW2"
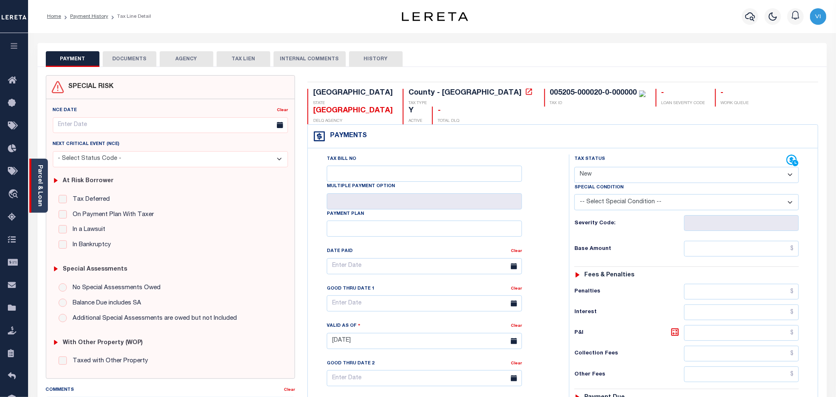
click at [42, 180] on link "Parcel & Loan" at bounding box center [40, 186] width 6 height 42
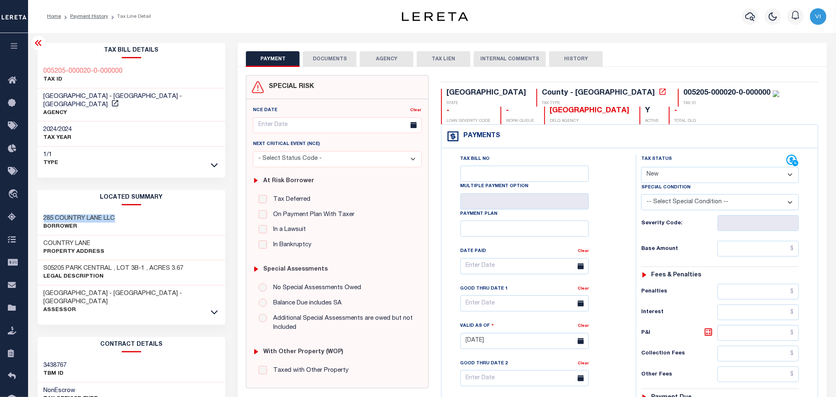
drag, startPoint x: 125, startPoint y: 212, endPoint x: 47, endPoint y: 204, distance: 78.0
click at [38, 210] on div "285 COUNTRY LANE LLC Borrower" at bounding box center [132, 222] width 188 height 25
copy h3 "285 COUNTRY LANE LLC"
drag, startPoint x: 101, startPoint y: 234, endPoint x: 35, endPoint y: 235, distance: 65.6
click at [35, 235] on div "Tax Bill Details 005205-000020-0-000000 TAX ID AGENCY 2024/2024 TAX YEAR [DATE]" at bounding box center [131, 333] width 201 height 581
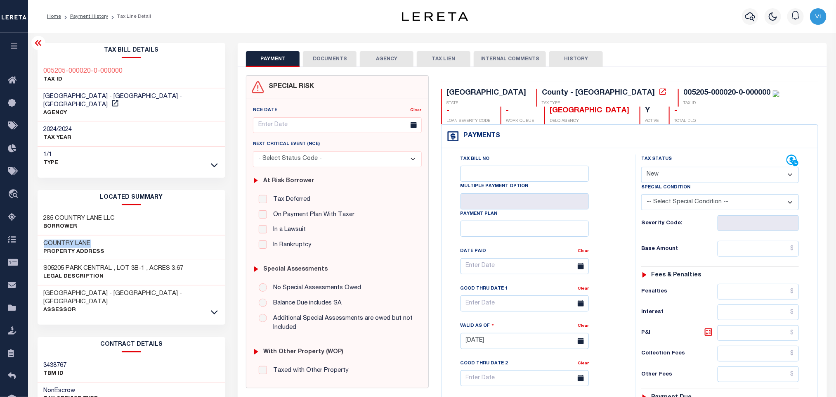
copy h3 "COUNTRY LANE"
drag, startPoint x: 188, startPoint y: 258, endPoint x: 191, endPoint y: 236, distance: 22.5
click at [40, 261] on div "S05205 PARK CENTRAL , LOT 3B-1 , ACRES 3.67 Legal Description" at bounding box center [132, 272] width 188 height 25
copy h3 "S05205 PARK CENTRAL , LOT 3B-1 , ACRES 3.67"
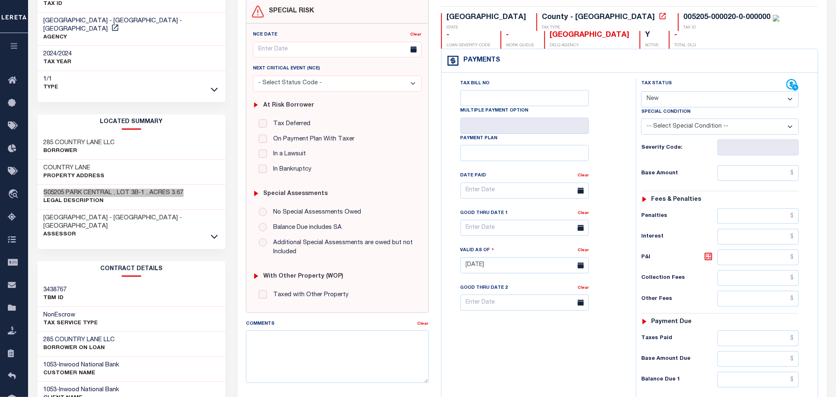
scroll to position [186, 0]
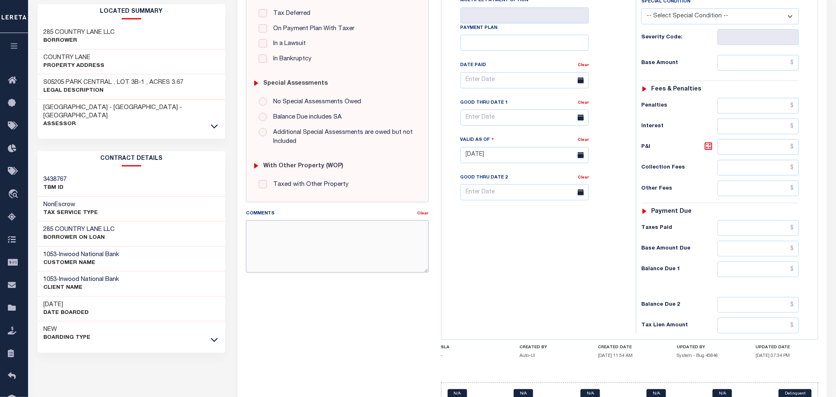
click at [297, 263] on textarea "Comments" at bounding box center [337, 246] width 182 height 52
paste textarea "4092465180"
type textarea "4092465180"
type input "[DATE]"
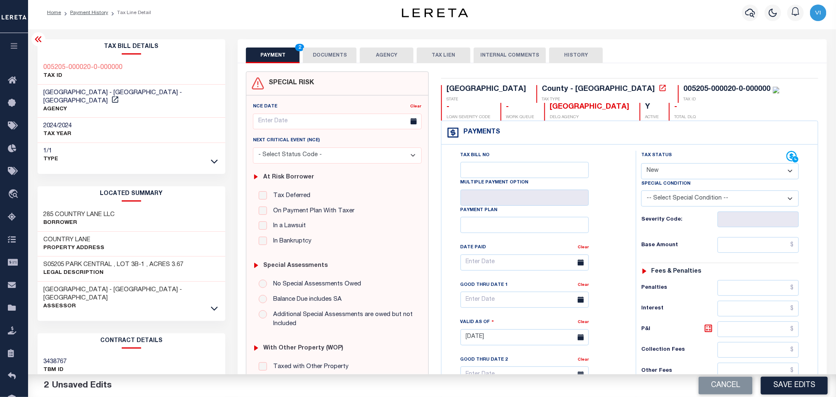
scroll to position [0, 0]
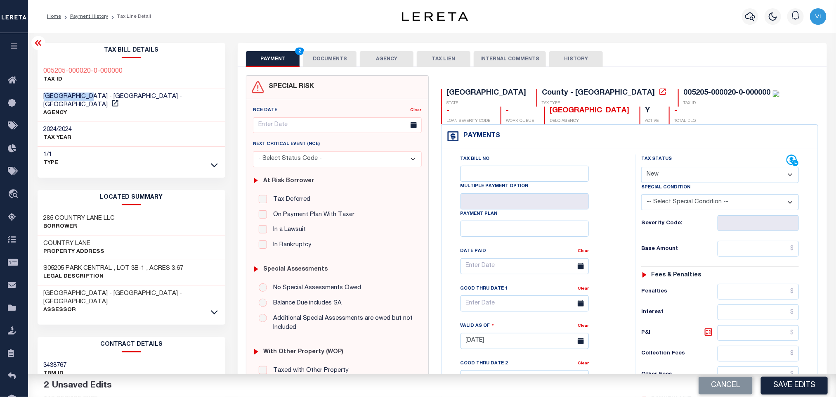
drag, startPoint x: 94, startPoint y: 96, endPoint x: 41, endPoint y: 93, distance: 53.3
click at [41, 93] on div "HARDIN COUNTY - County - TX AGENCY" at bounding box center [132, 104] width 188 height 33
copy span "HARDIN COUNTY"
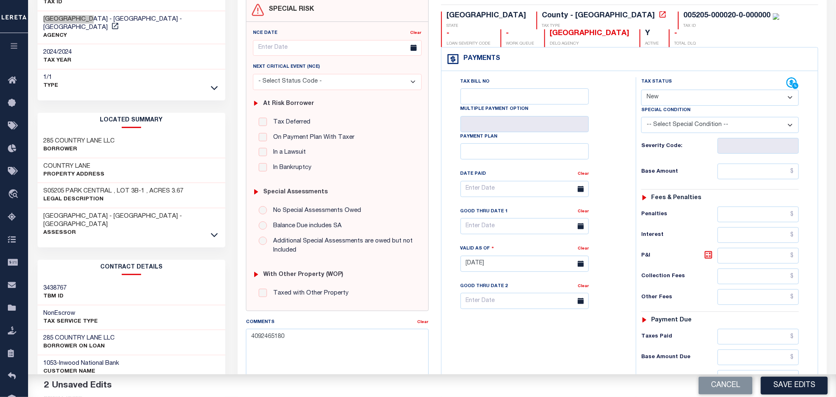
scroll to position [186, 0]
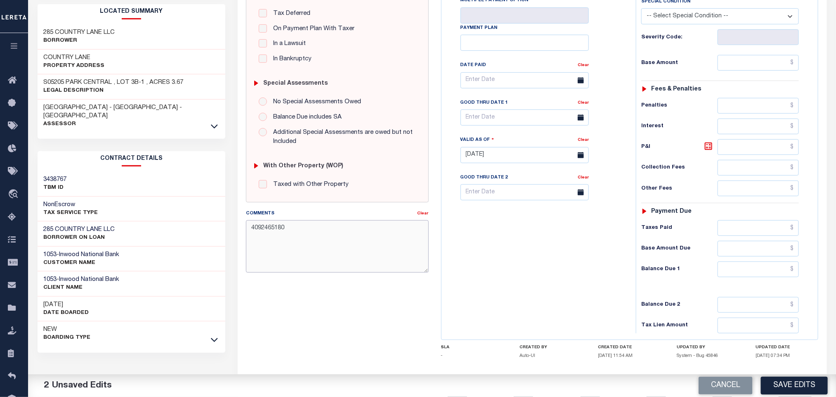
drag, startPoint x: 292, startPoint y: 234, endPoint x: 248, endPoint y: 233, distance: 44.6
click at [248, 233] on textarea "4092465180" at bounding box center [337, 246] width 182 height 52
click at [323, 234] on textarea "4092465180" at bounding box center [337, 246] width 182 height 52
drag, startPoint x: 308, startPoint y: 233, endPoint x: 252, endPoint y: 234, distance: 55.7
click at [252, 234] on textarea "4092465180" at bounding box center [337, 246] width 182 height 52
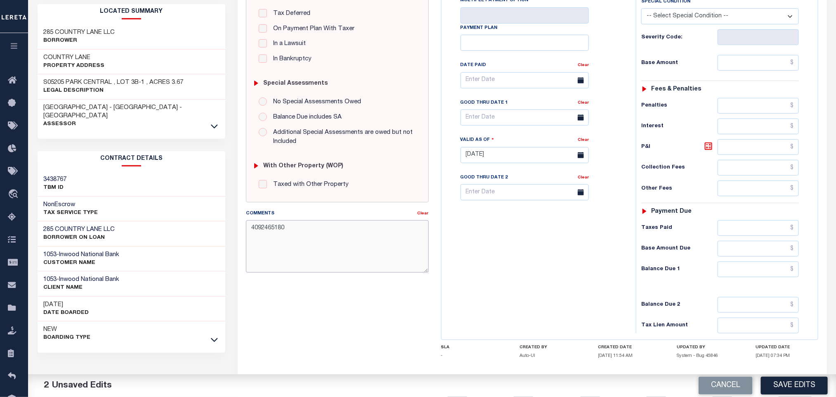
click at [341, 259] on textarea "4092465180" at bounding box center [337, 246] width 182 height 52
drag, startPoint x: 264, startPoint y: 236, endPoint x: 307, endPoint y: 248, distance: 44.6
click at [263, 236] on textarea "4092465180" at bounding box center [337, 246] width 182 height 52
type textarea "409-246-5180"
drag, startPoint x: 342, startPoint y: 263, endPoint x: 324, endPoint y: 250, distance: 22.3
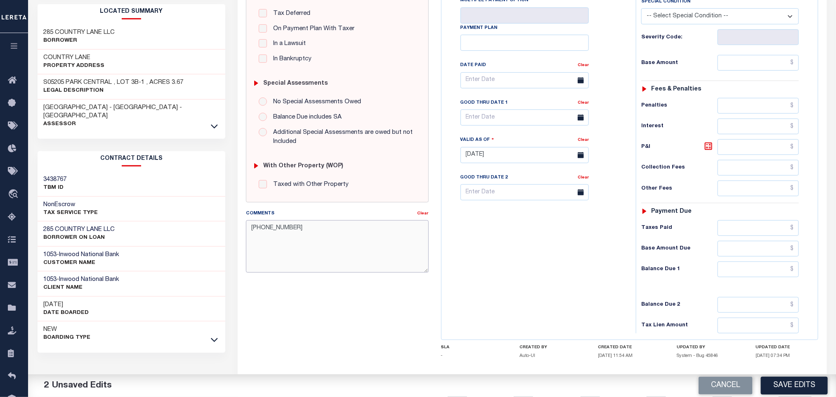
click at [342, 263] on textarea "409-246-5180" at bounding box center [337, 246] width 182 height 52
drag, startPoint x: 298, startPoint y: 237, endPoint x: 248, endPoint y: 237, distance: 50.4
click at [248, 237] on textarea "409-246-5180" at bounding box center [337, 246] width 182 height 52
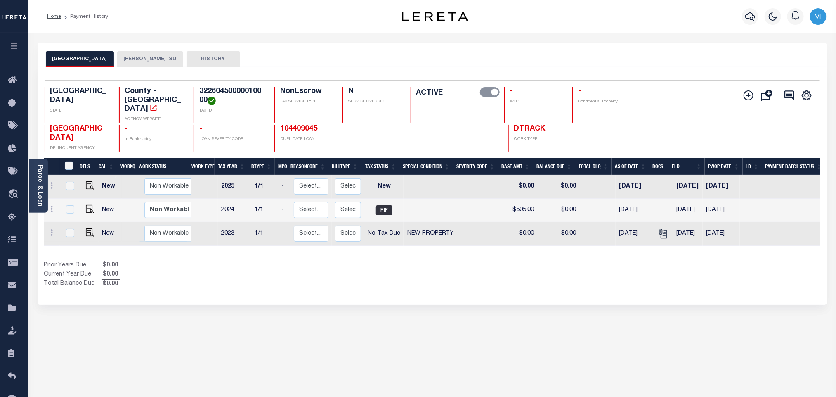
drag, startPoint x: 140, startPoint y: 51, endPoint x: 144, endPoint y: 56, distance: 6.2
click at [140, 51] on button "[PERSON_NAME] ISD" at bounding box center [150, 59] width 66 height 16
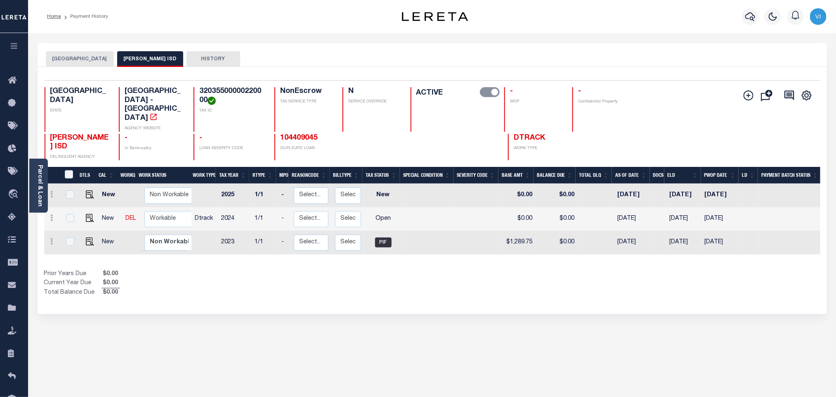
click at [241, 97] on h4 "32035500000220000" at bounding box center [231, 96] width 65 height 18
click at [241, 94] on h4 "32035500000220000" at bounding box center [231, 96] width 65 height 18
copy h4 "32035500000220000"
click at [43, 182] on div "Parcel & Loan" at bounding box center [38, 186] width 19 height 54
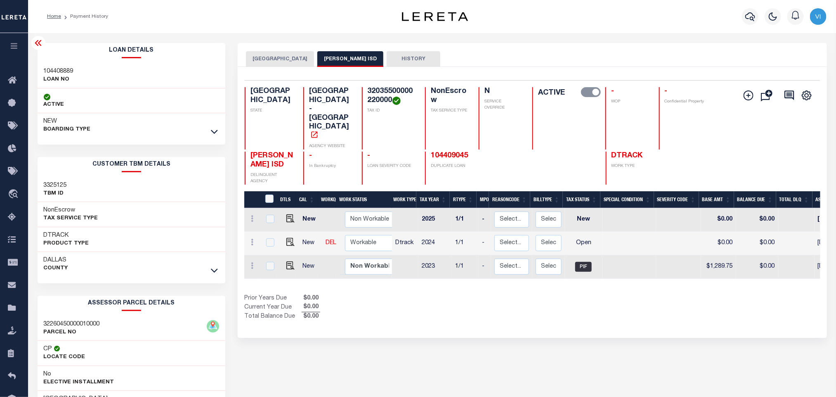
click at [46, 69] on h3 "104408889" at bounding box center [59, 71] width 30 height 8
copy h3 "104408889"
click at [378, 92] on h4 "32035500000220000" at bounding box center [391, 96] width 47 height 18
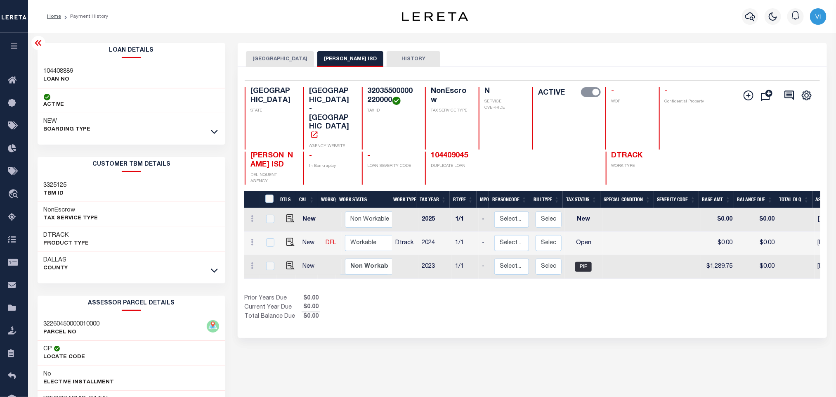
copy h4 "32035500000220000"
drag, startPoint x: 285, startPoint y: 208, endPoint x: 338, endPoint y: 215, distance: 53.6
click at [286, 238] on img "" at bounding box center [290, 242] width 8 height 8
checkbox input "true"
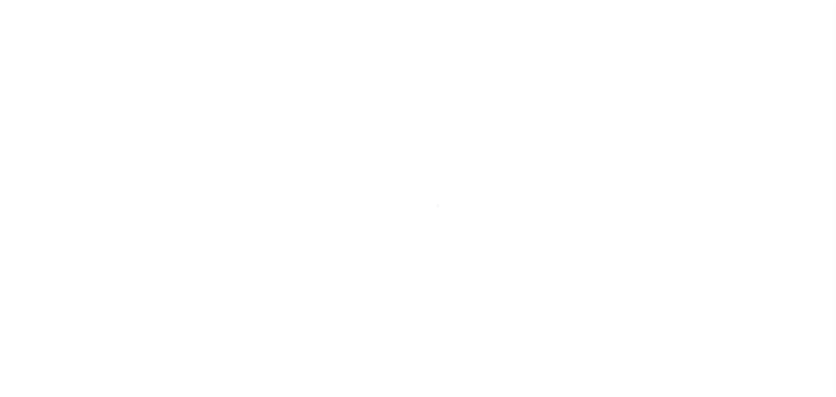
select select "OP2"
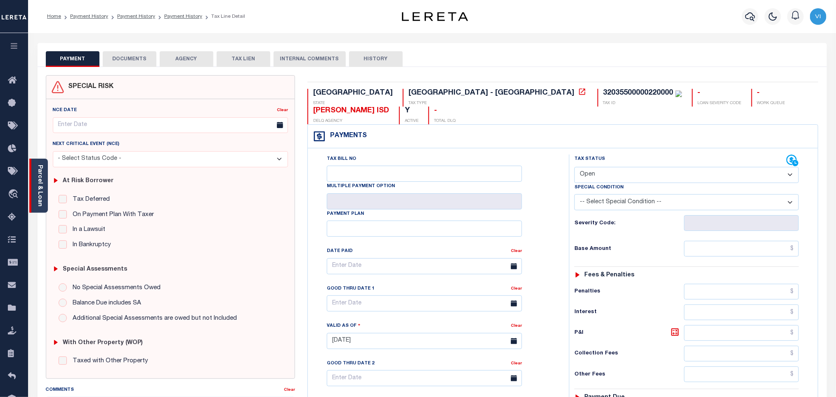
click at [37, 183] on link "Parcel & Loan" at bounding box center [40, 186] width 6 height 42
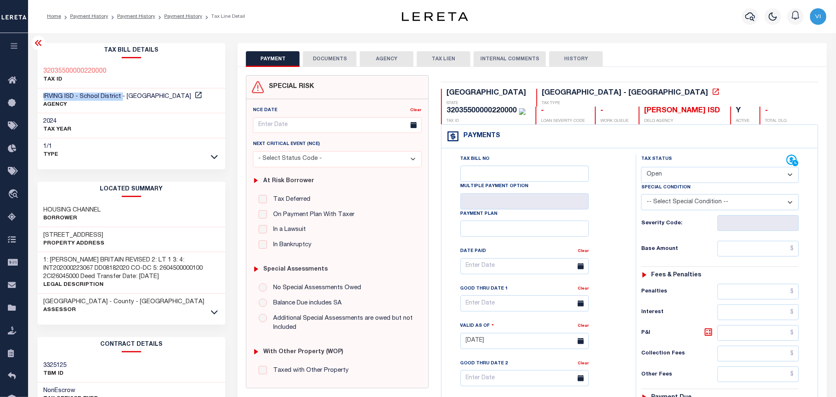
drag, startPoint x: 109, startPoint y: 96, endPoint x: 40, endPoint y: 97, distance: 69.8
click at [40, 97] on div "IRVING ISD - School District - [GEOGRAPHIC_DATA] AGENCY" at bounding box center [132, 100] width 188 height 25
copy span "IRVING ISD - School District"
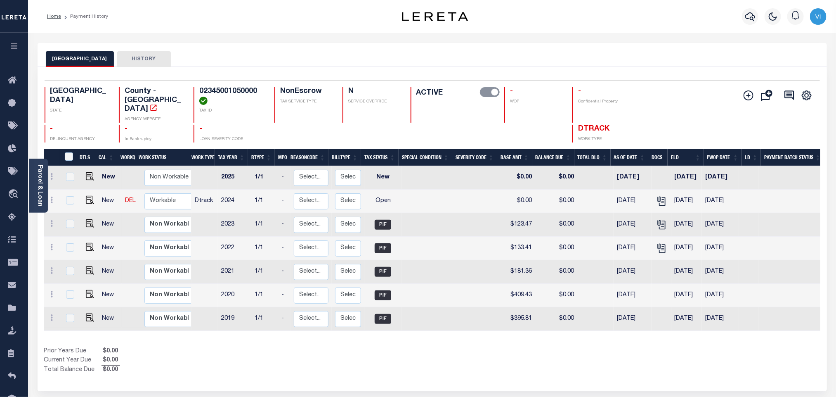
click at [218, 92] on h4 "02345001050000" at bounding box center [231, 96] width 65 height 18
copy h4 "02345001050000"
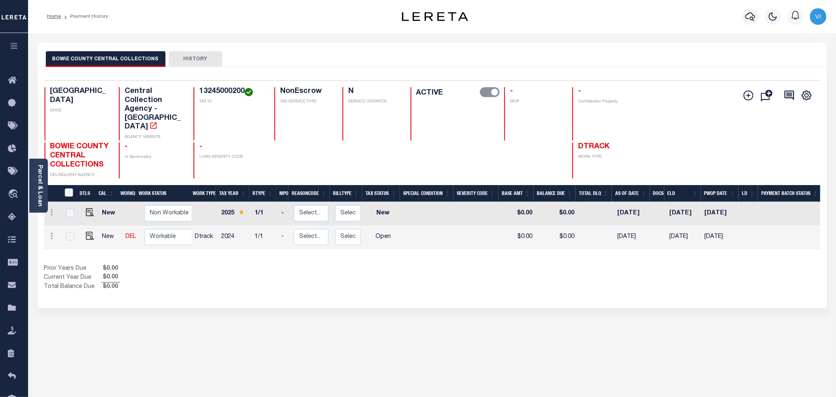
click at [219, 93] on h4 "13245000200" at bounding box center [231, 91] width 65 height 9
copy h4 "13245000200"
click at [89, 232] on img "" at bounding box center [90, 236] width 8 height 8
checkbox input "true"
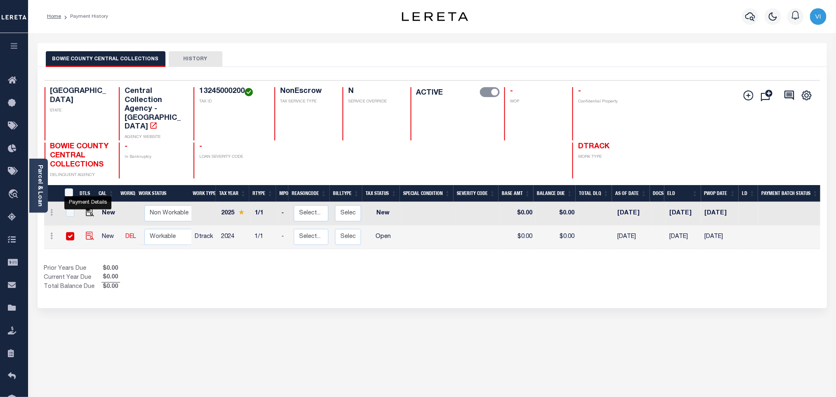
checkbox input "true"
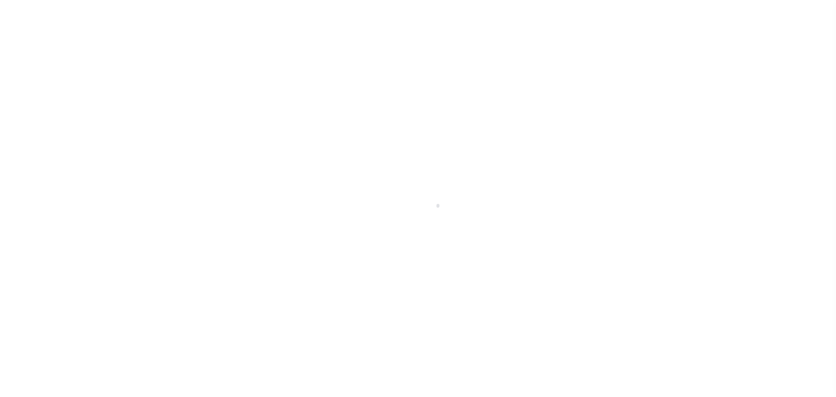
select select "OP2"
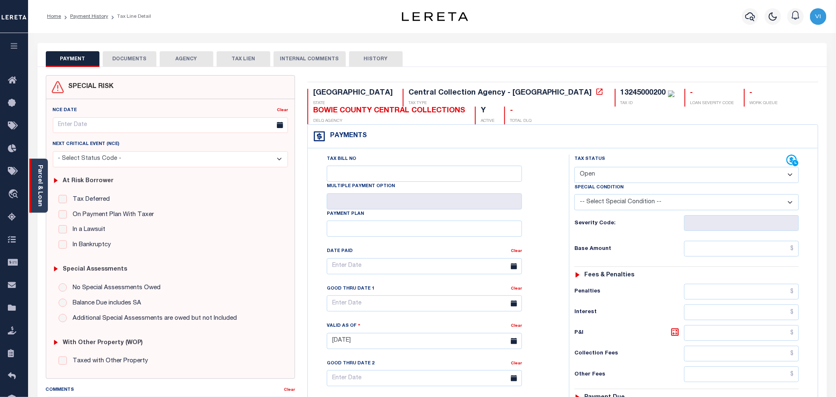
click at [34, 191] on div "Parcel & Loan" at bounding box center [38, 186] width 19 height 54
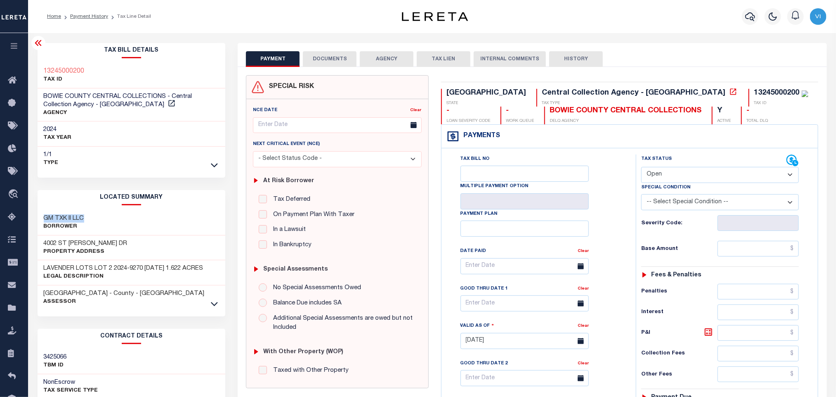
drag, startPoint x: 95, startPoint y: 209, endPoint x: 71, endPoint y: 219, distance: 26.3
click at [38, 217] on div "LOCATED SUMMARY GM TXK II LLC Borrower [GEOGRAPHIC_DATA][PERSON_NAME] Property …" at bounding box center [132, 250] width 188 height 120
copy h3 "GM TXK II LLC"
drag, startPoint x: 109, startPoint y: 245, endPoint x: 36, endPoint y: 242, distance: 73.1
click at [36, 242] on div "Tax Bill Details 13245000200 TAX ID 1/1" at bounding box center [131, 333] width 201 height 581
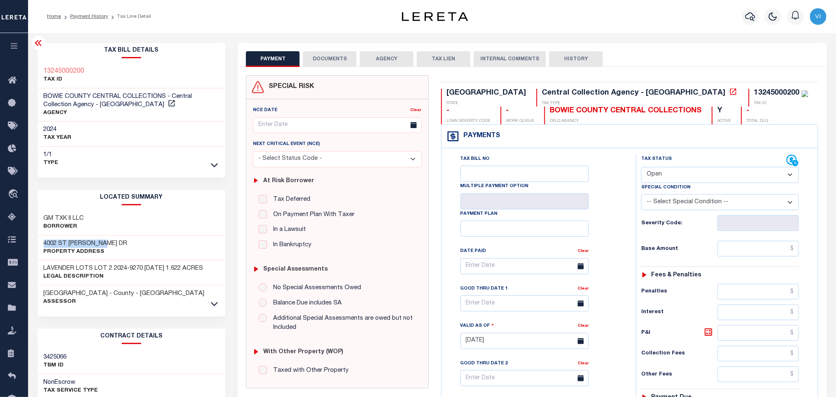
copy h3 "4002 ST [PERSON_NAME] DR"
drag, startPoint x: 197, startPoint y: 268, endPoint x: 38, endPoint y: 268, distance: 158.5
click at [38, 268] on div "LAVENDER LOTS LOT 2 2024-9270 [DATE] 1.622 ACRES Legal Description" at bounding box center [132, 272] width 188 height 25
copy h3 "LAVENDER LOTS LOT 2 2024-9270 [DATE] 1.622 ACRES"
drag, startPoint x: 166, startPoint y: 94, endPoint x: 38, endPoint y: 97, distance: 127.6
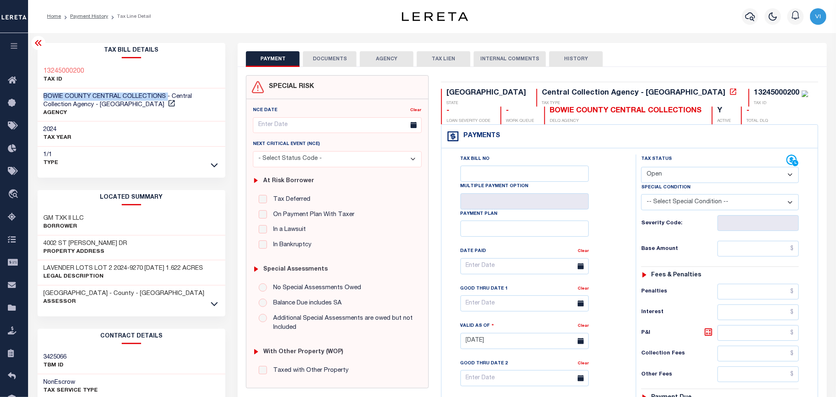
click at [38, 97] on div "BOWIE COUNTY CENTRAL COLLECTIONS - Central Collection Agency - [GEOGRAPHIC_DATA…" at bounding box center [132, 104] width 188 height 33
copy span "BOWIE COUNTY CENTRAL COLLECTIONS"
drag, startPoint x: 155, startPoint y: 129, endPoint x: 161, endPoint y: 116, distance: 14.4
click at [155, 129] on div "2024 TAX YEAR" at bounding box center [132, 133] width 188 height 25
drag, startPoint x: 165, startPoint y: 93, endPoint x: 35, endPoint y: 95, distance: 130.0
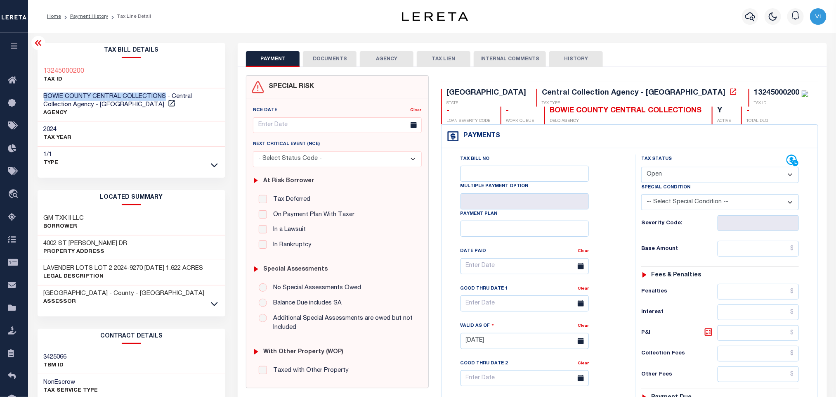
click at [35, 95] on div "Tax Bill Details 13245000200 TAX ID 1/1" at bounding box center [131, 333] width 201 height 581
copy span "BOWIE COUNTY CENTRAL COLLECTIONS"
drag, startPoint x: 165, startPoint y: 116, endPoint x: 166, endPoint y: 108, distance: 7.5
click at [166, 116] on p "AGENCY" at bounding box center [132, 113] width 176 height 8
drag, startPoint x: 166, startPoint y: 95, endPoint x: 35, endPoint y: 94, distance: 130.9
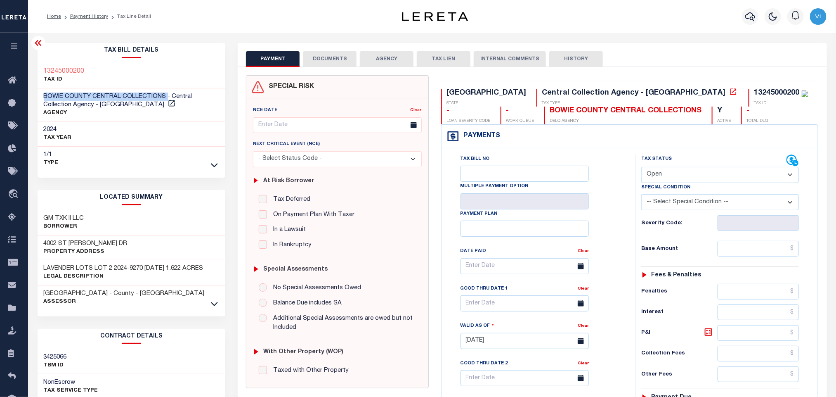
click at [35, 94] on div "Tax Bill Details 13245000200 TAX ID 1/1" at bounding box center [131, 333] width 201 height 581
copy span "BOWIE COUNTY CENTRAL COLLECTIONS"
